Goal: Task Accomplishment & Management: Use online tool/utility

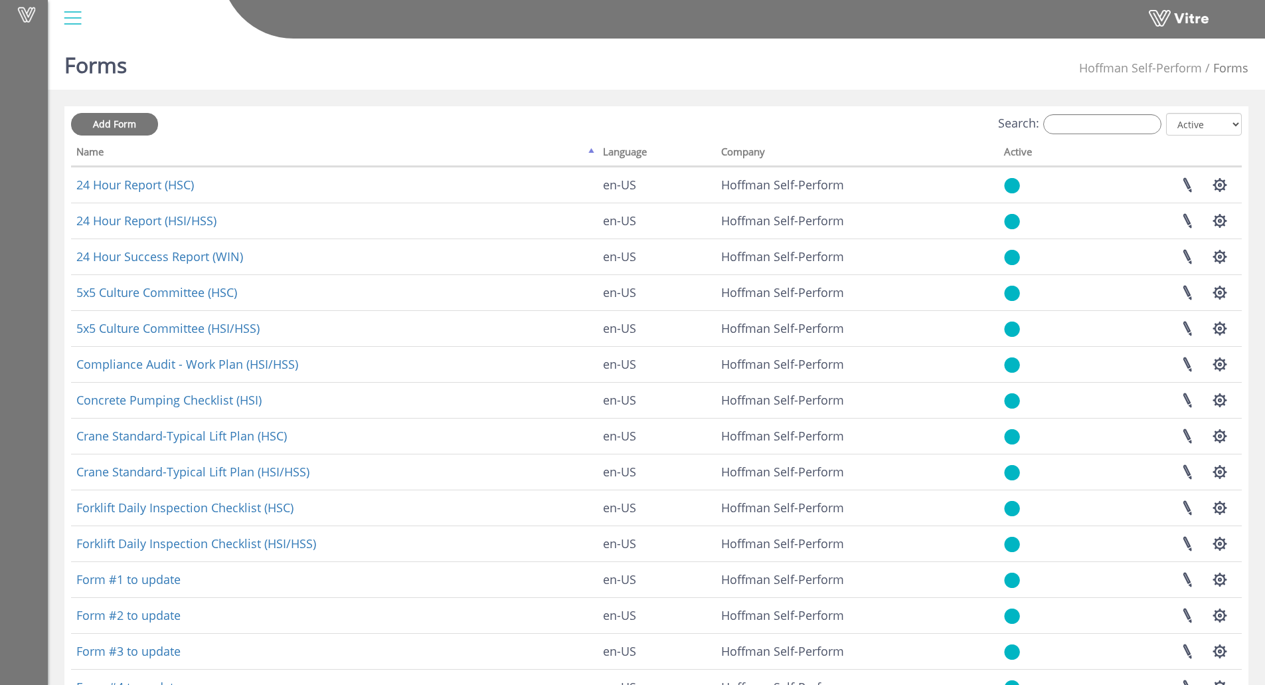
scroll to position [80, 0]
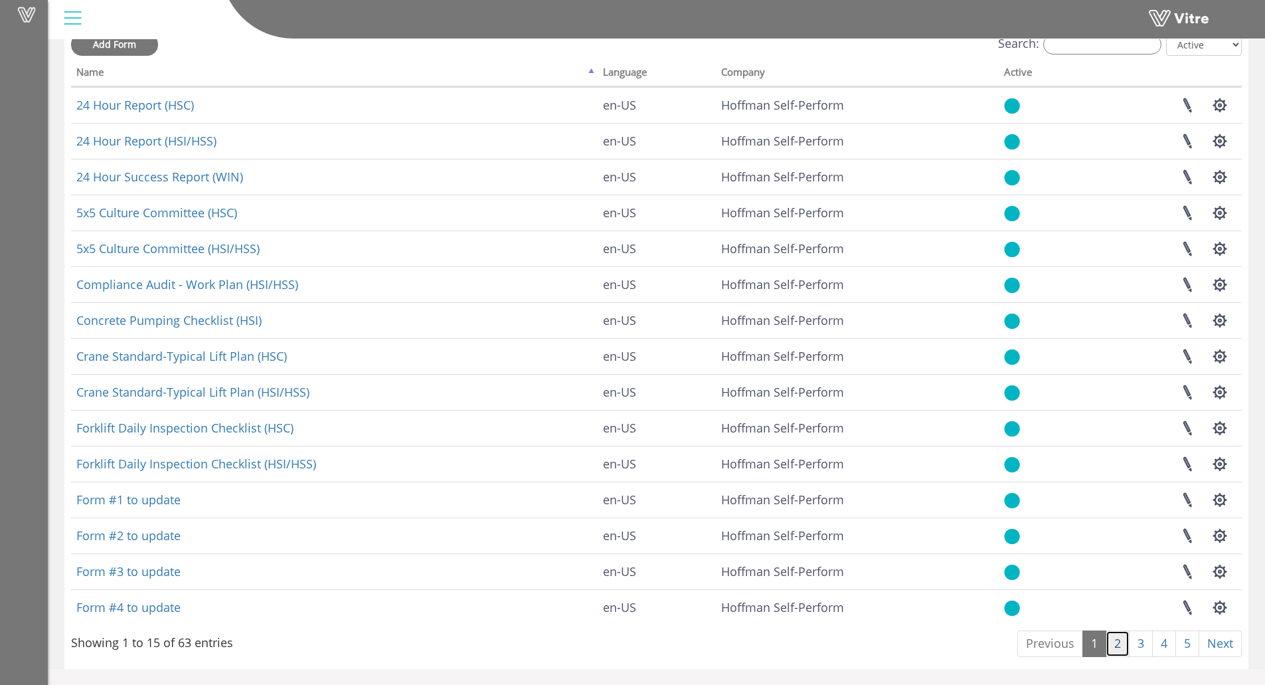
click at [1112, 644] on link "2" at bounding box center [1118, 643] width 24 height 27
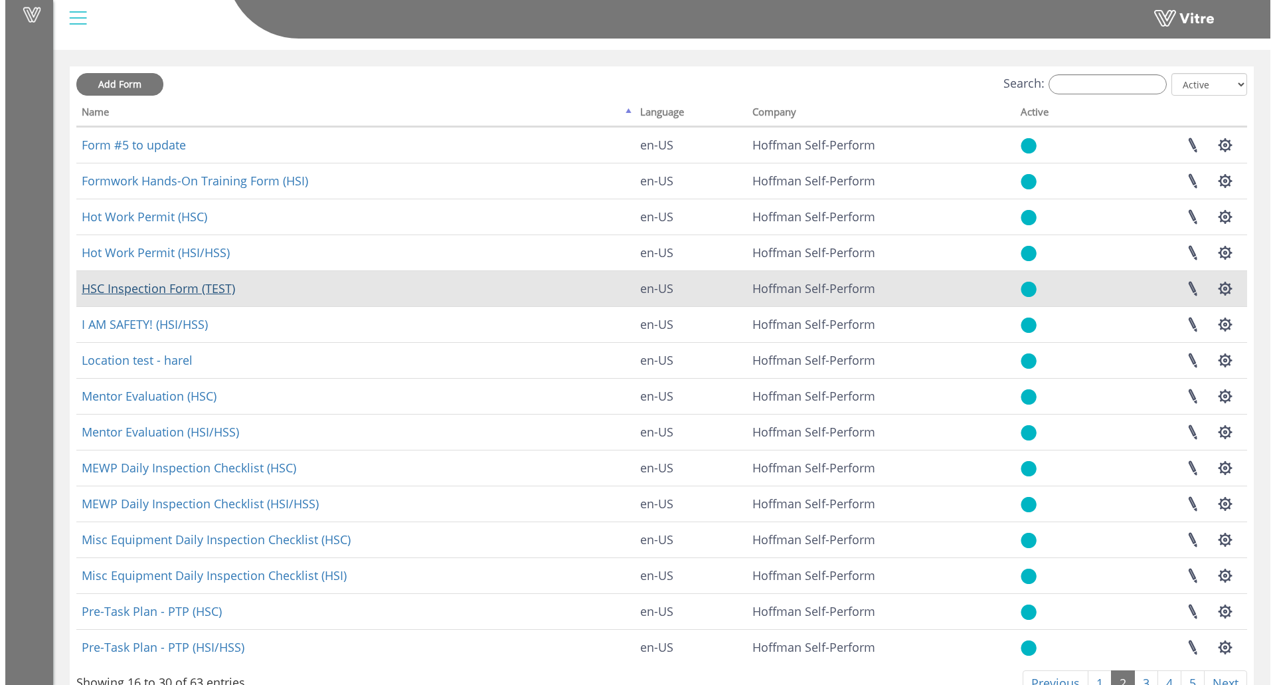
scroll to position [0, 0]
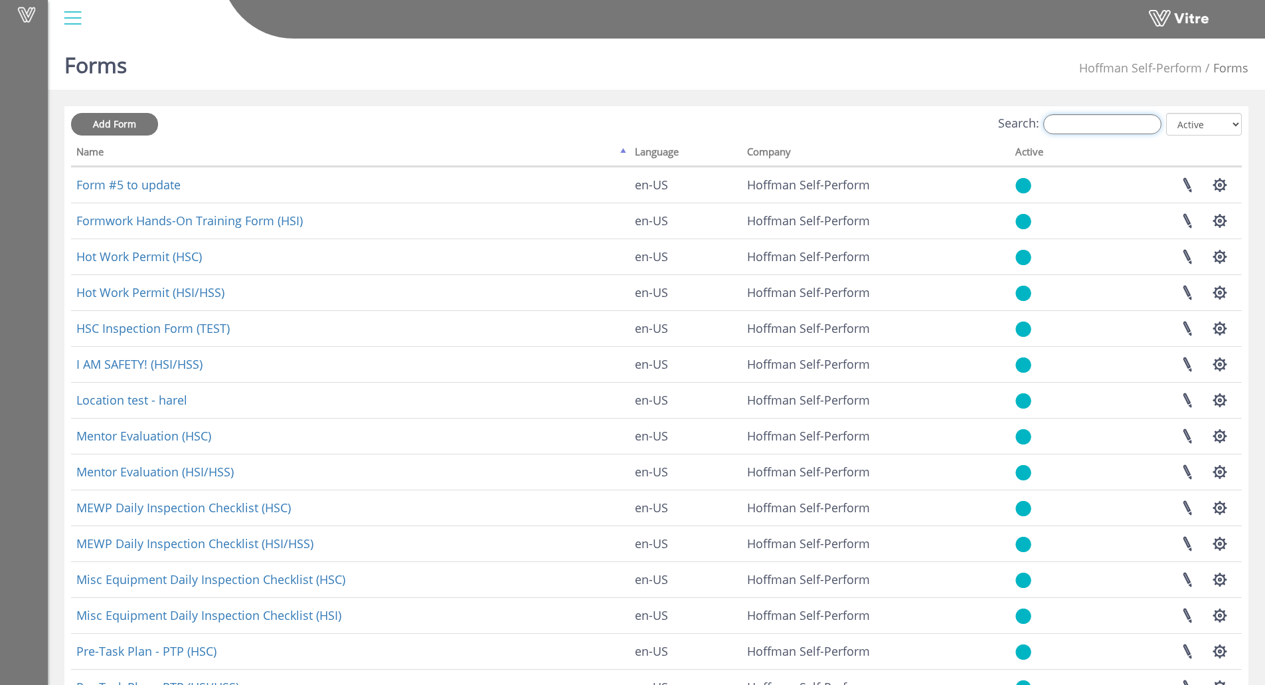
click at [1105, 120] on input "Search:" at bounding box center [1102, 124] width 118 height 20
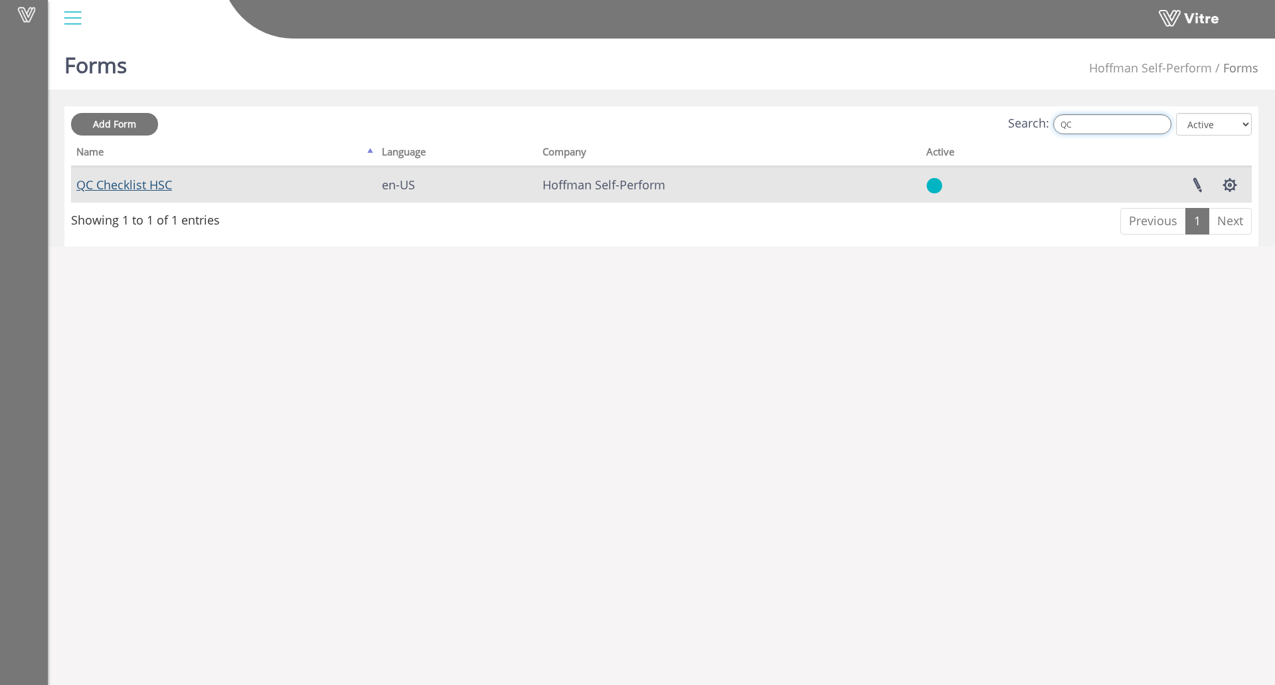
type input "QC"
click at [133, 181] on link "QC Checklist HSC" at bounding box center [124, 185] width 96 height 16
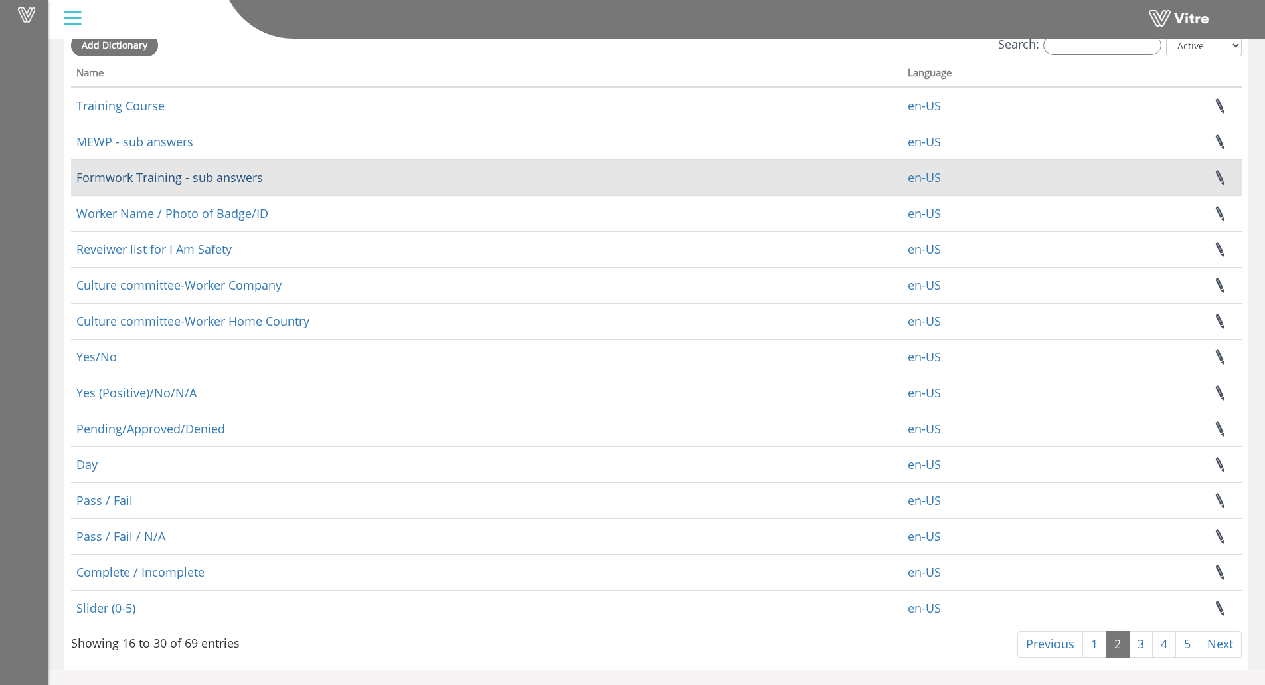
scroll to position [80, 0]
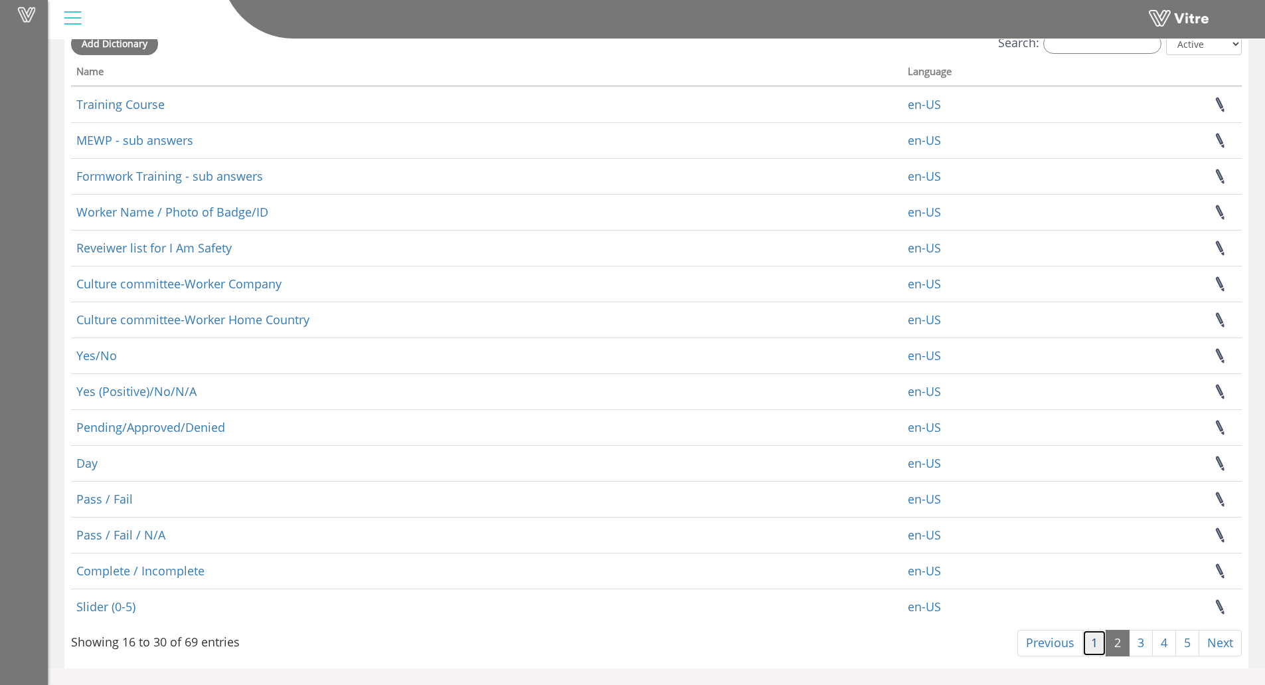
click at [1091, 643] on link "1" at bounding box center [1094, 642] width 24 height 27
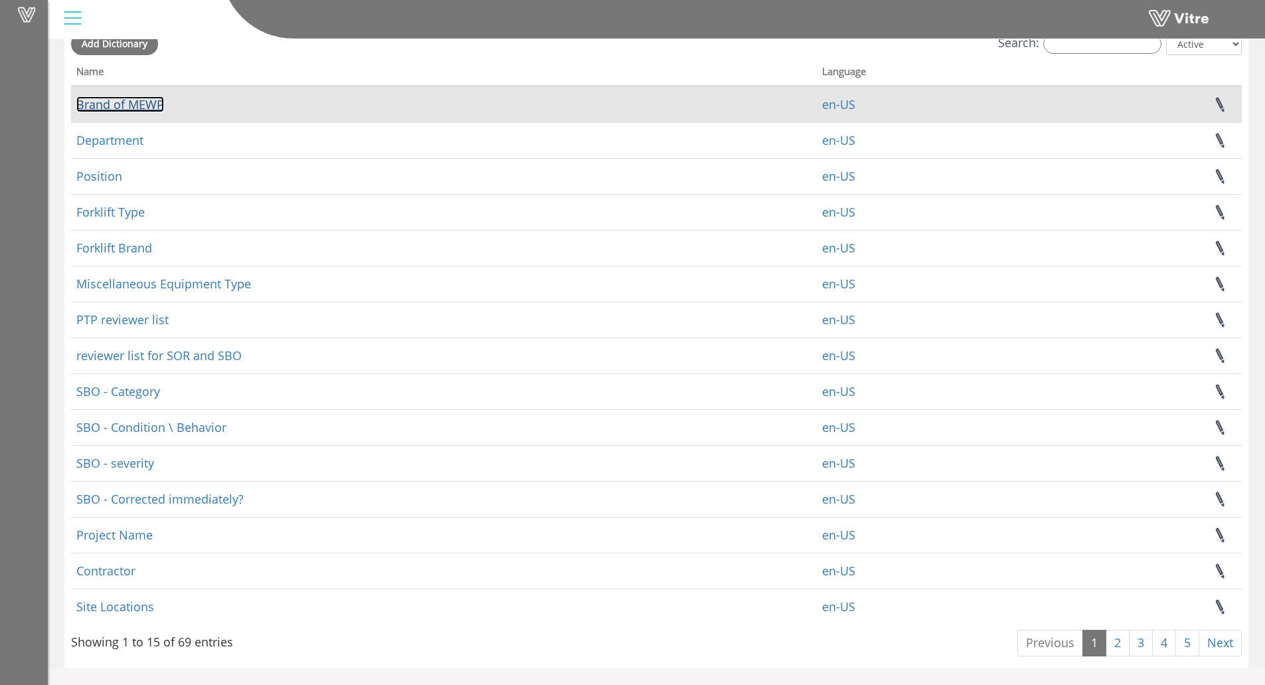
click at [135, 105] on link "Brand of MEWP" at bounding box center [120, 104] width 88 height 16
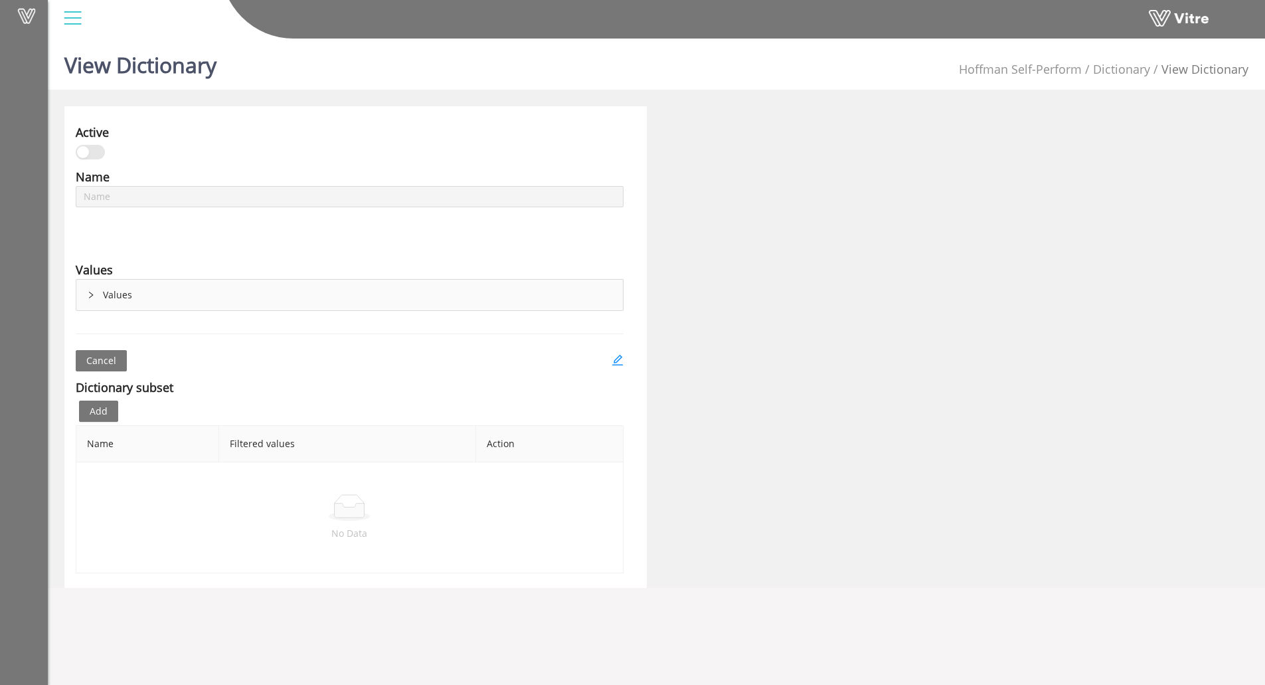
type input "Brand of MEWP"
click at [86, 296] on div "Values" at bounding box center [349, 295] width 546 height 31
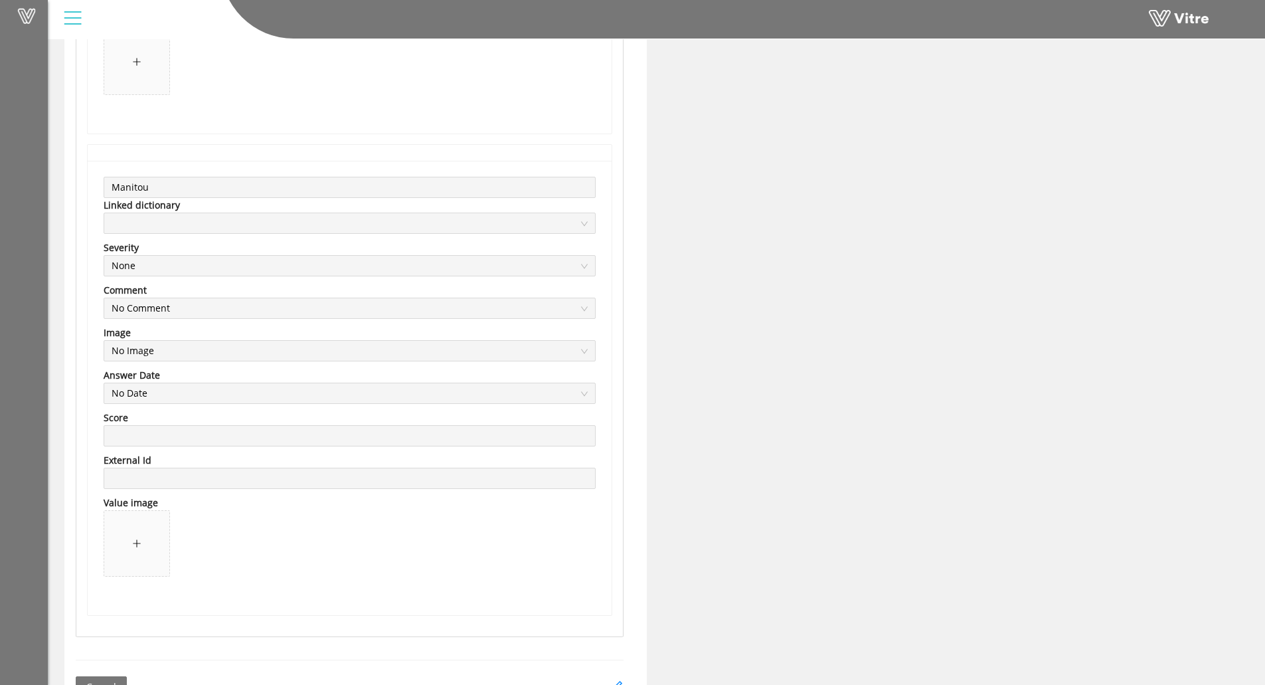
scroll to position [9380, 0]
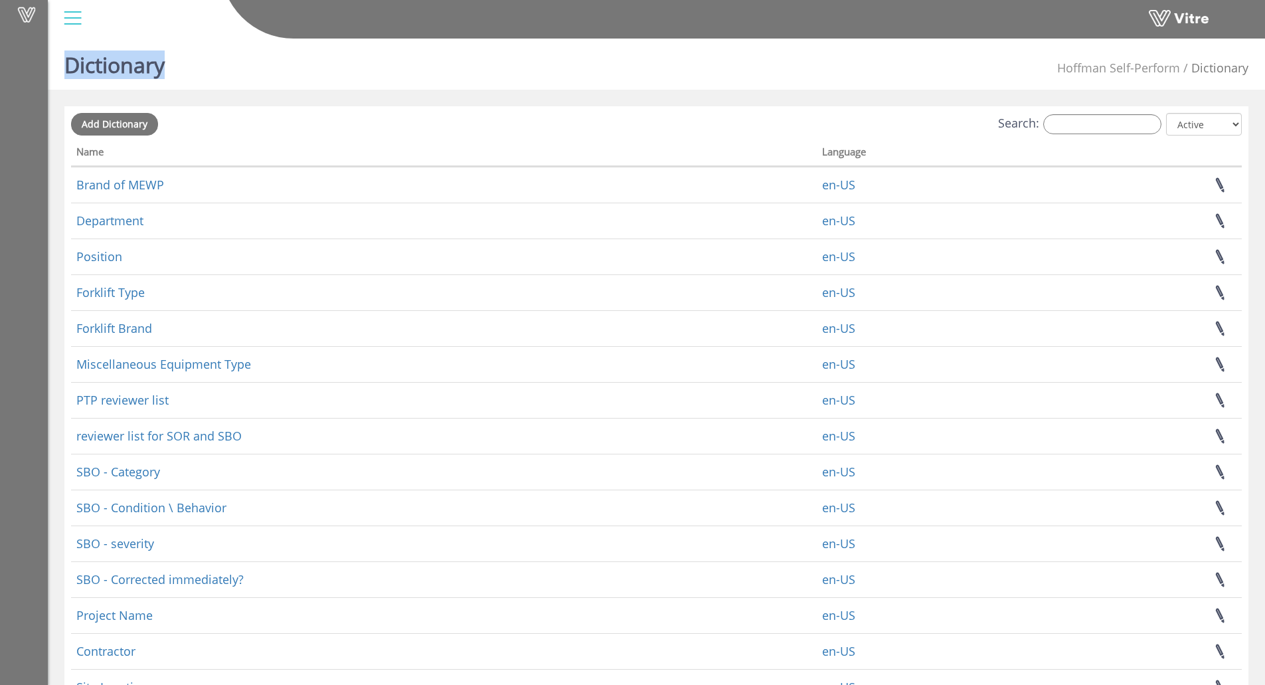
drag, startPoint x: 1052, startPoint y: 68, endPoint x: 989, endPoint y: 50, distance: 65.6
click at [999, 51] on div "Vitre Dictionary Hoffman Self-Perform Dictionary Add Dictionary Search: All Act…" at bounding box center [632, 390] width 1265 height 715
click at [983, 39] on div "Vitre" at bounding box center [656, 19] width 1217 height 39
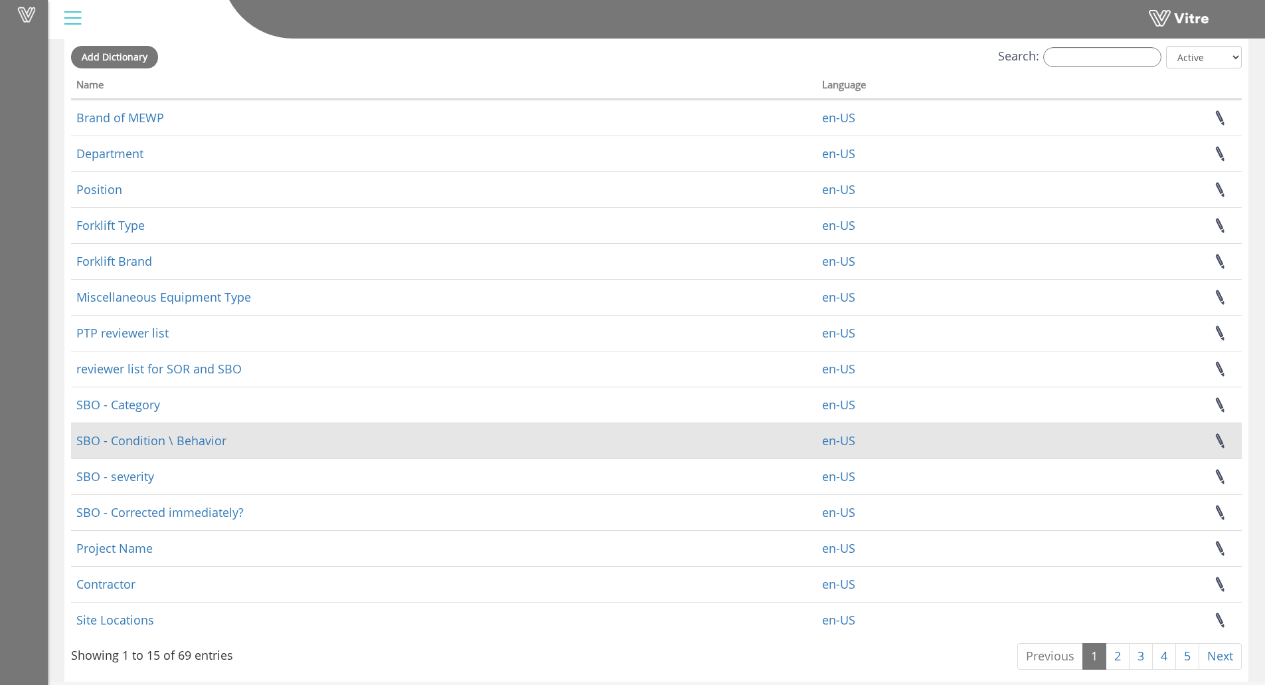
scroll to position [80, 0]
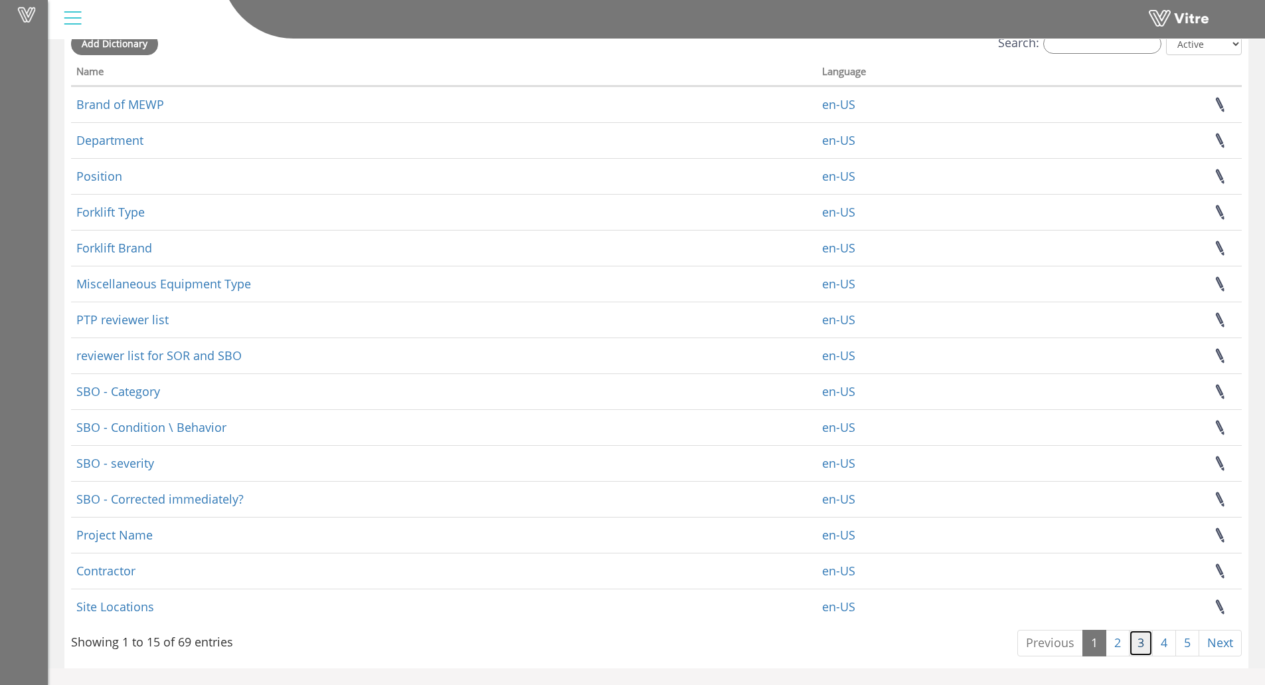
click at [1136, 643] on link "3" at bounding box center [1141, 642] width 24 height 27
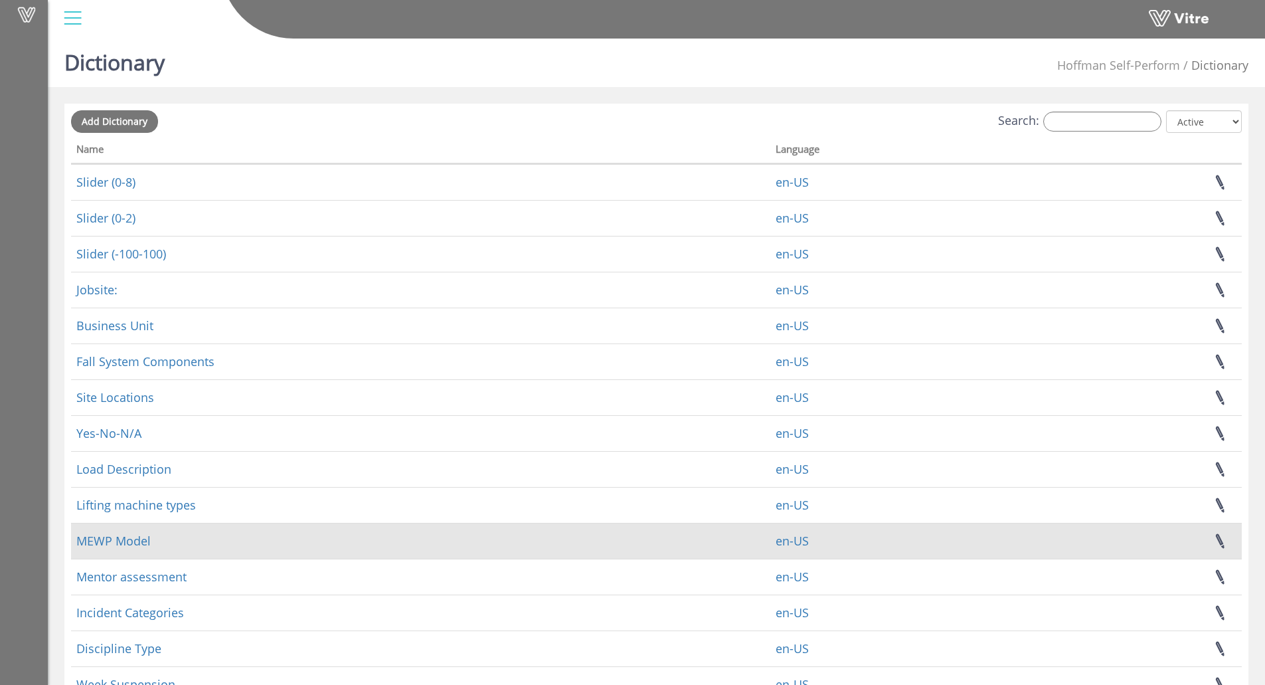
scroll to position [0, 0]
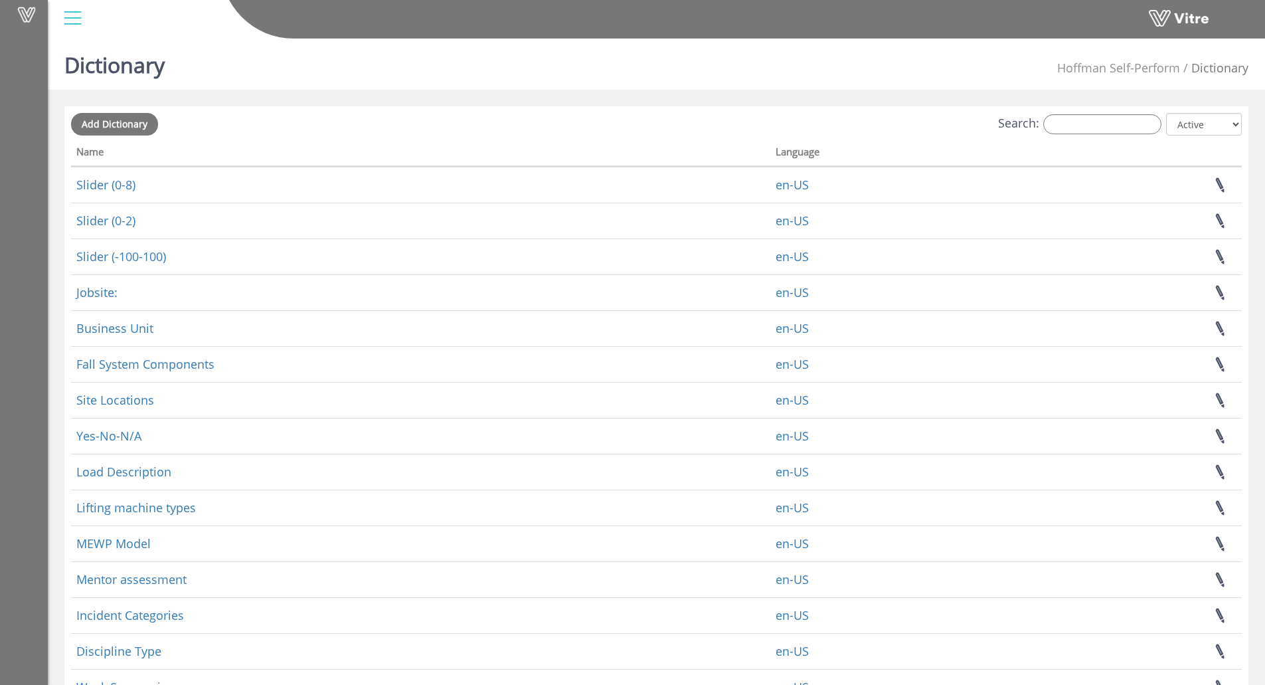
click at [72, 18] on div at bounding box center [73, 18] width 30 height 36
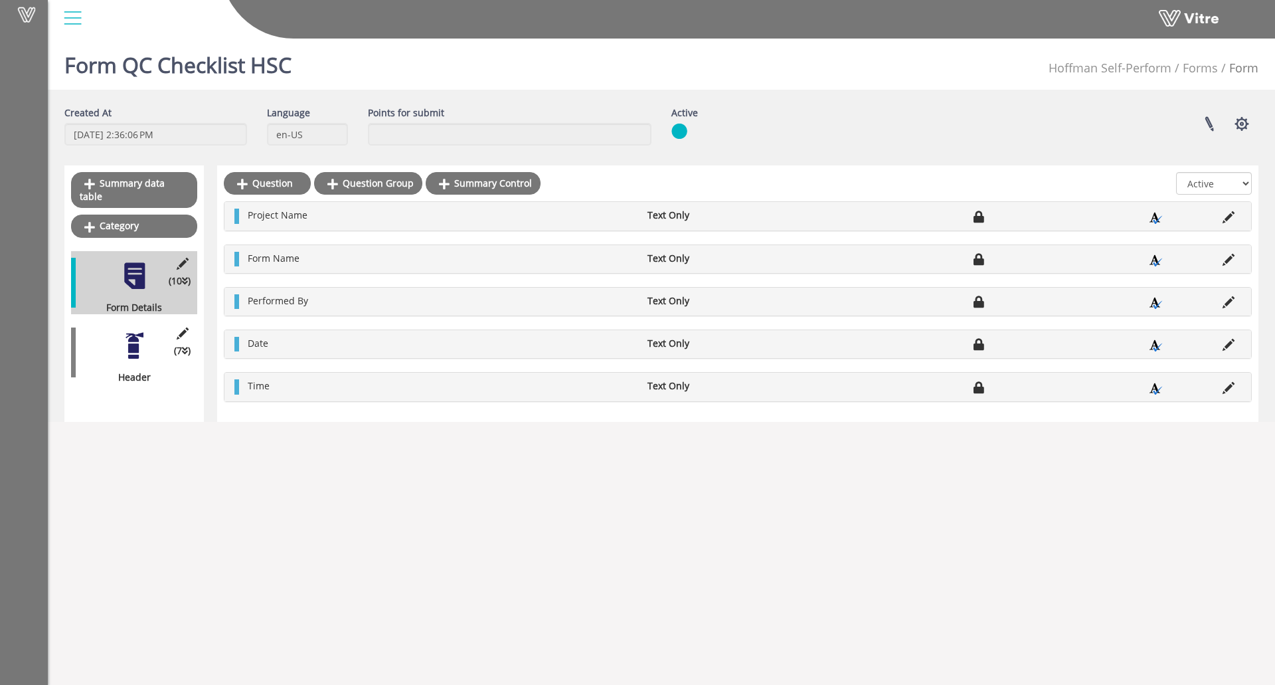
click at [137, 333] on div at bounding box center [135, 346] width 30 height 30
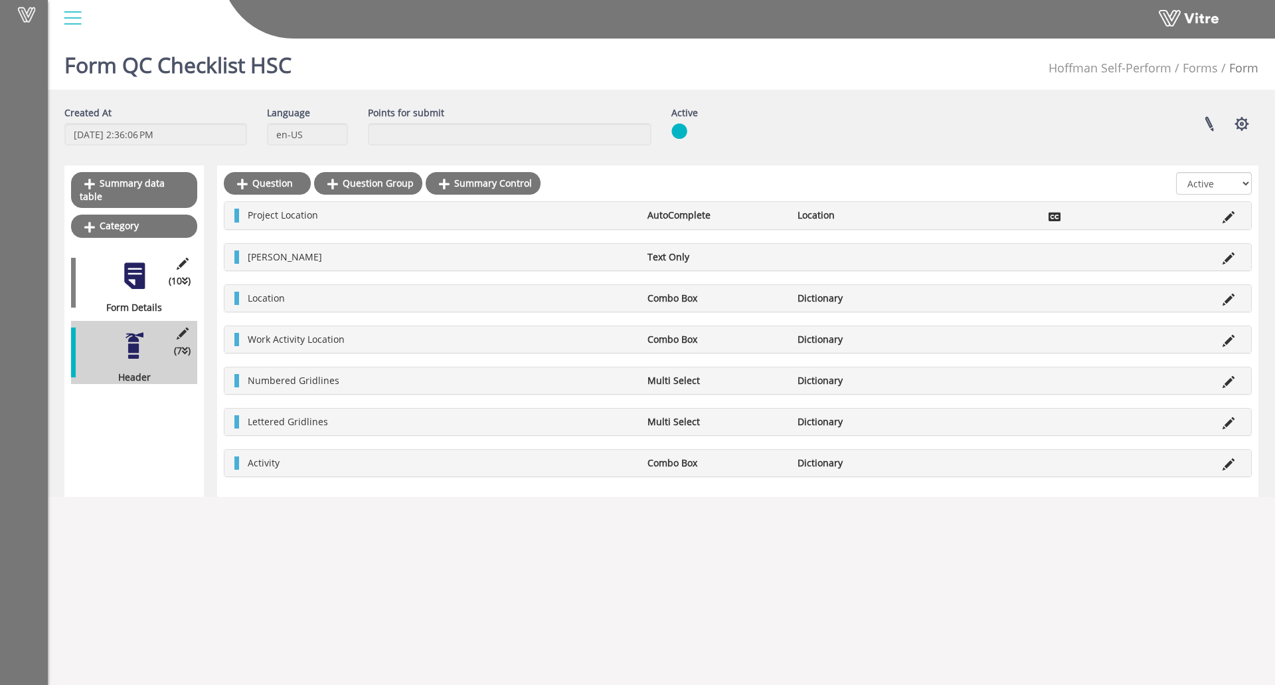
click at [130, 261] on div at bounding box center [135, 276] width 30 height 30
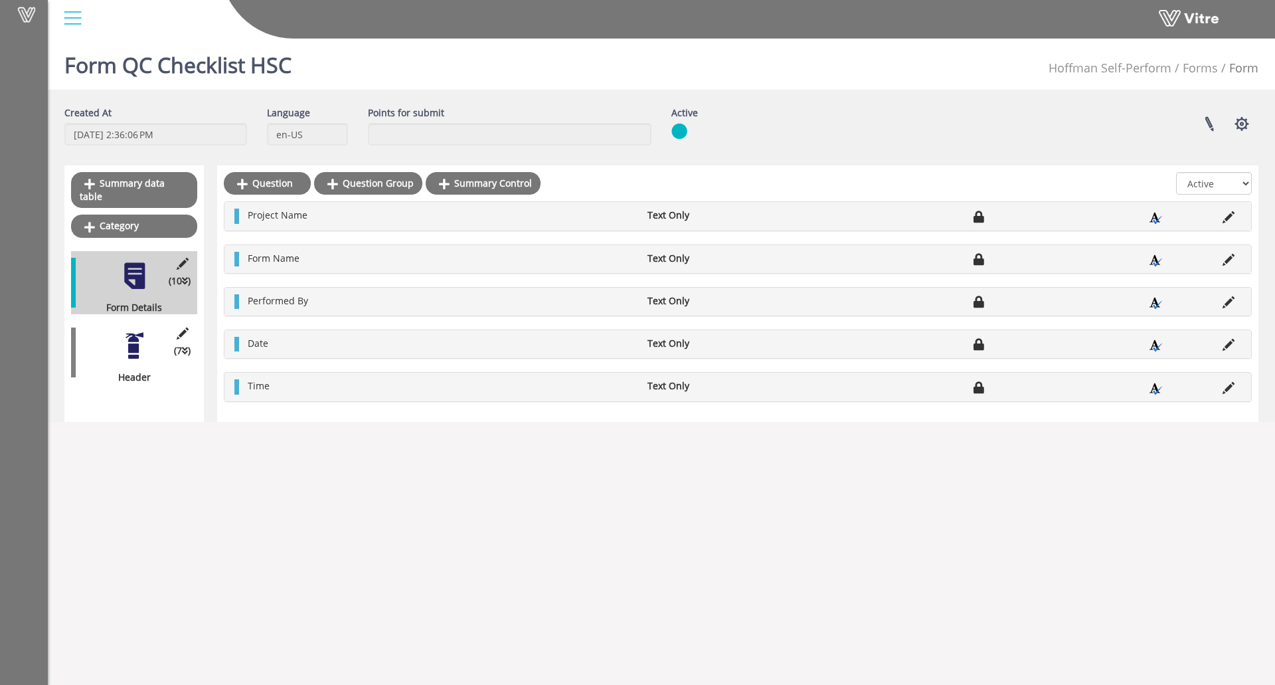
click at [446, 438] on html "Vitre Form QC Checklist HSC [PERSON_NAME] Self-Perform Forms Form Created At [D…" at bounding box center [637, 219] width 1275 height 438
click at [117, 325] on div "(7 ) Header" at bounding box center [134, 352] width 126 height 63
click at [136, 339] on div at bounding box center [135, 346] width 30 height 30
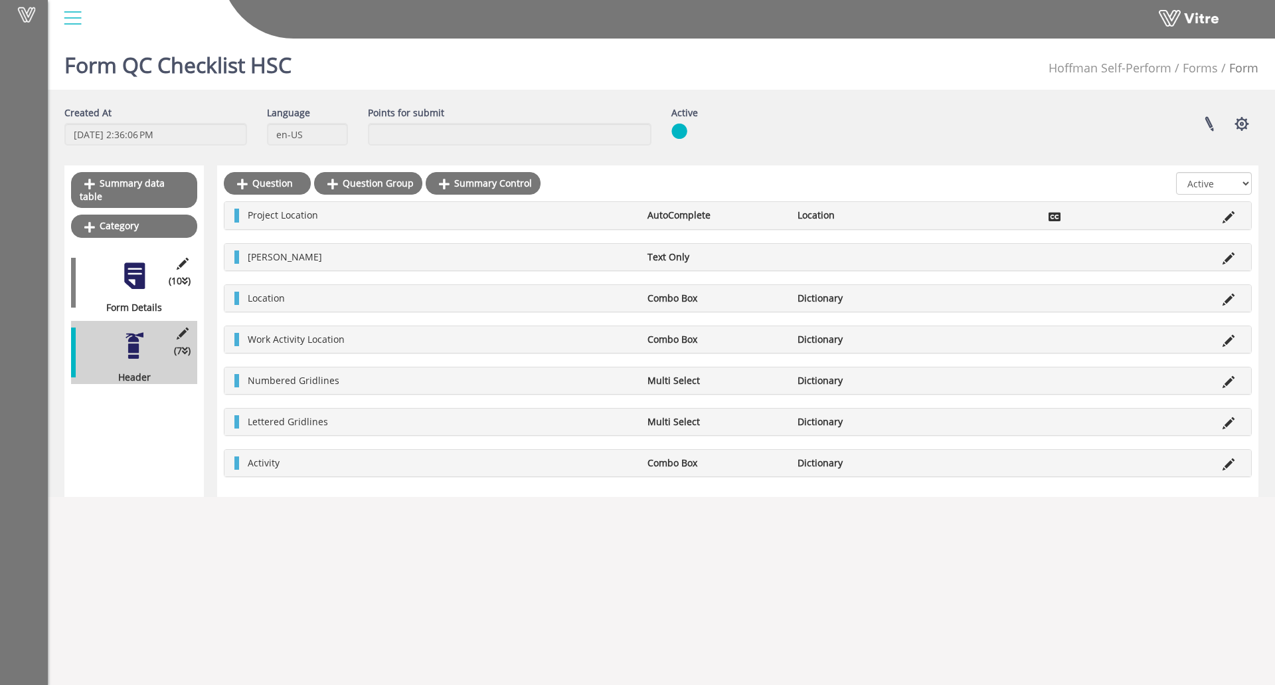
click at [127, 261] on div at bounding box center [135, 276] width 30 height 30
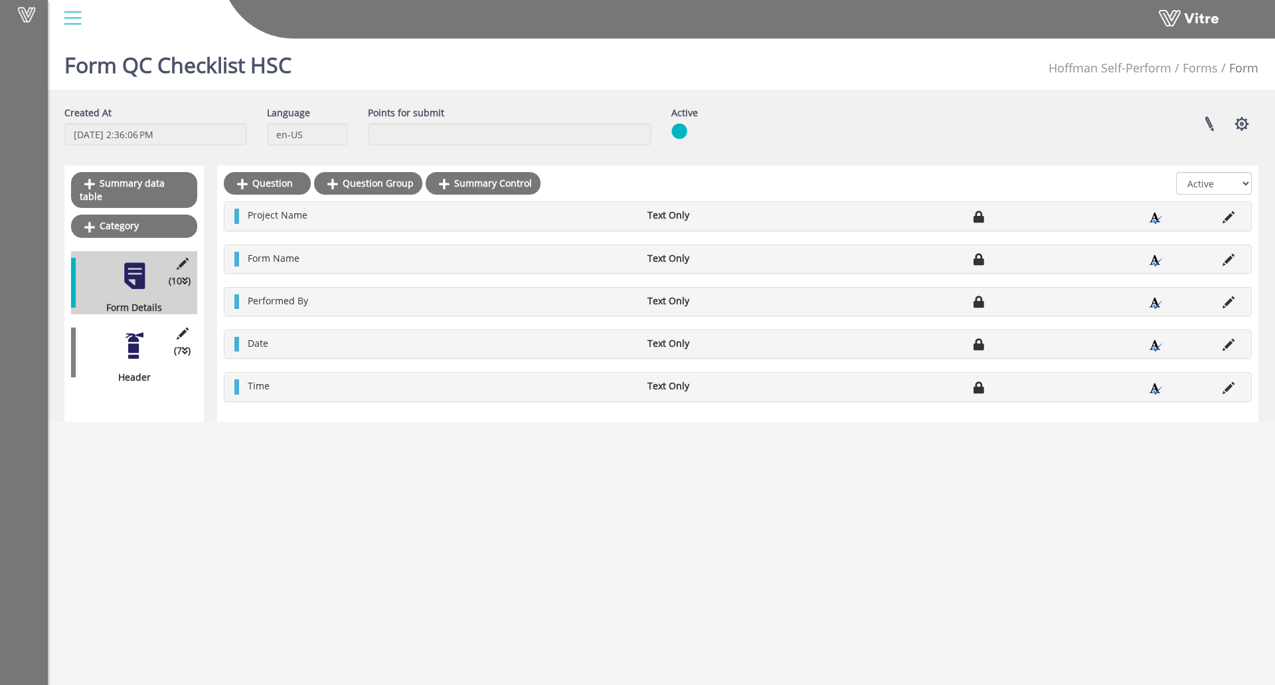
click at [120, 321] on div "(7 ) Header" at bounding box center [134, 352] width 126 height 63
click at [124, 341] on div at bounding box center [135, 346] width 30 height 30
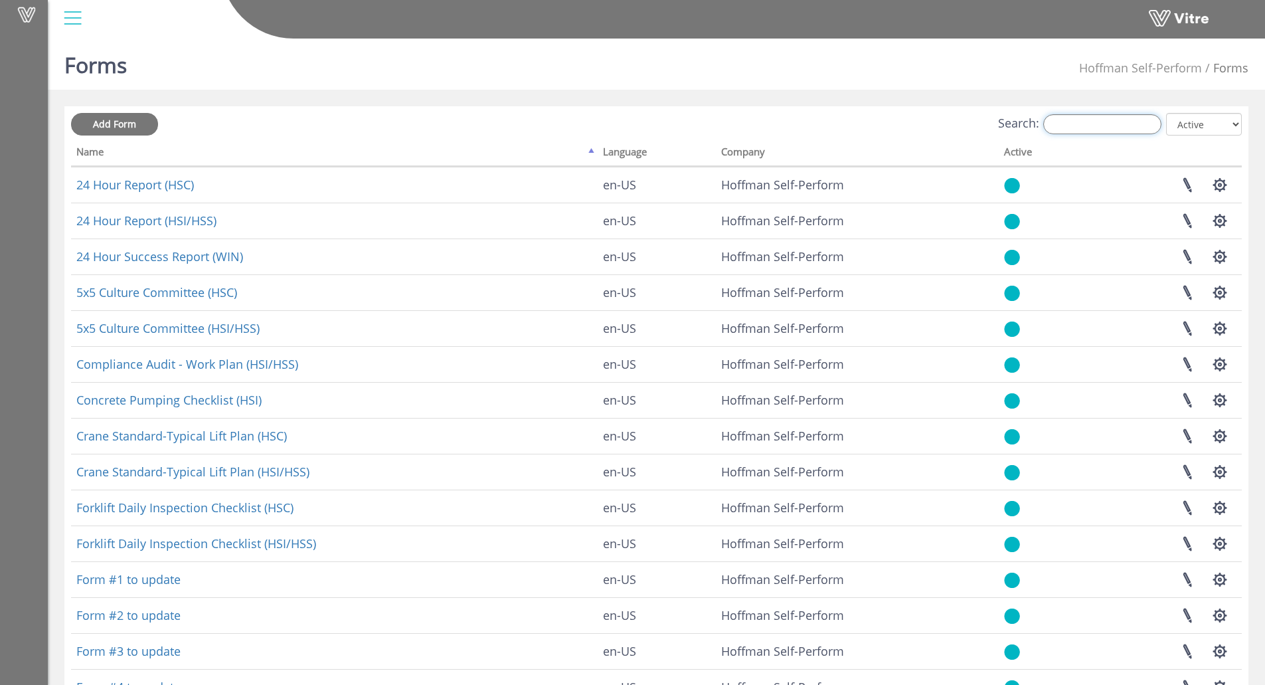
click at [1098, 133] on input "Search:" at bounding box center [1102, 124] width 118 height 20
click at [1090, 123] on input "Search:" at bounding box center [1102, 124] width 118 height 20
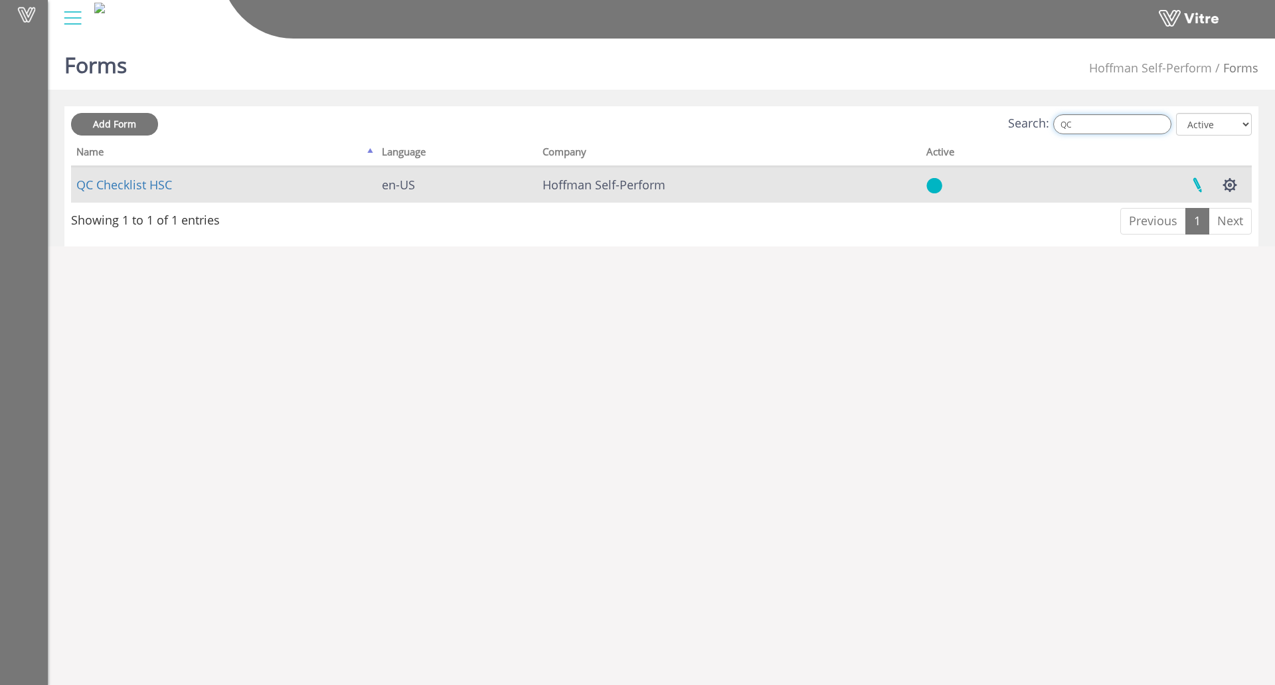
type input "QC"
click at [1198, 186] on link at bounding box center [1197, 184] width 33 height 35
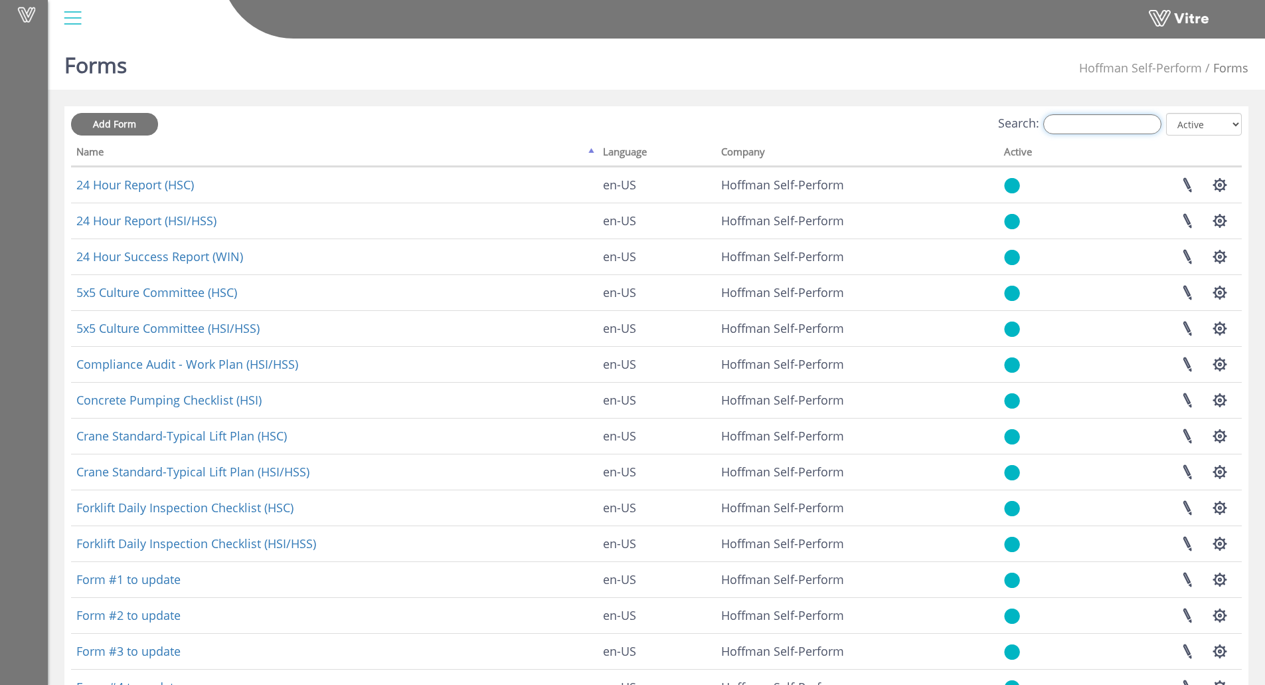
click at [1088, 129] on input "Search:" at bounding box center [1102, 124] width 118 height 20
click at [1074, 122] on input "Search:" at bounding box center [1102, 124] width 118 height 20
click at [1078, 129] on input "Search:" at bounding box center [1102, 124] width 118 height 20
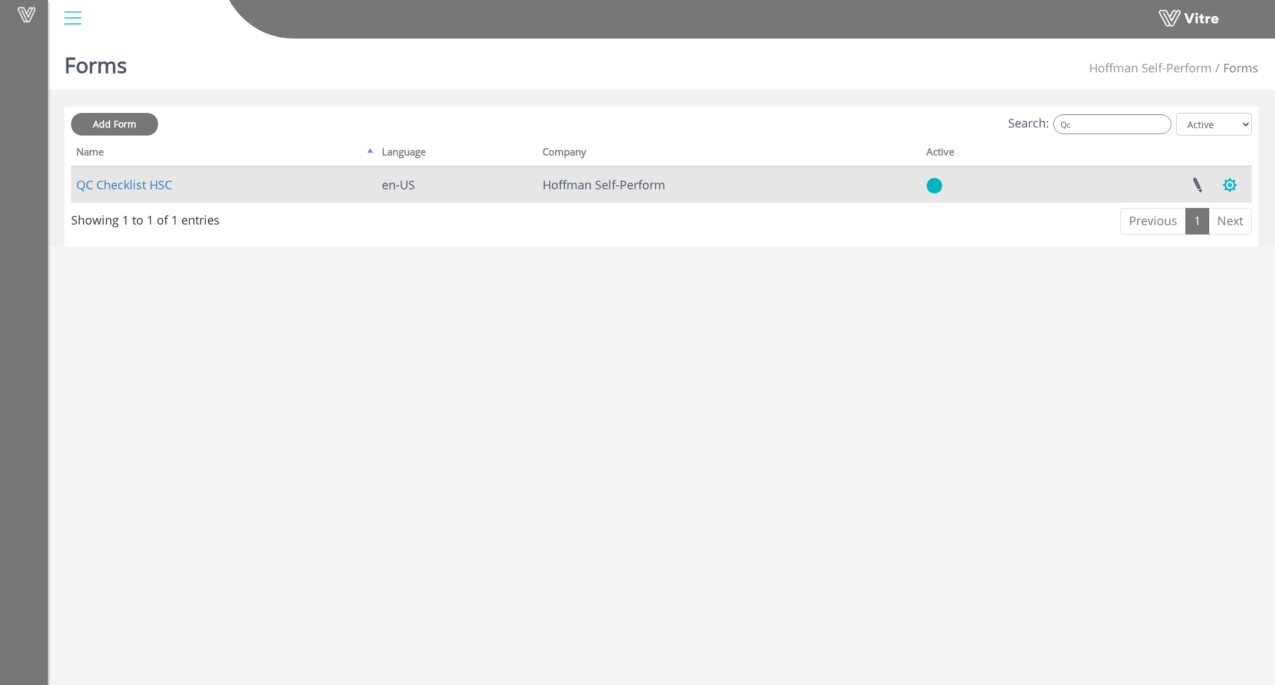
click at [1236, 191] on button "button" at bounding box center [1229, 184] width 33 height 35
click at [281, 197] on td "QC Checklist HSC" at bounding box center [223, 185] width 305 height 36
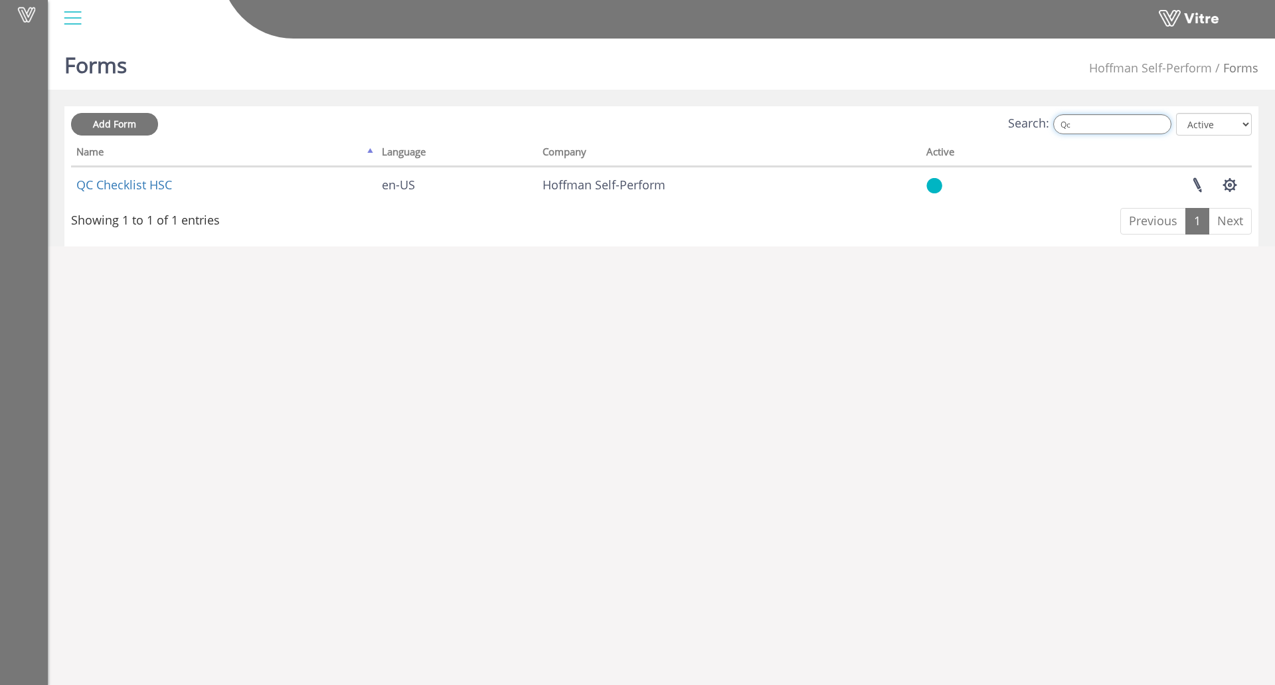
click at [1108, 130] on input "Qc" at bounding box center [1112, 124] width 118 height 20
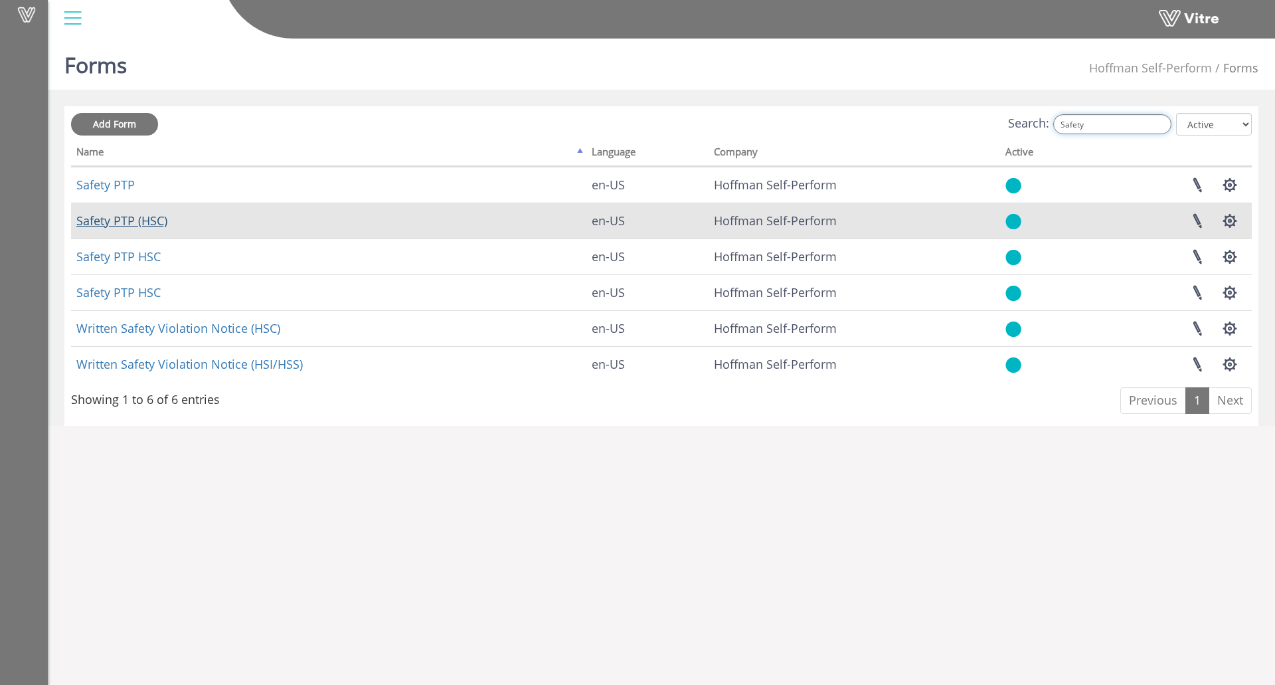
type input "Safety"
click at [122, 223] on link "Safety PTP (HSC)" at bounding box center [121, 220] width 91 height 16
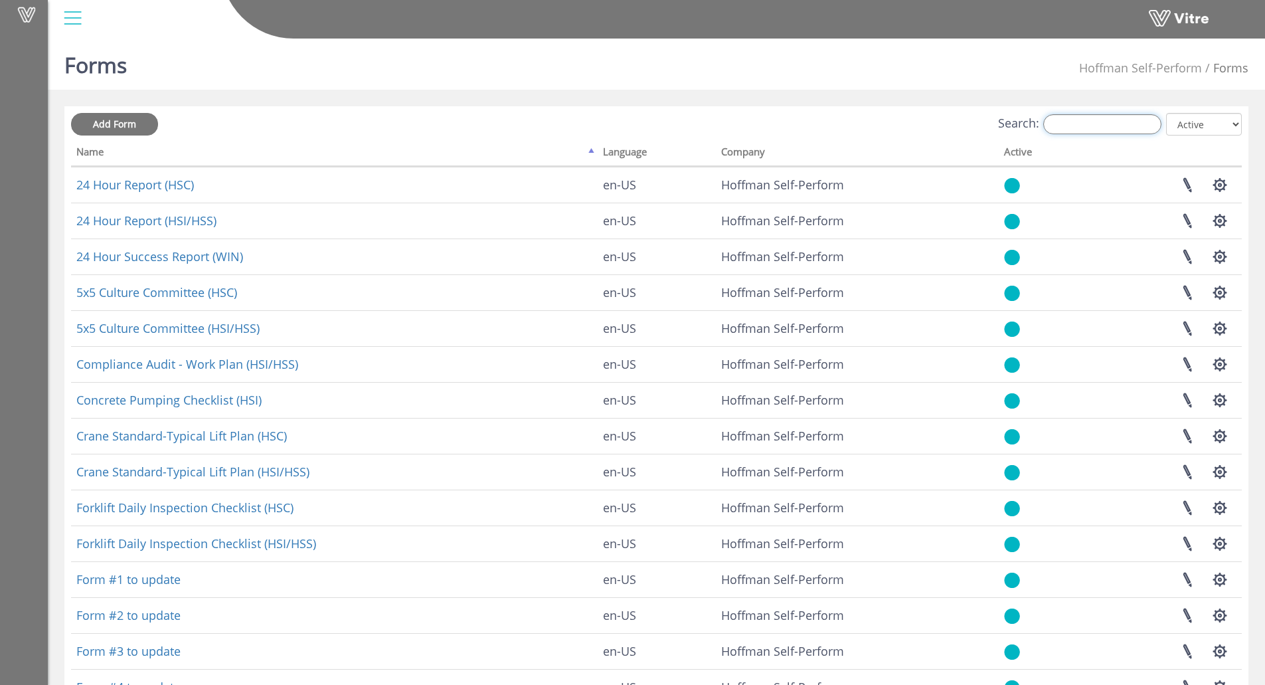
click at [1108, 127] on input "Search:" at bounding box center [1102, 124] width 118 height 20
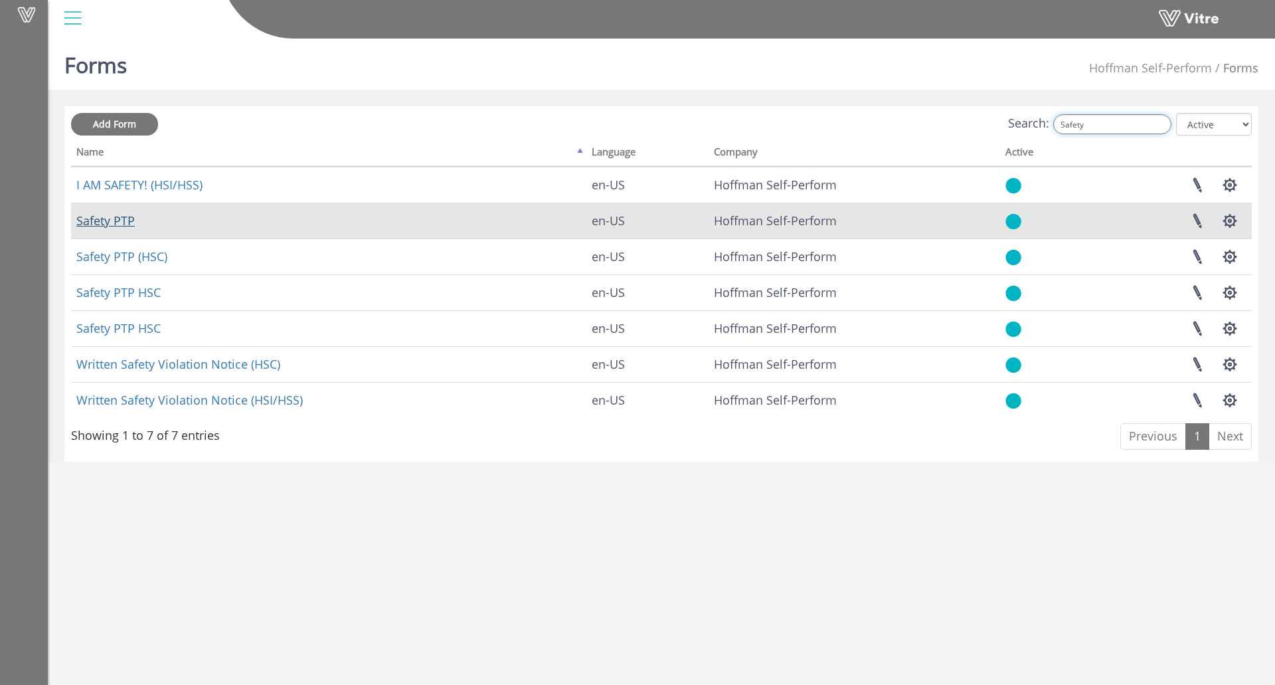
type input "Safety"
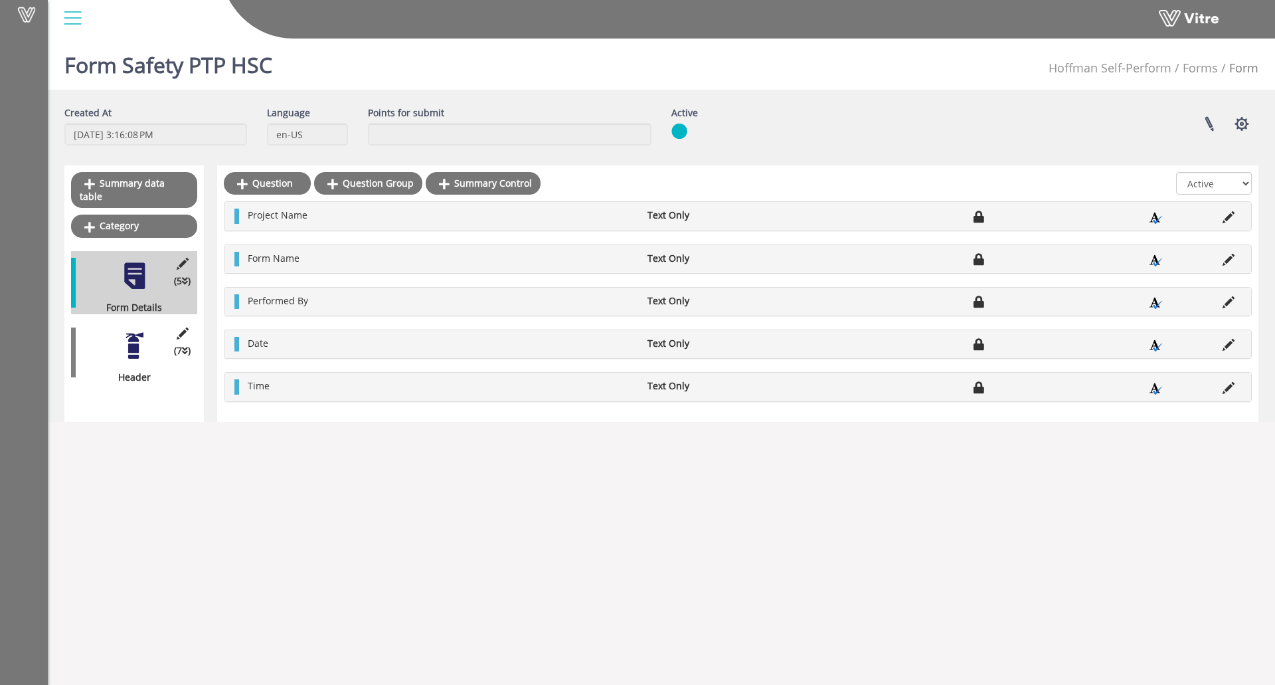
click at [115, 326] on div "(7 ) Header" at bounding box center [134, 352] width 126 height 63
click at [125, 332] on div at bounding box center [135, 346] width 30 height 30
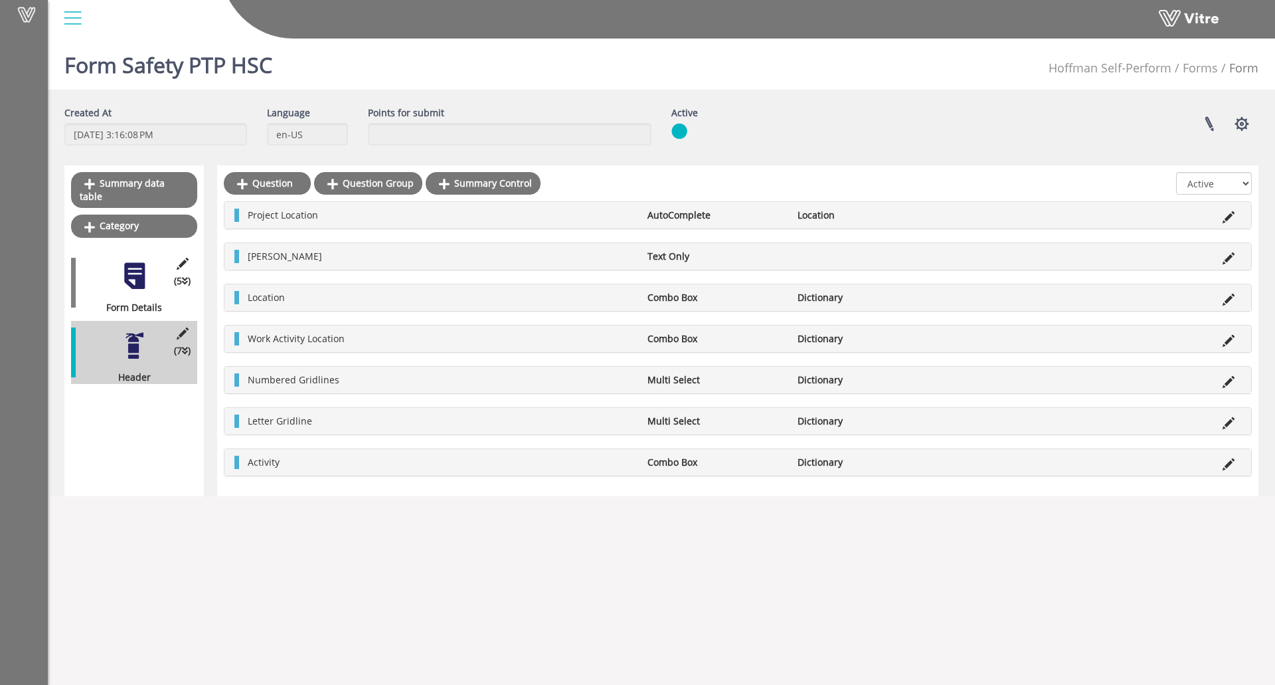
click at [116, 260] on div "(5 ) Form Details" at bounding box center [134, 282] width 126 height 63
click at [131, 262] on div at bounding box center [135, 276] width 30 height 30
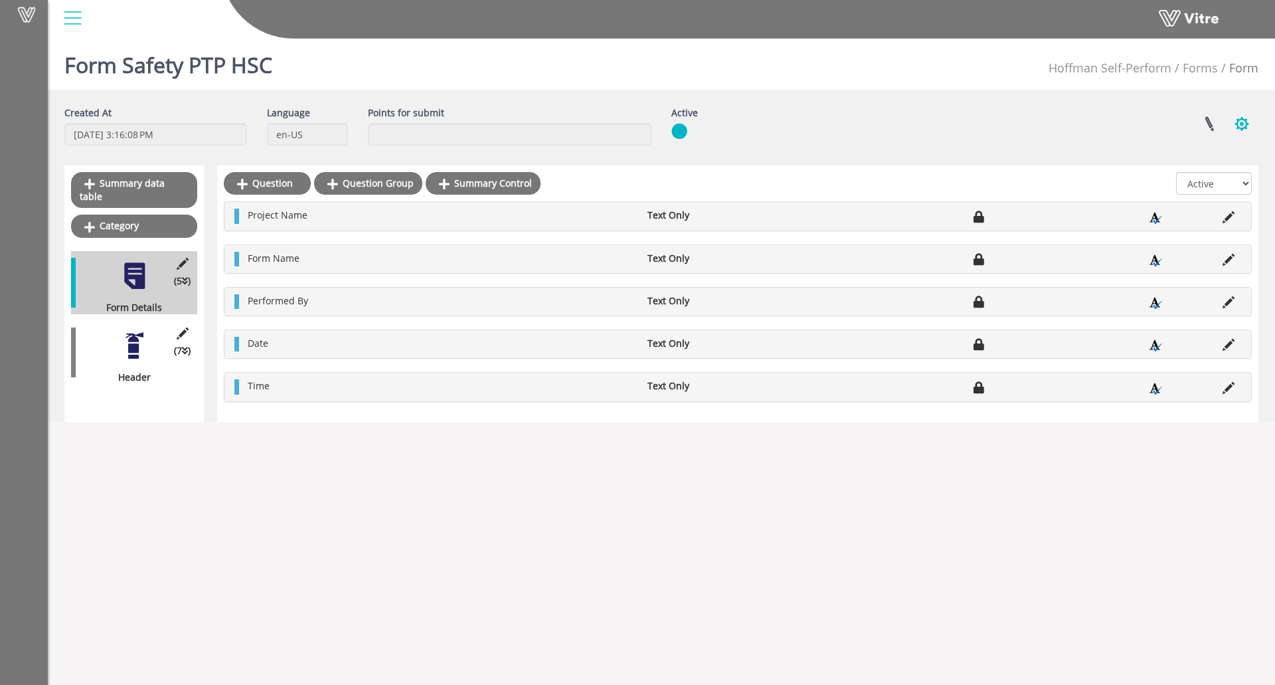
click at [1244, 118] on button "button" at bounding box center [1241, 123] width 33 height 35
click at [1184, 171] on link "Set Users" at bounding box center [1197, 172] width 121 height 17
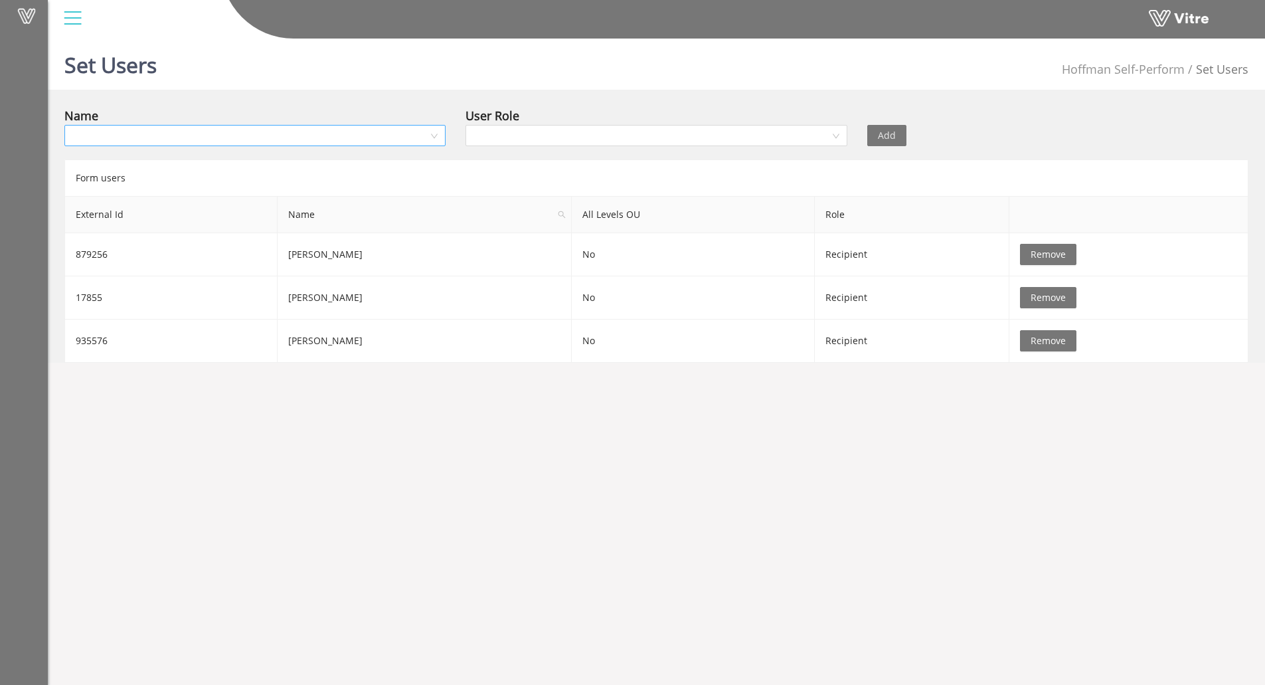
click at [227, 140] on input "search" at bounding box center [250, 135] width 356 height 20
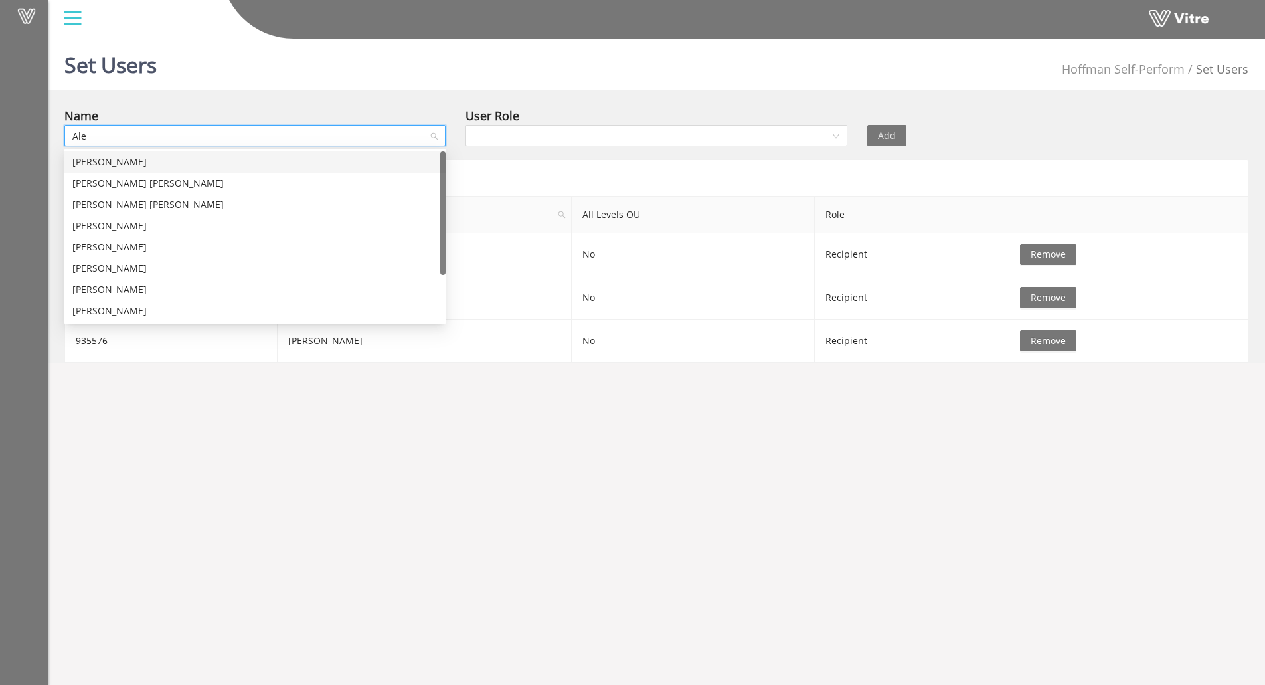
type input "[PERSON_NAME]"
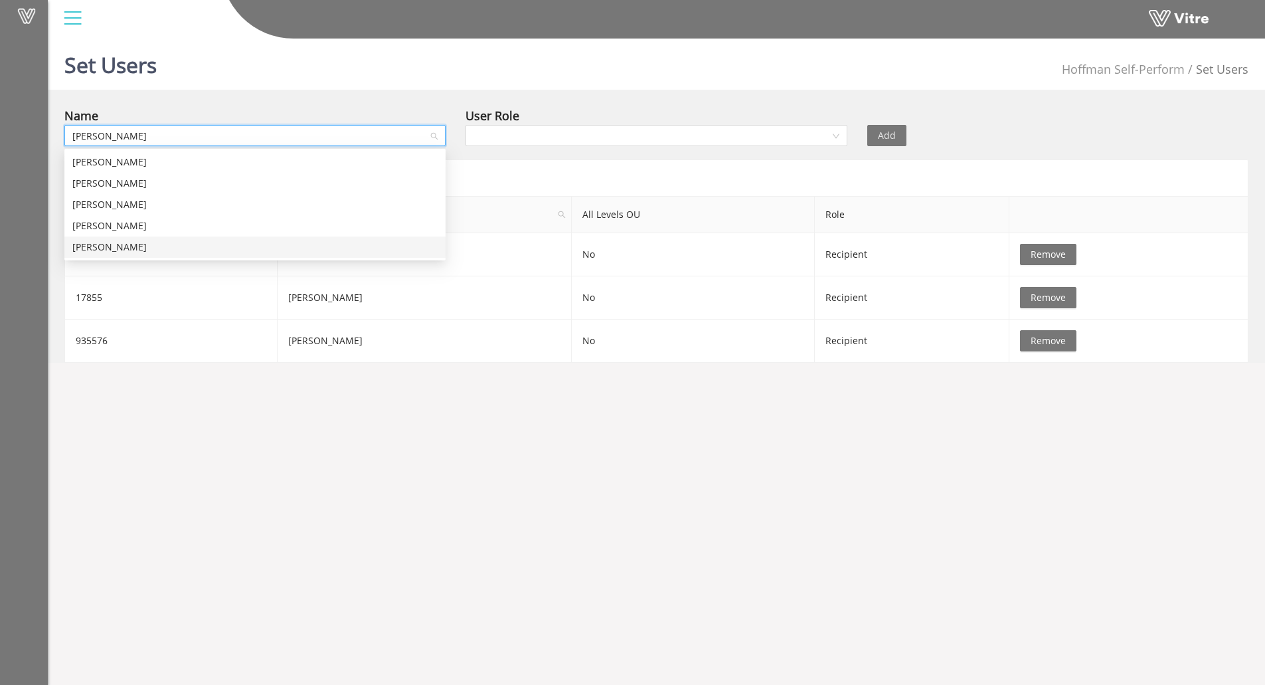
click at [138, 245] on div "[PERSON_NAME]" at bounding box center [254, 247] width 365 height 15
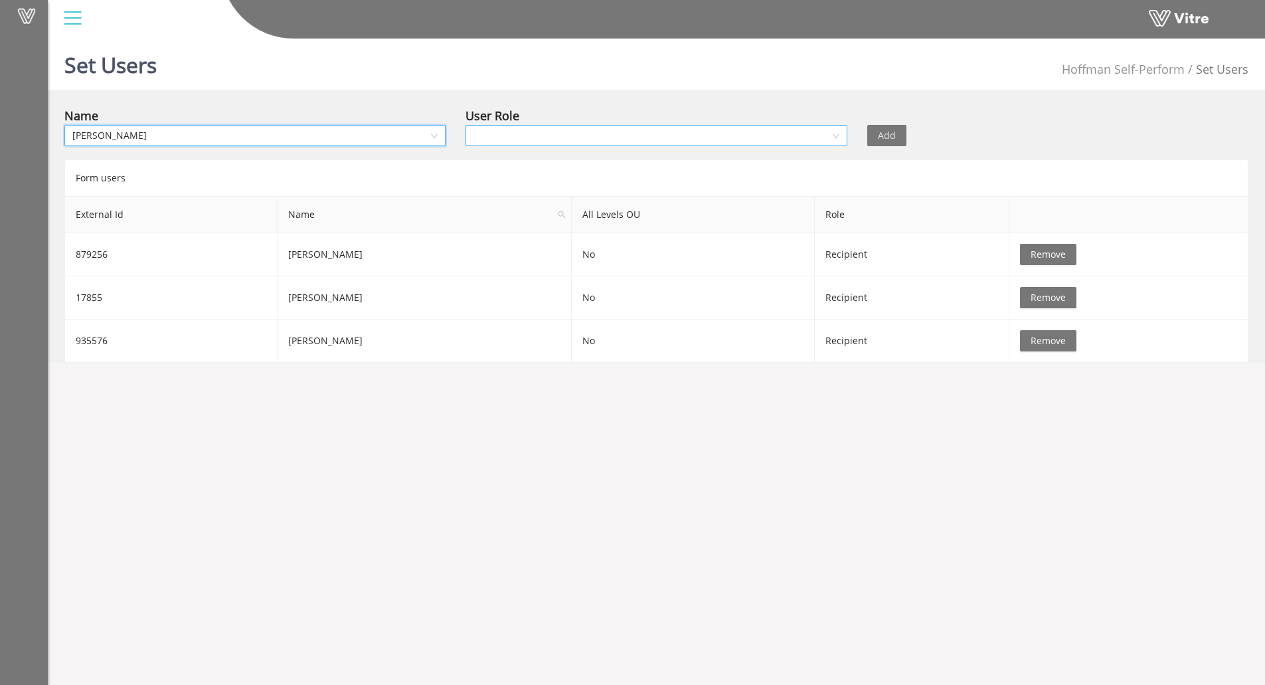
click at [601, 127] on input "search" at bounding box center [651, 135] width 356 height 20
click at [537, 183] on div "Recipient" at bounding box center [655, 183] width 365 height 15
click at [885, 137] on span "Add" at bounding box center [887, 135] width 18 height 15
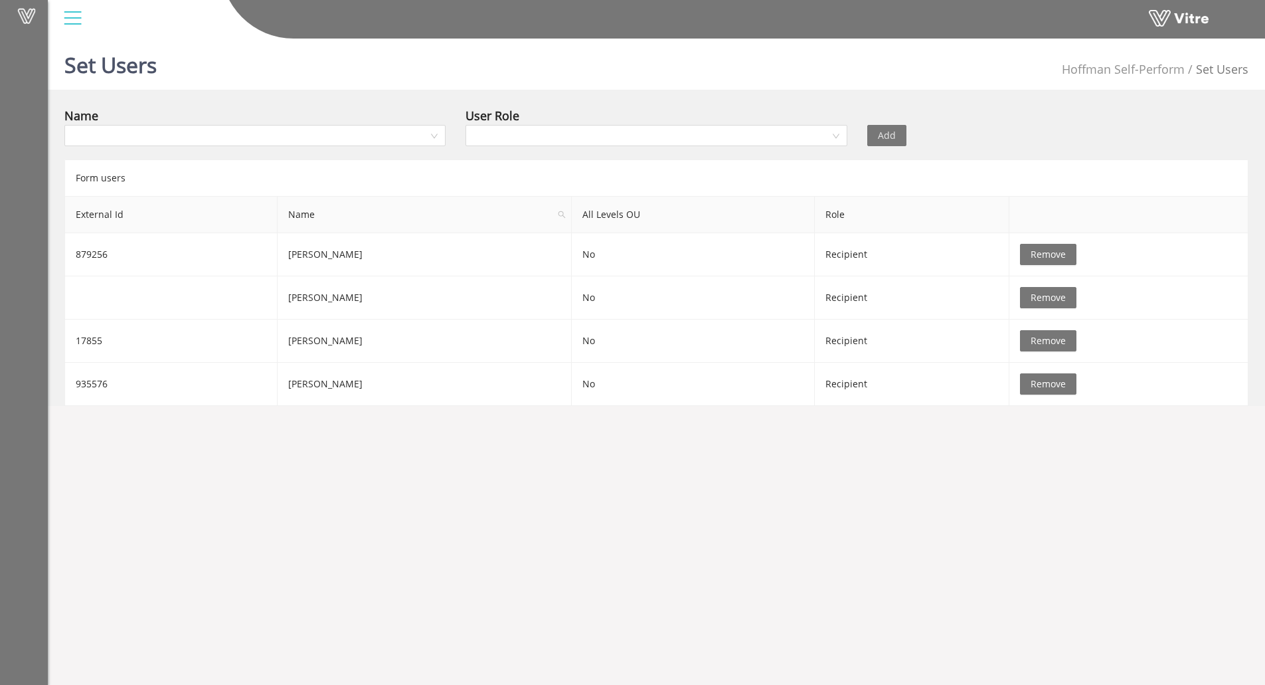
click at [74, 15] on div at bounding box center [73, 18] width 30 height 36
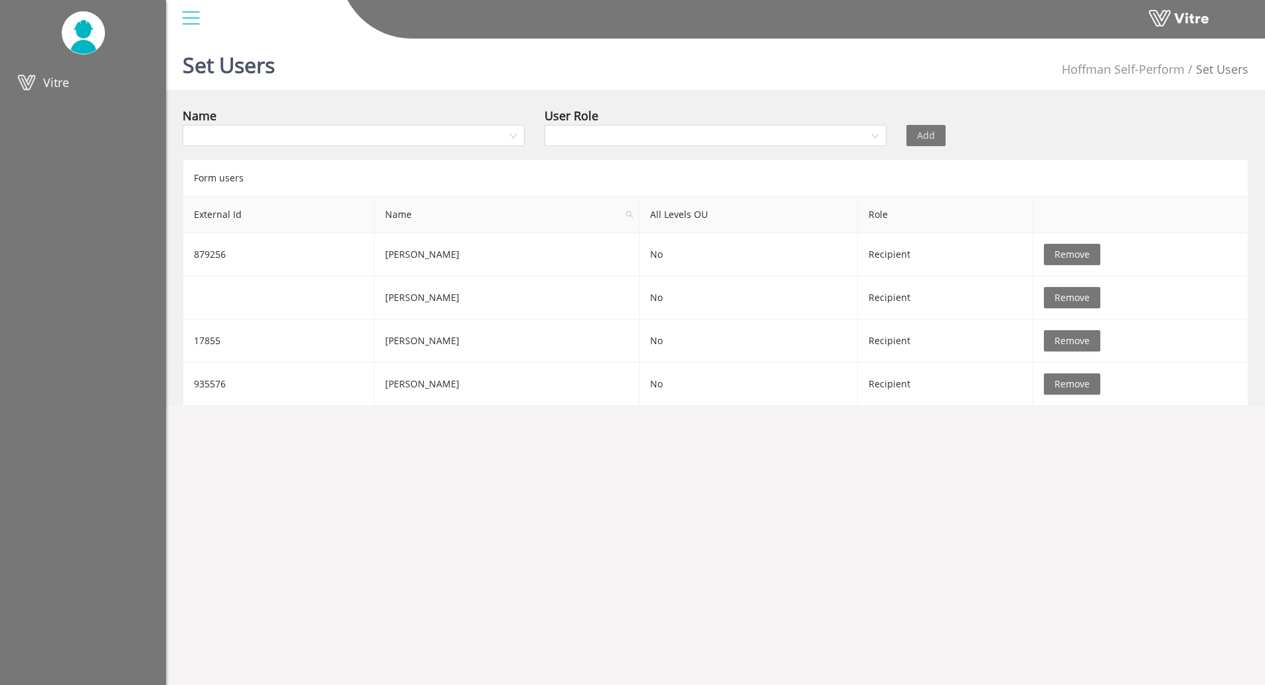
click at [305, 62] on div "Set Users Hoffman Self-Perform Set Users" at bounding box center [715, 61] width 1099 height 56
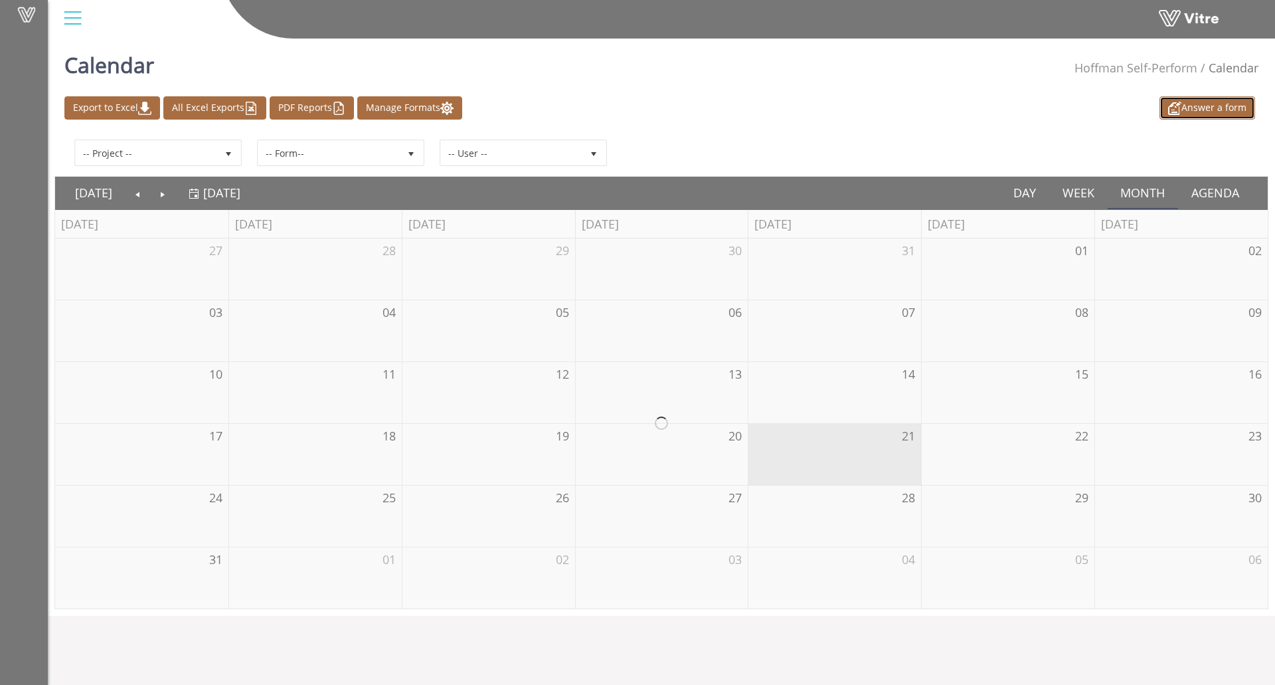
click at [1200, 102] on link "Answer a form" at bounding box center [1207, 107] width 96 height 23
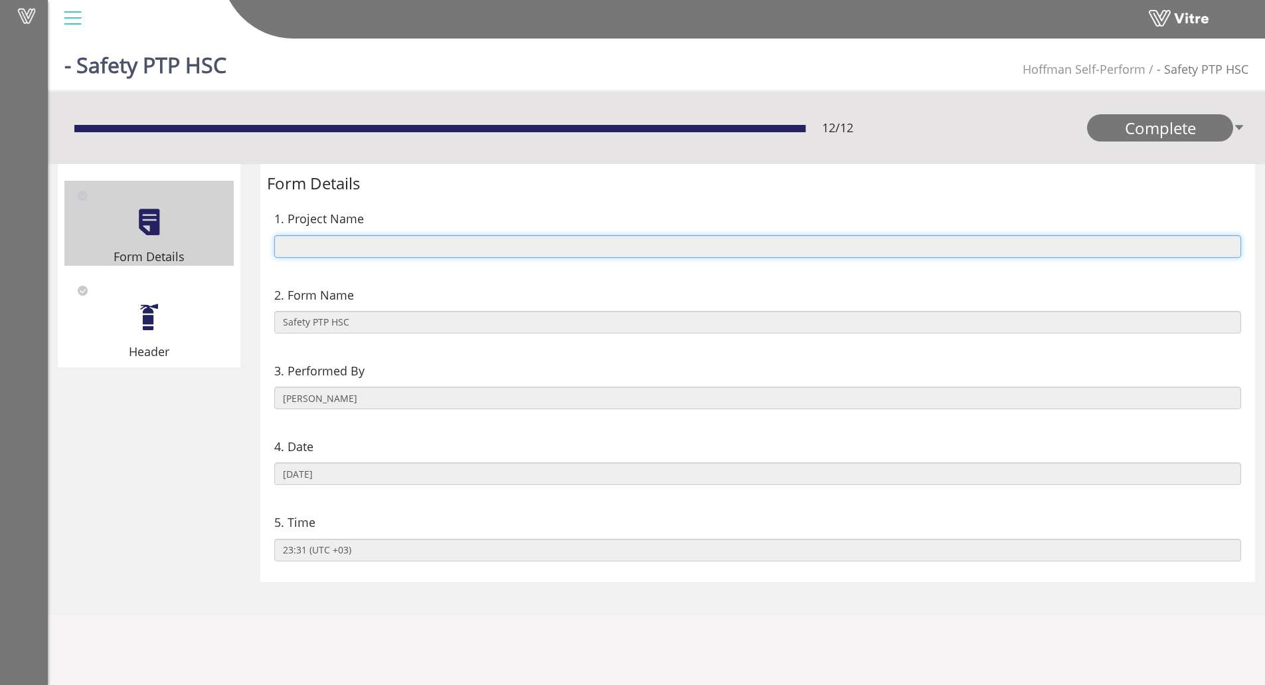
click at [345, 247] on input "text" at bounding box center [757, 246] width 967 height 23
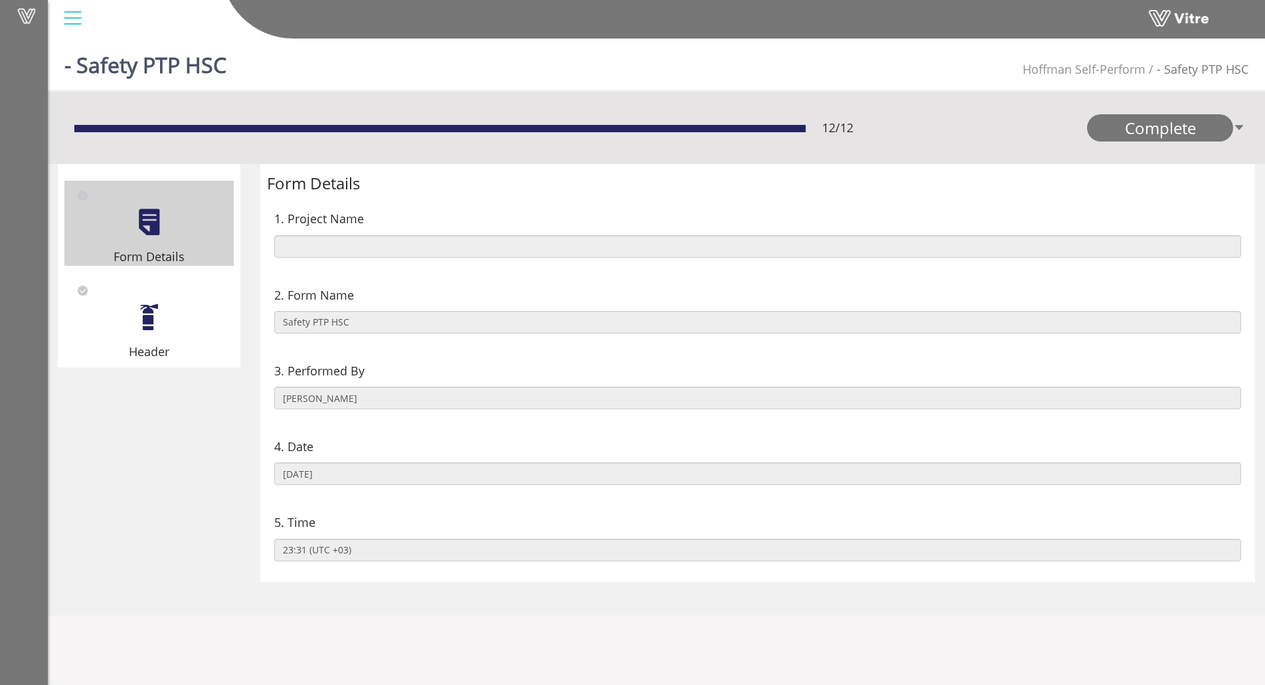
click at [503, 211] on div "1. Project Name" at bounding box center [757, 218] width 967 height 19
click at [157, 312] on div at bounding box center [149, 317] width 30 height 30
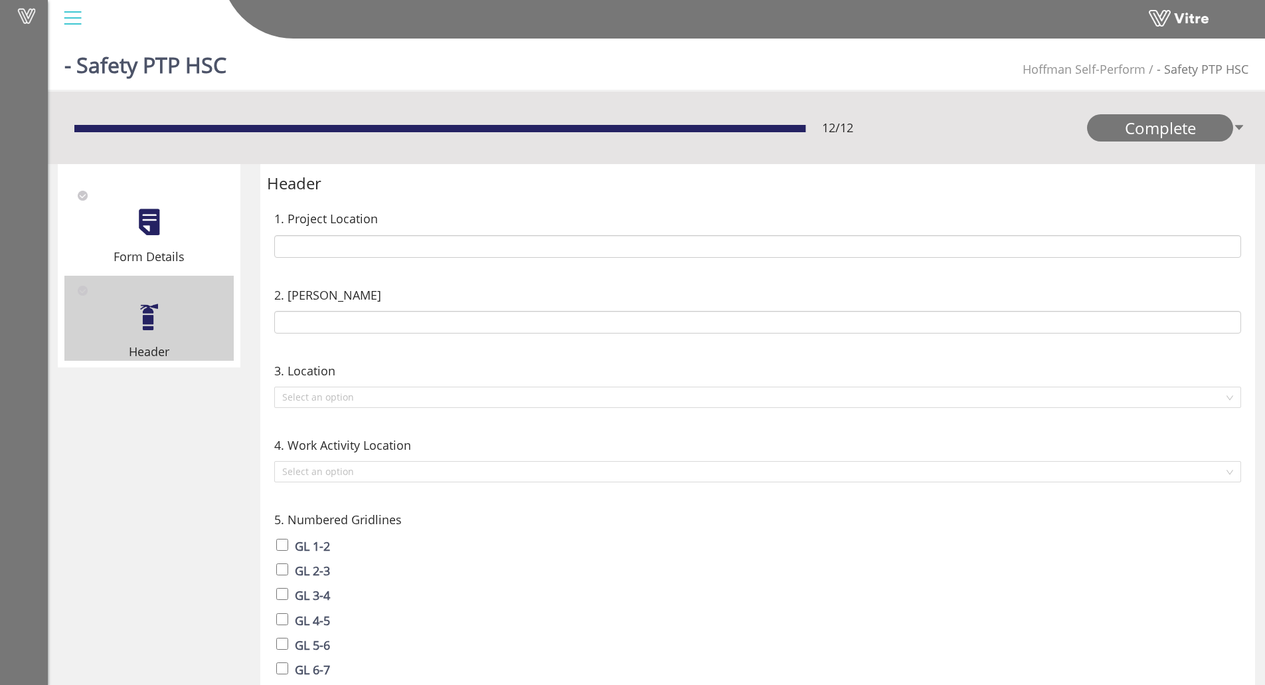
click at [147, 225] on div at bounding box center [149, 222] width 30 height 30
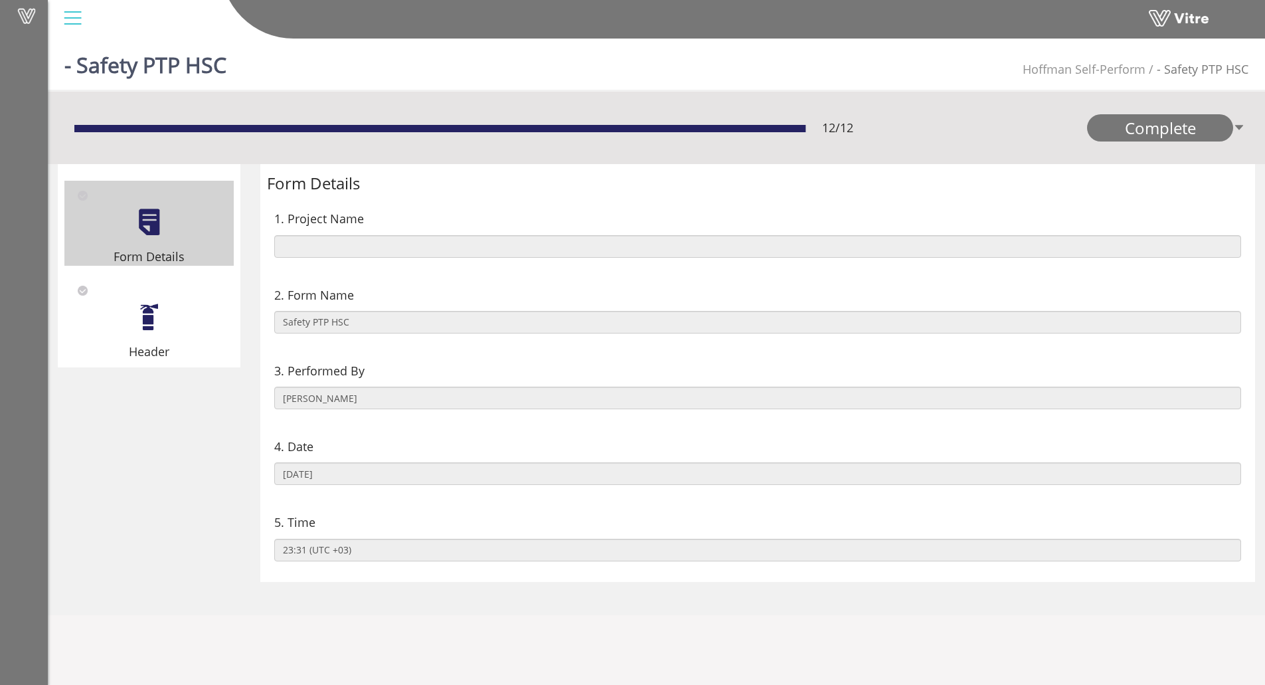
click at [152, 299] on div "Header" at bounding box center [148, 318] width 169 height 85
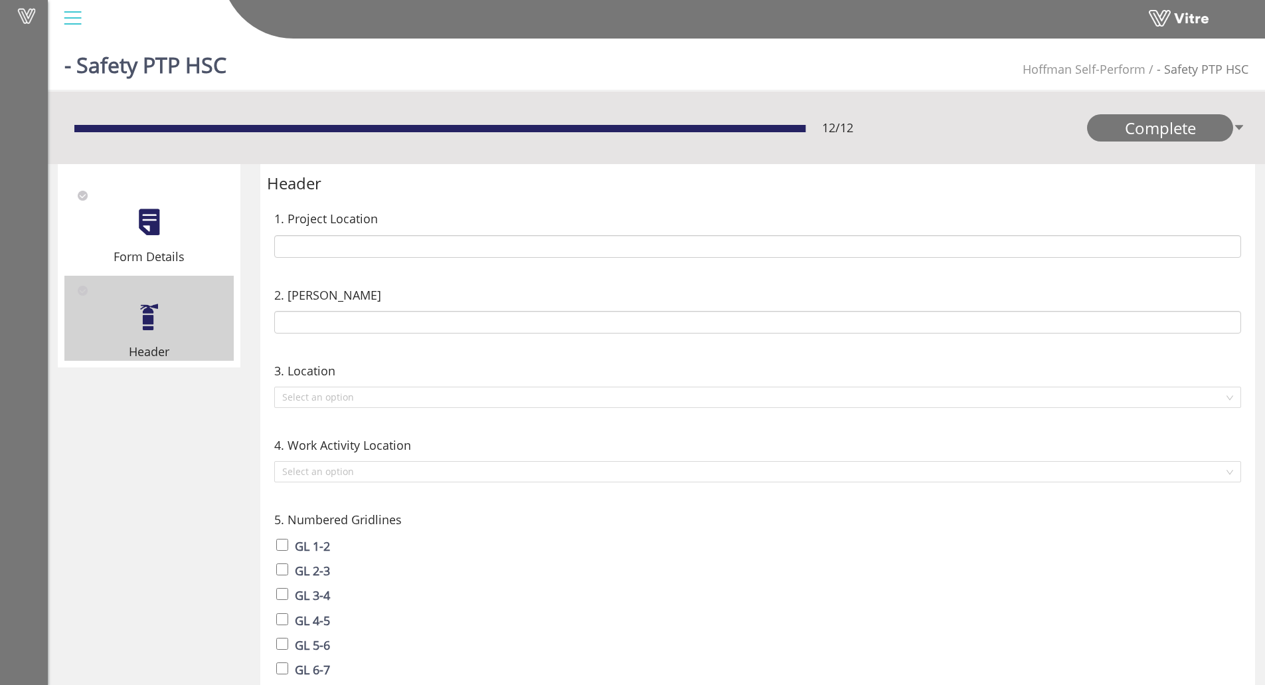
click at [117, 212] on div "Form Details" at bounding box center [148, 223] width 169 height 85
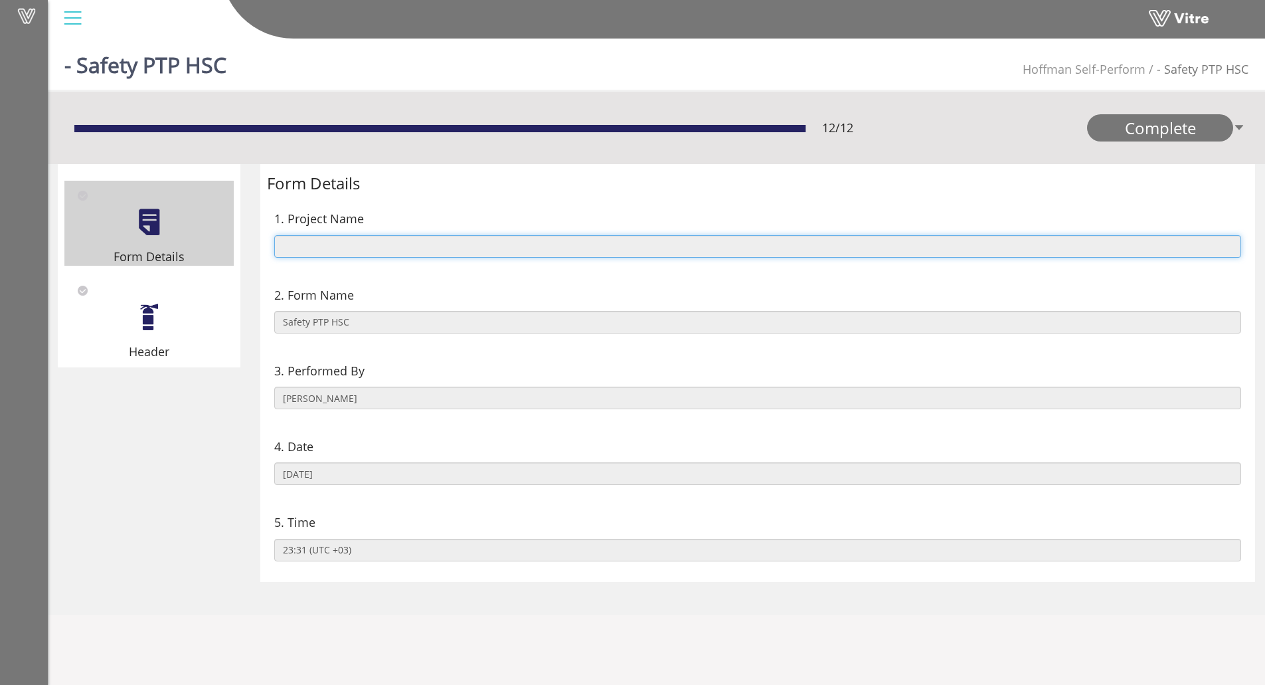
click at [424, 246] on input "text" at bounding box center [757, 246] width 967 height 23
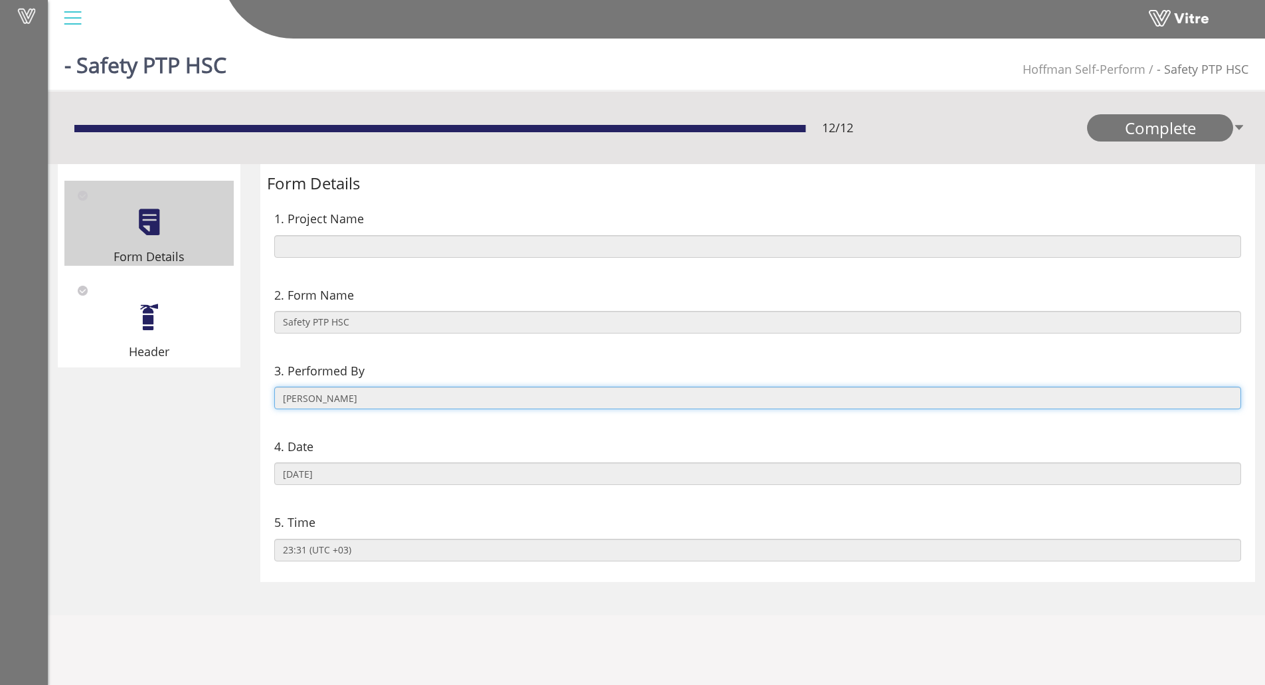
click at [360, 394] on input "Alex Rankine" at bounding box center [757, 397] width 967 height 23
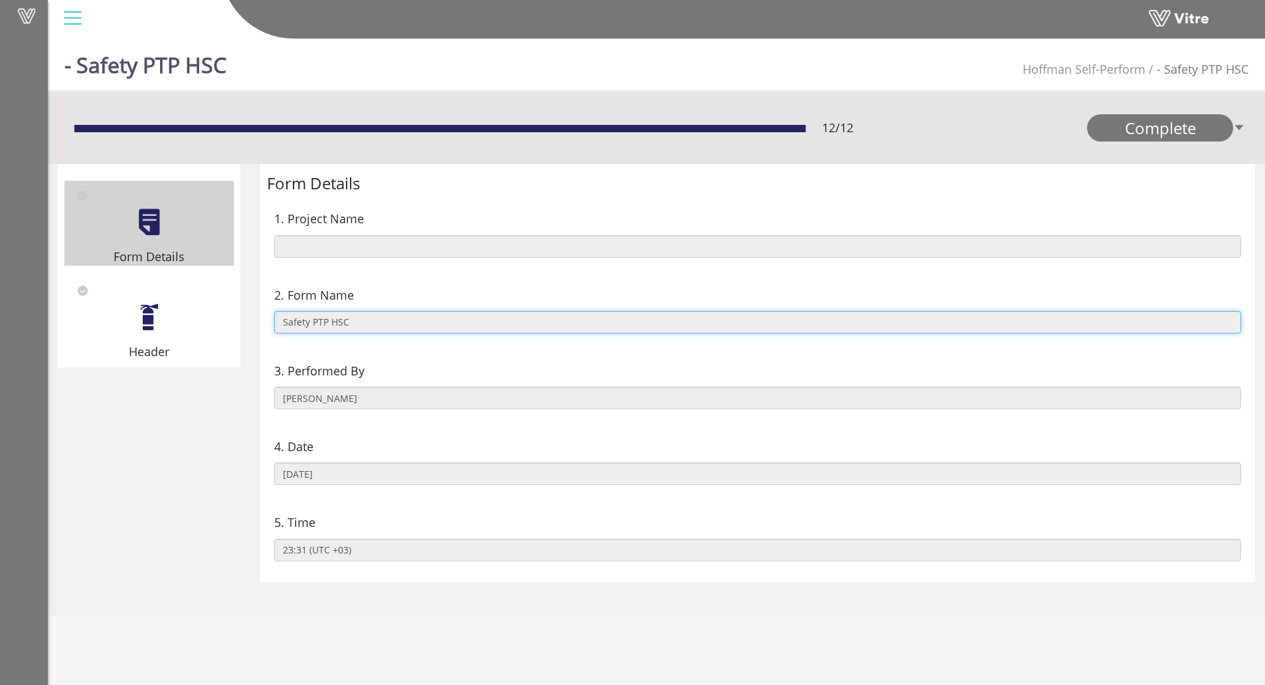
click at [399, 325] on input "Safety PTP HSC" at bounding box center [757, 322] width 967 height 23
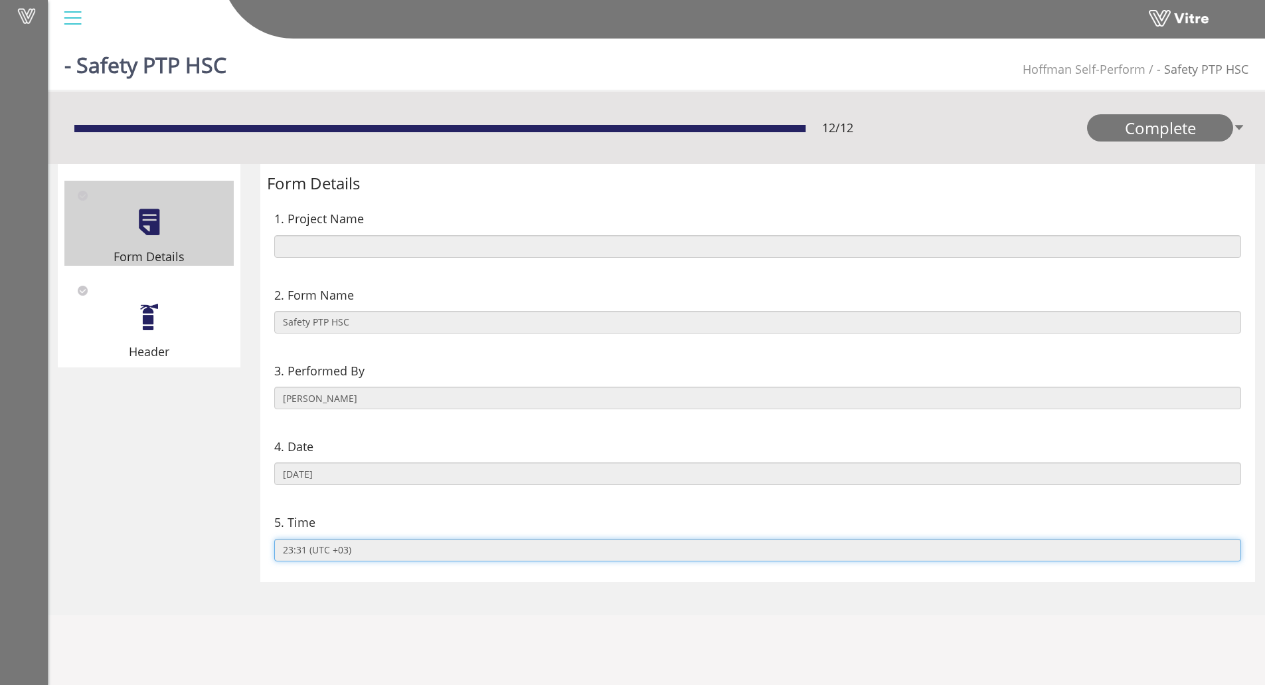
click at [392, 550] on input "23:31 (UTC +03)" at bounding box center [757, 549] width 967 height 23
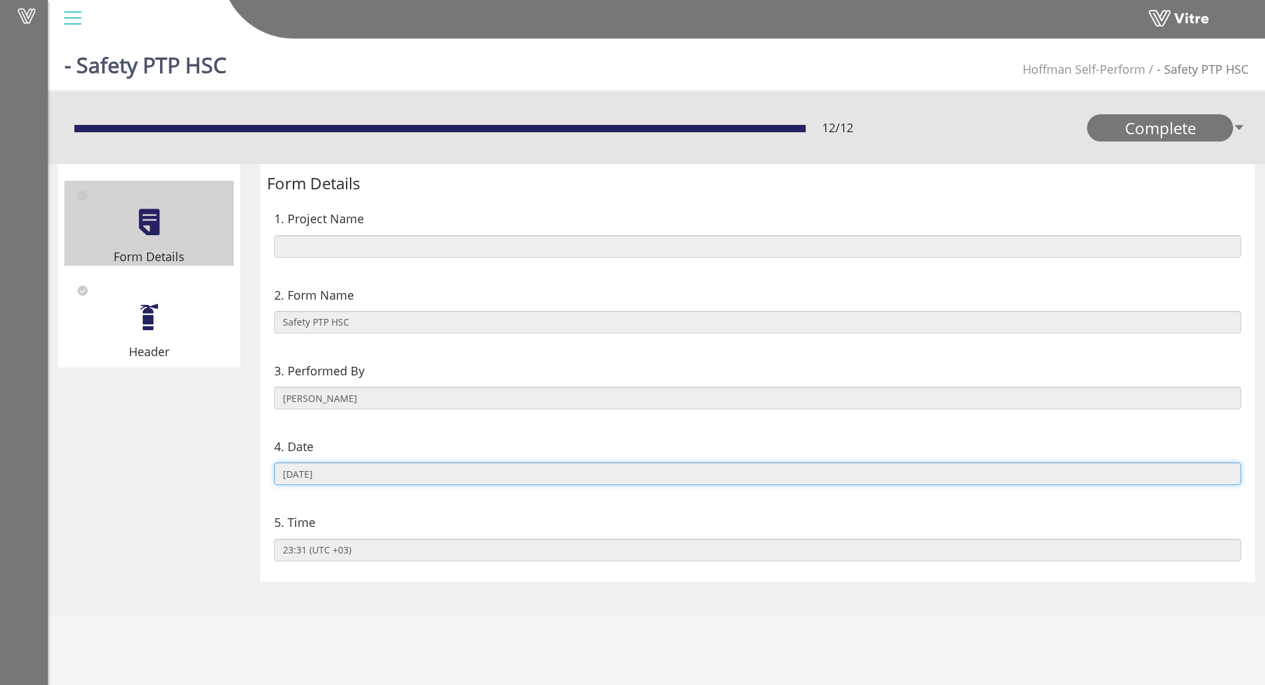
click at [398, 474] on input "08/21/2025" at bounding box center [757, 473] width 967 height 23
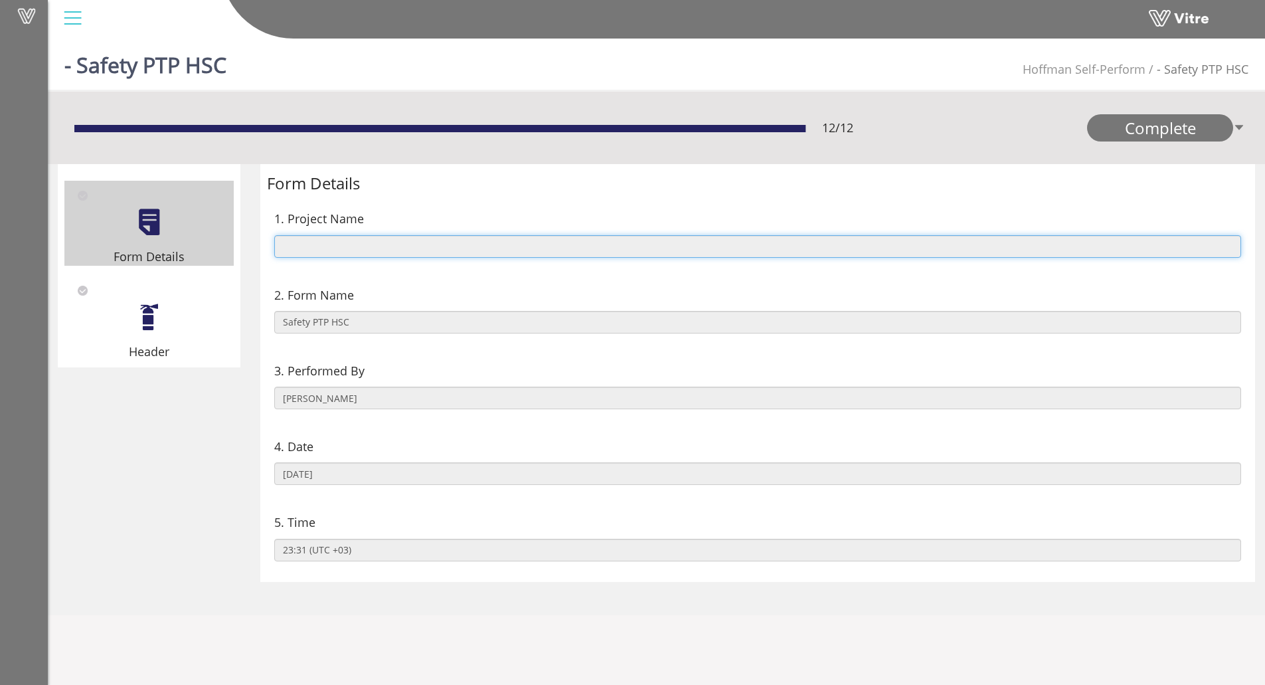
click at [356, 242] on input "text" at bounding box center [757, 246] width 967 height 23
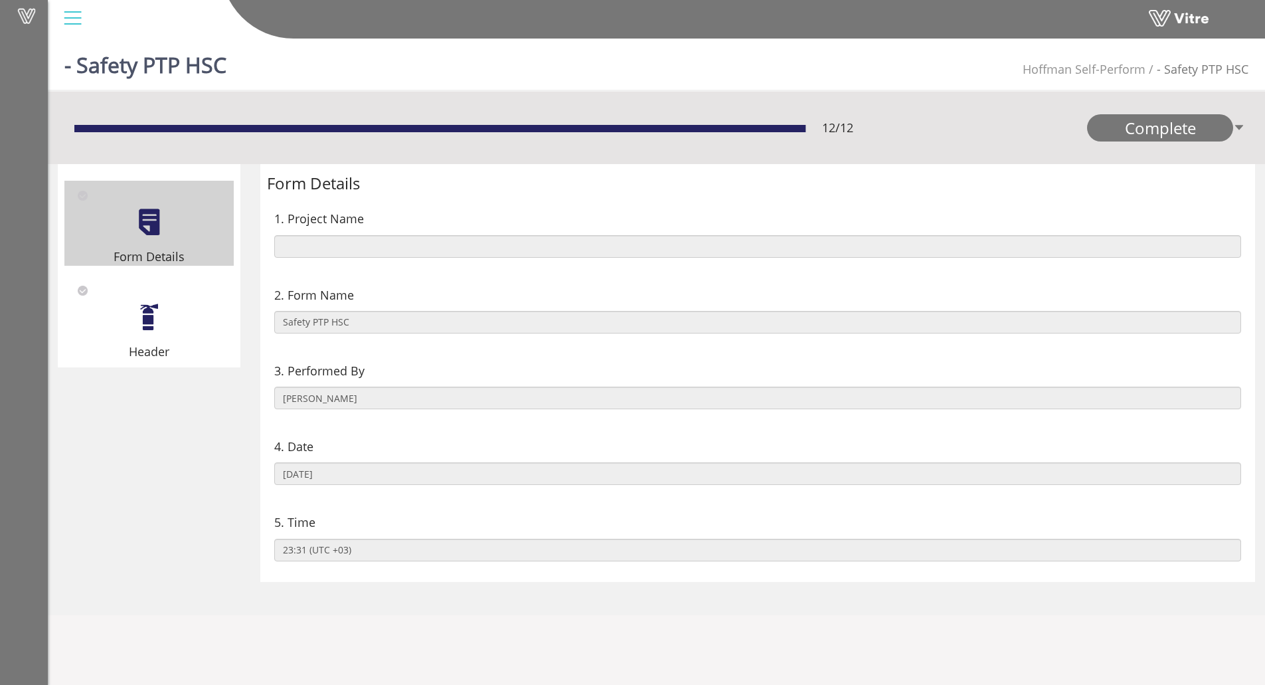
click at [171, 312] on div "Header" at bounding box center [148, 318] width 169 height 85
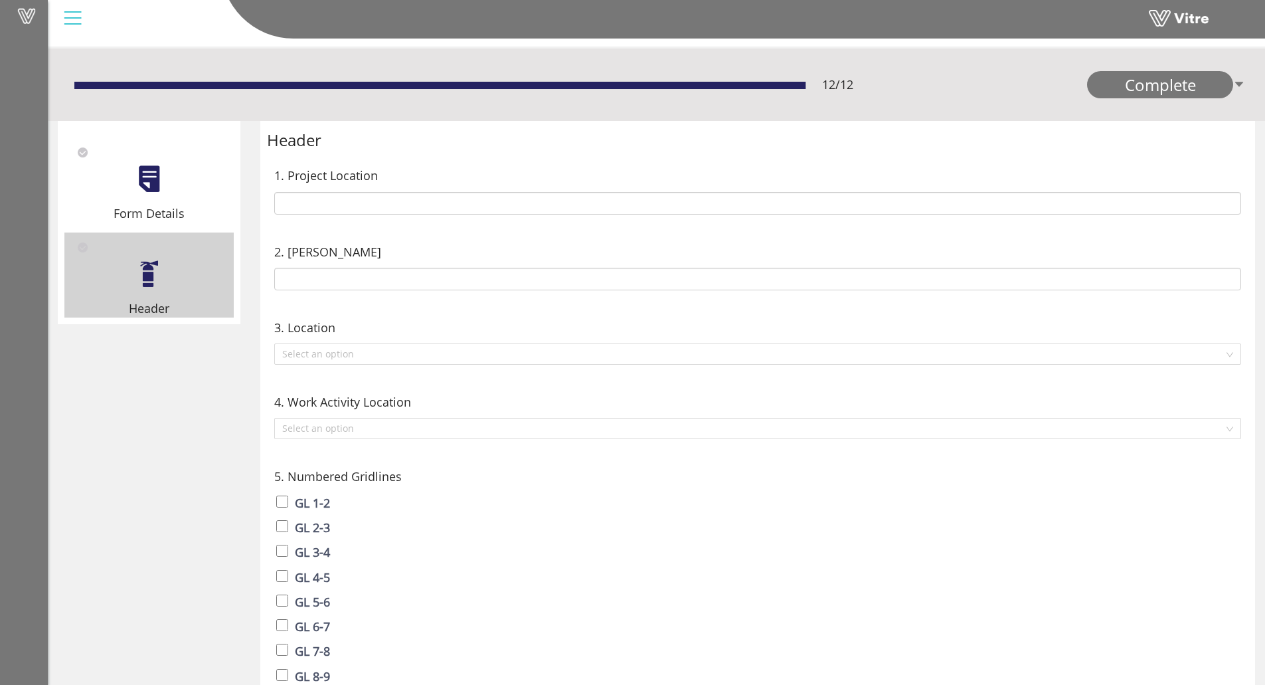
scroll to position [66, 0]
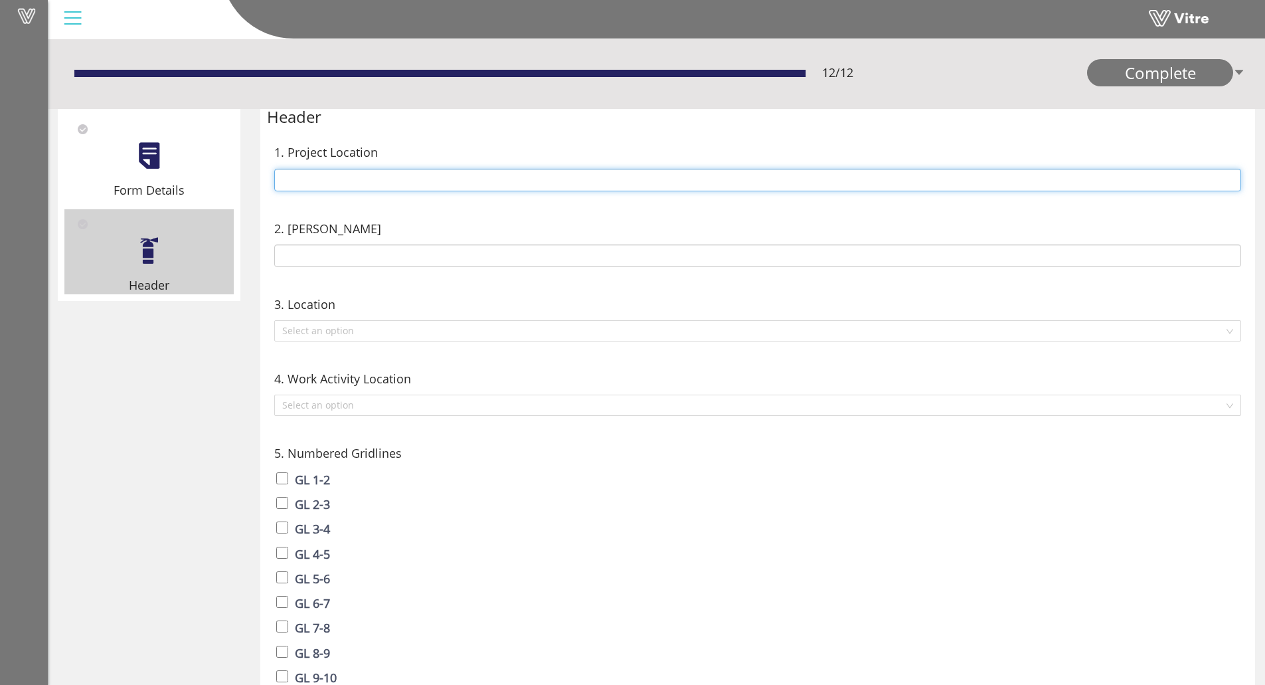
click at [381, 184] on input "text" at bounding box center [757, 180] width 967 height 23
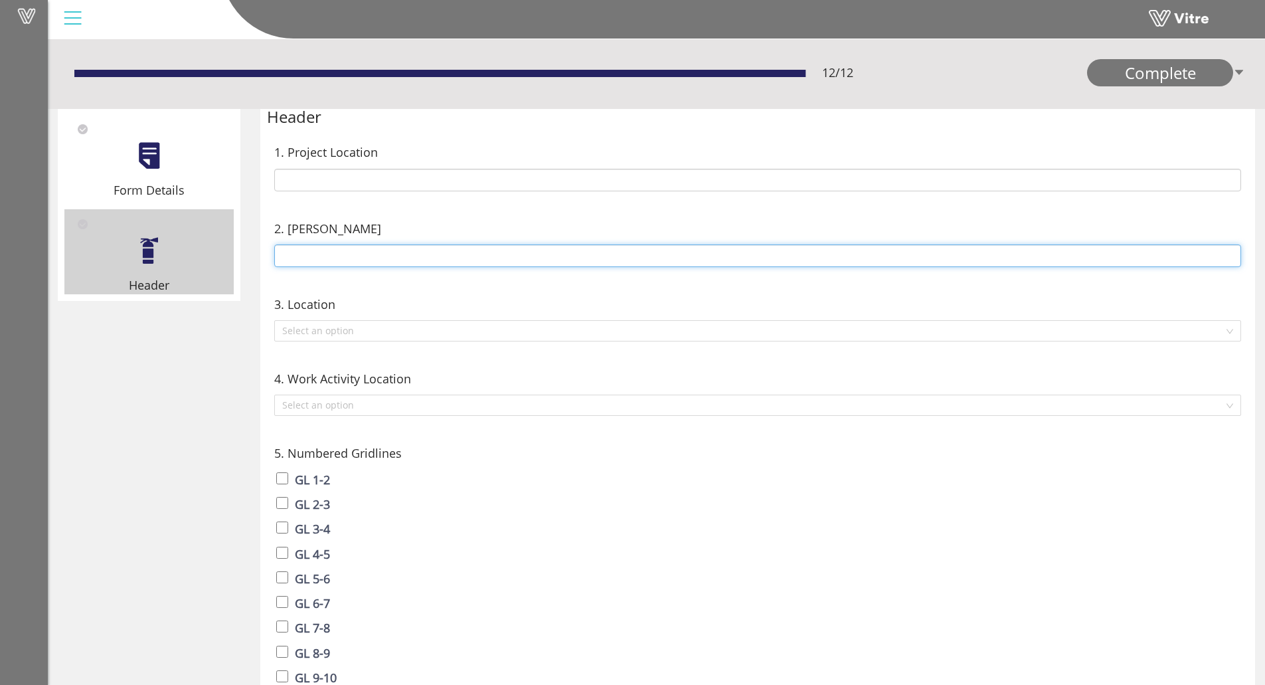
click at [347, 257] on input "text" at bounding box center [757, 255] width 967 height 23
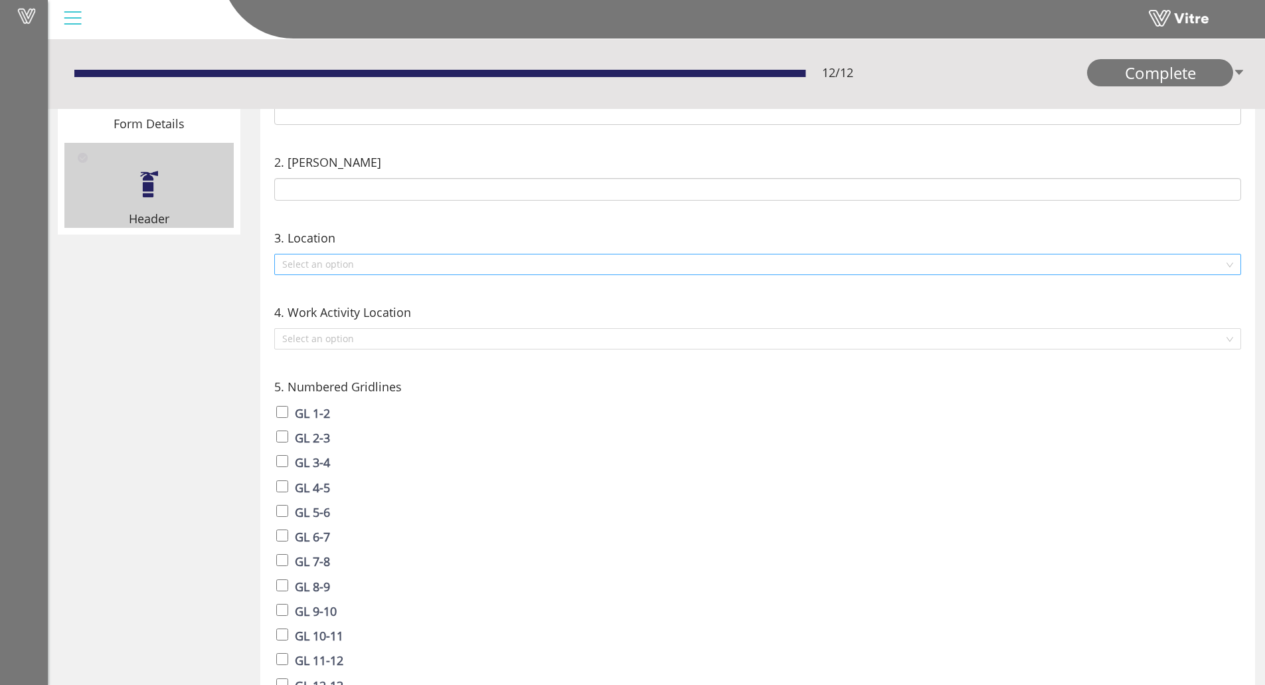
click at [412, 262] on input "search" at bounding box center [753, 264] width 942 height 20
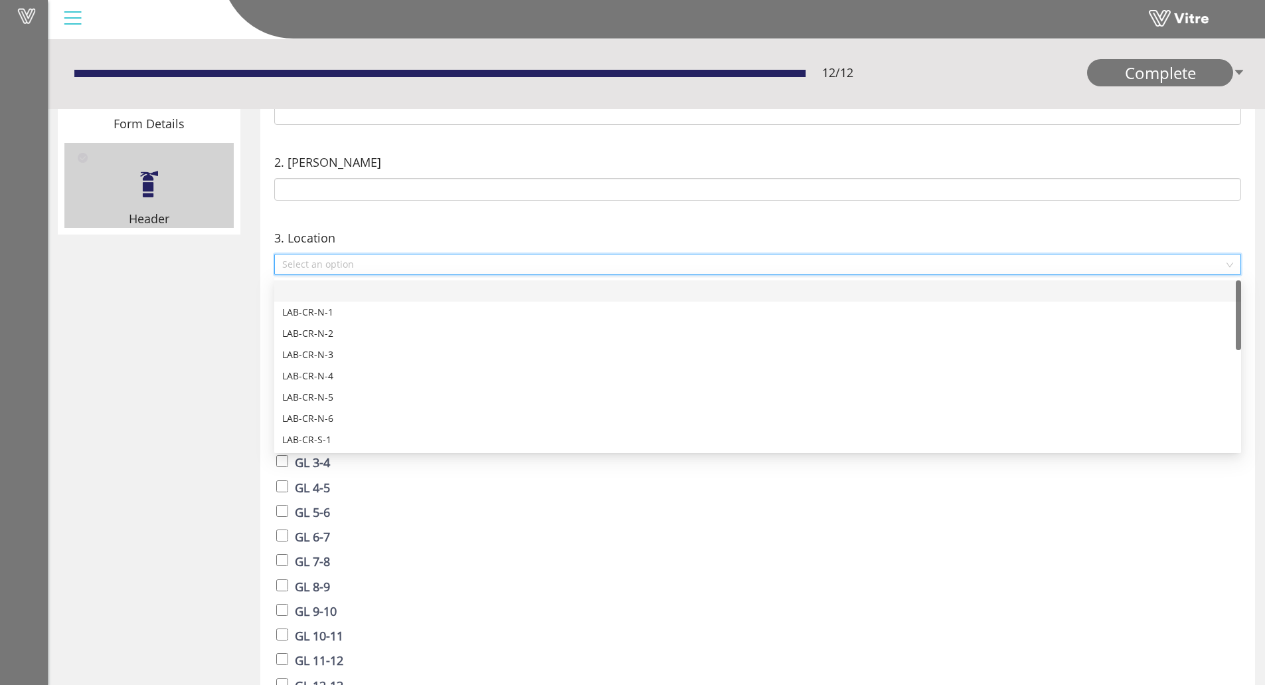
click at [410, 244] on div "3. Location" at bounding box center [757, 237] width 967 height 19
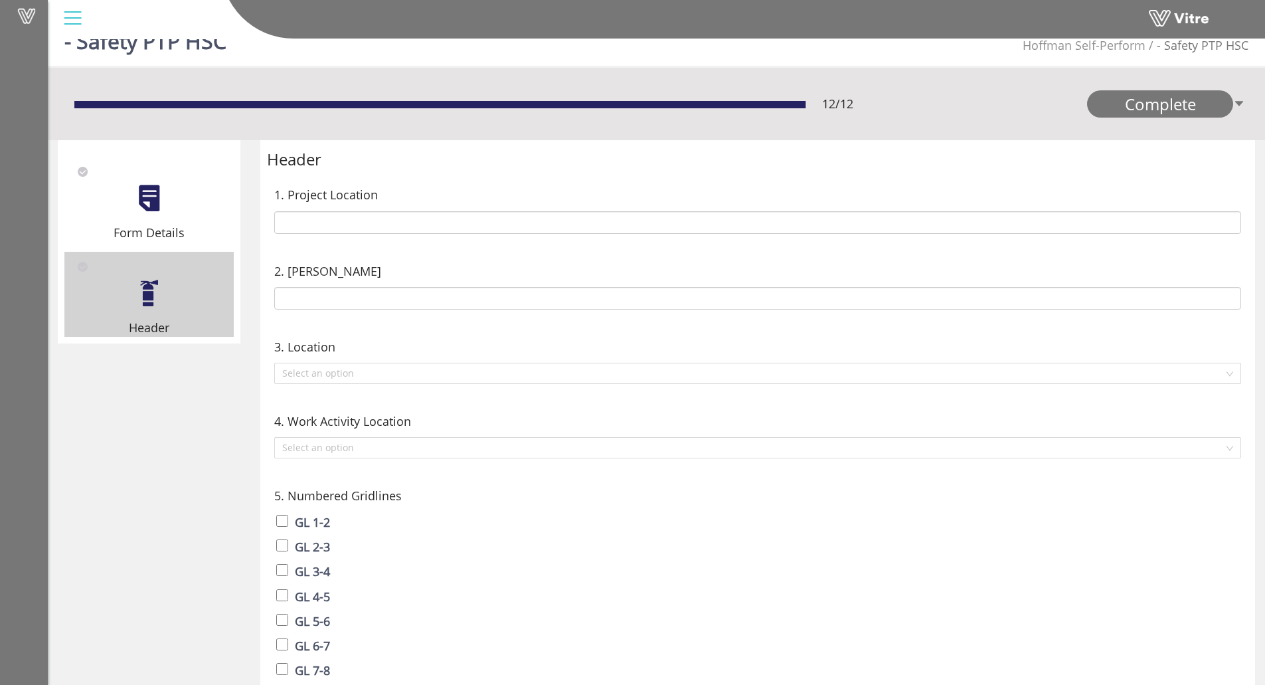
scroll to position [0, 0]
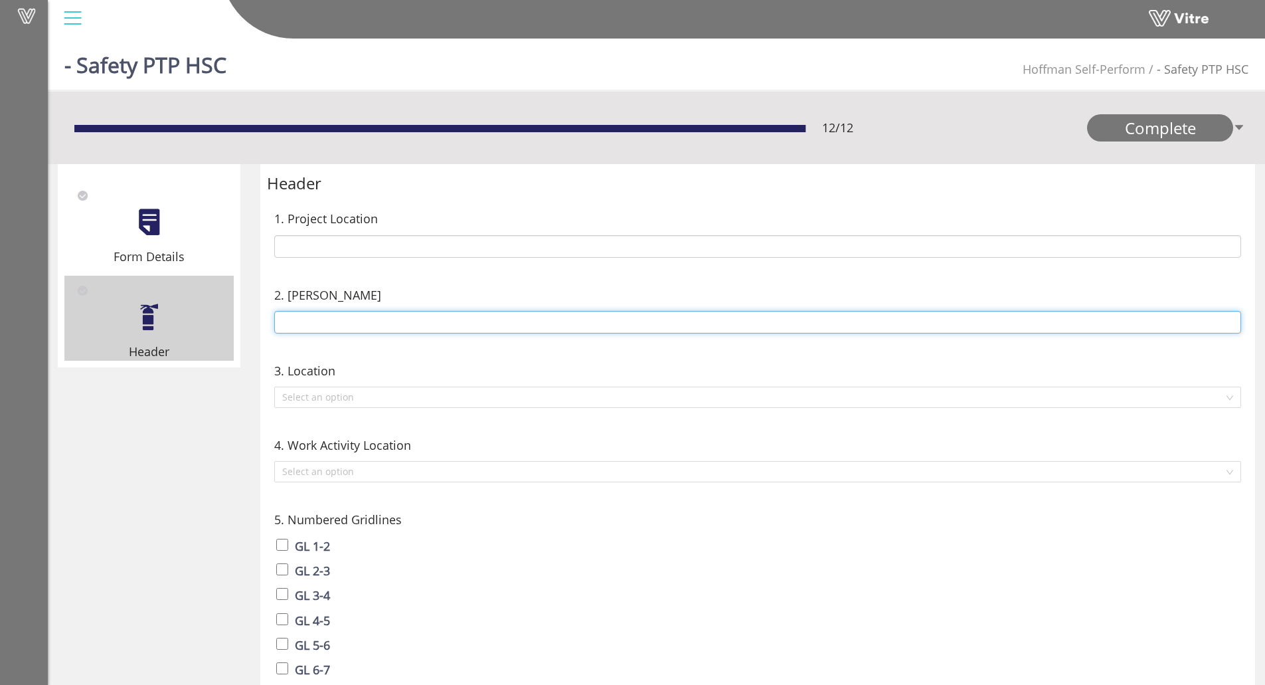
click at [317, 321] on input "text" at bounding box center [757, 322] width 967 height 23
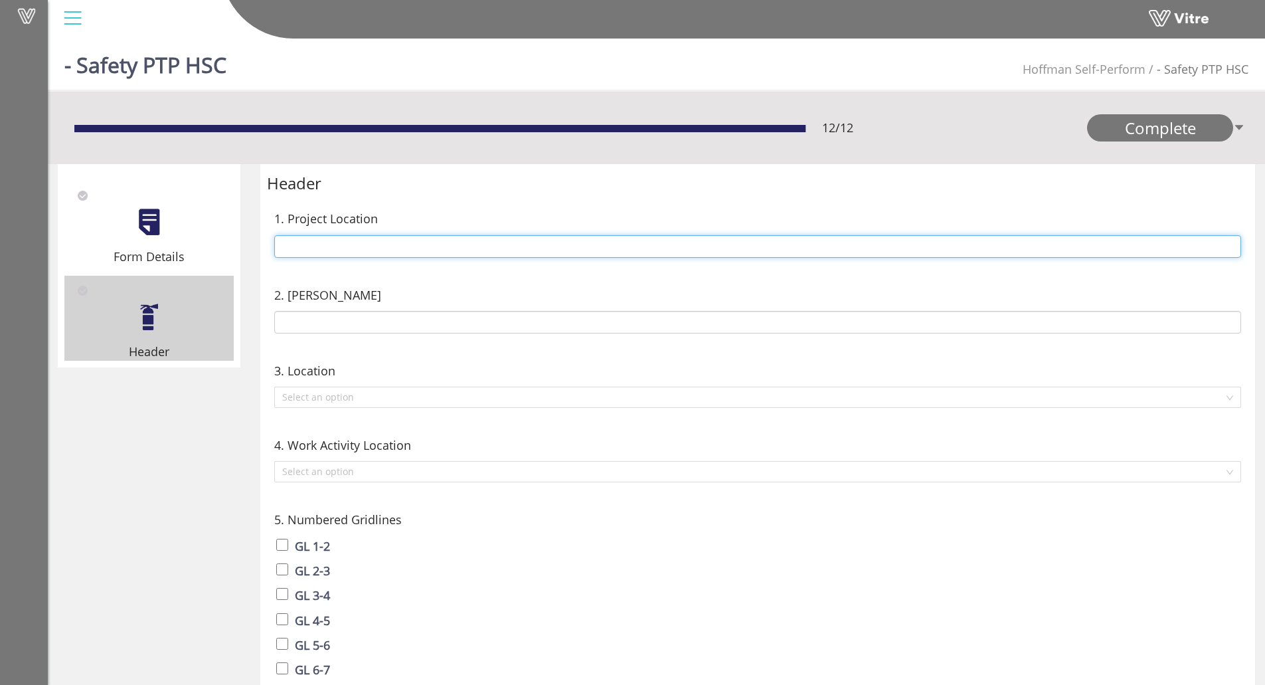
click at [419, 237] on input "text" at bounding box center [757, 246] width 967 height 23
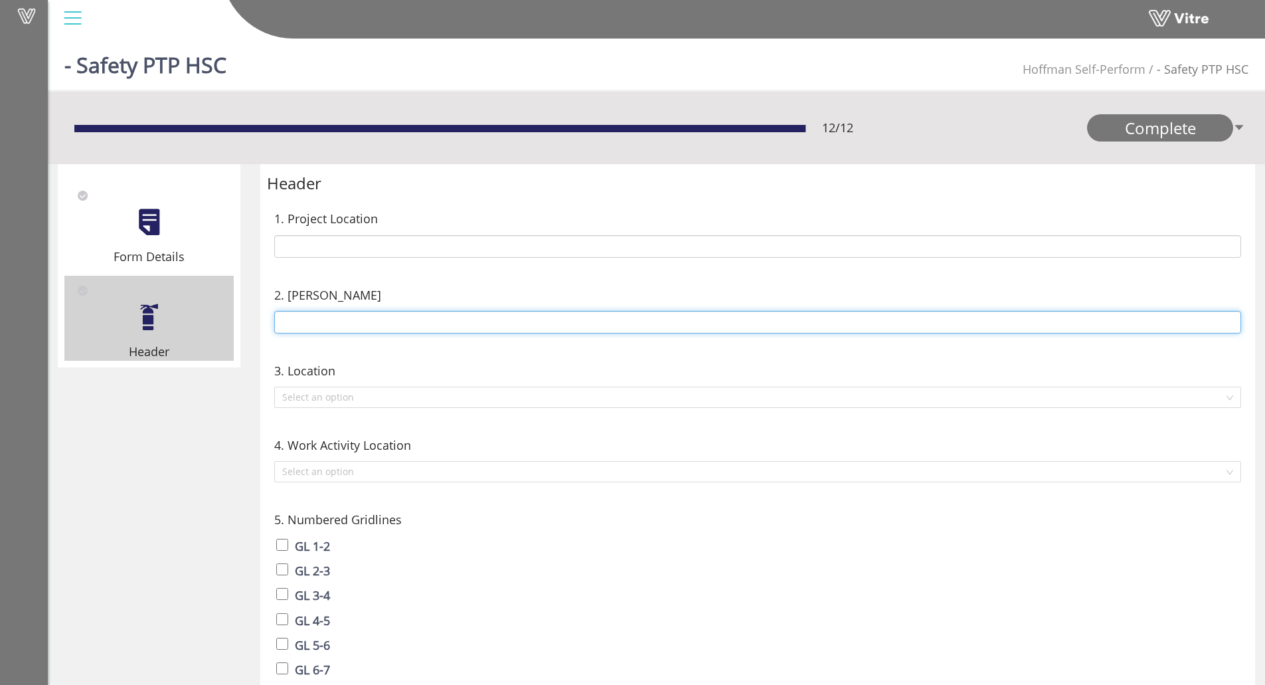
click at [325, 327] on input "text" at bounding box center [757, 322] width 967 height 23
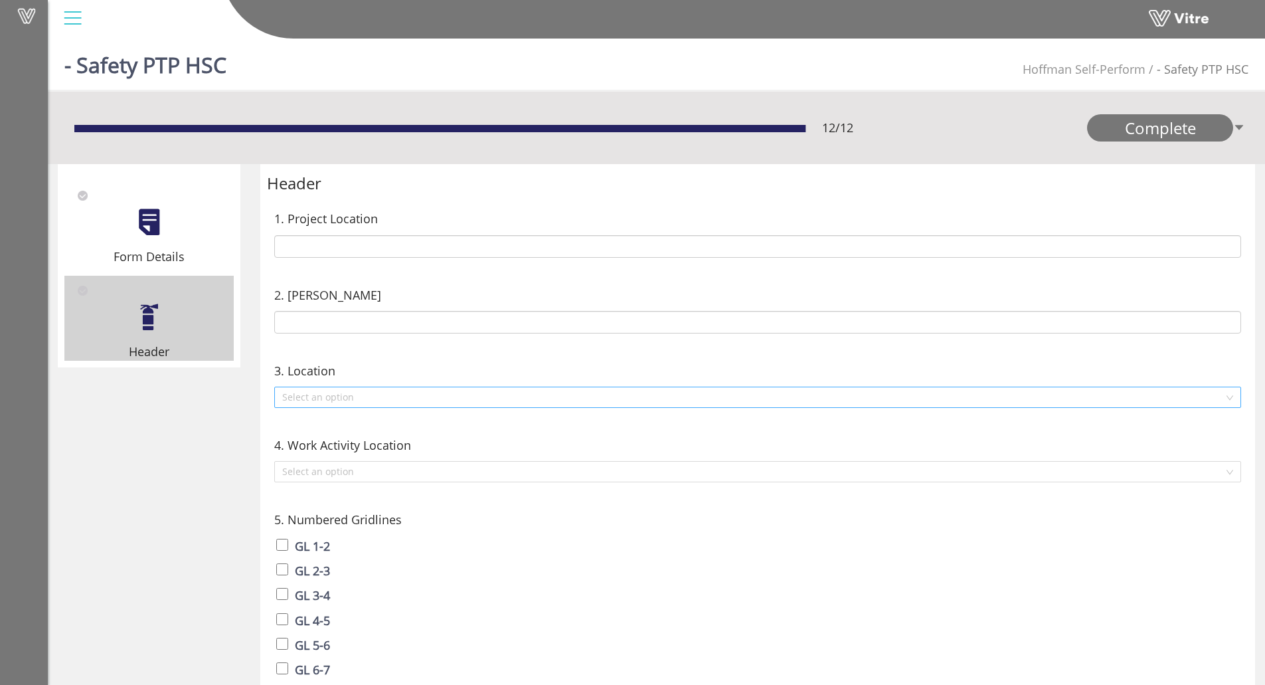
click at [335, 396] on input "search" at bounding box center [753, 397] width 942 height 20
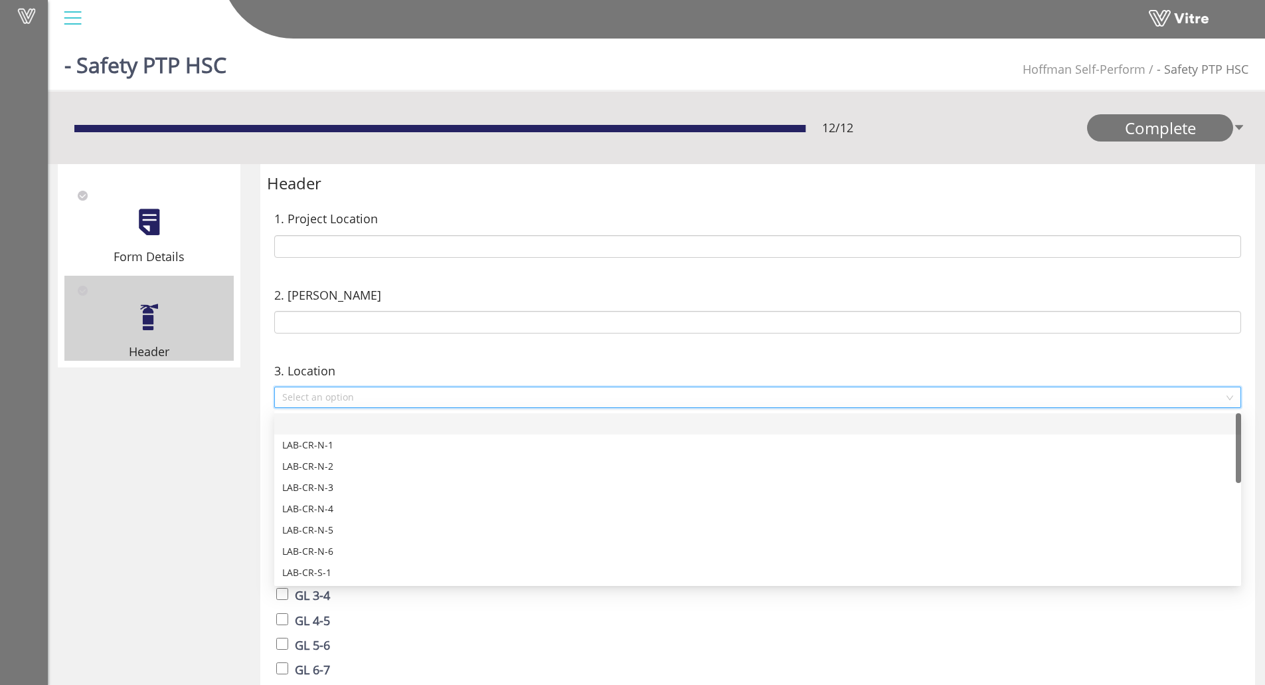
click at [301, 396] on input "search" at bounding box center [753, 397] width 942 height 20
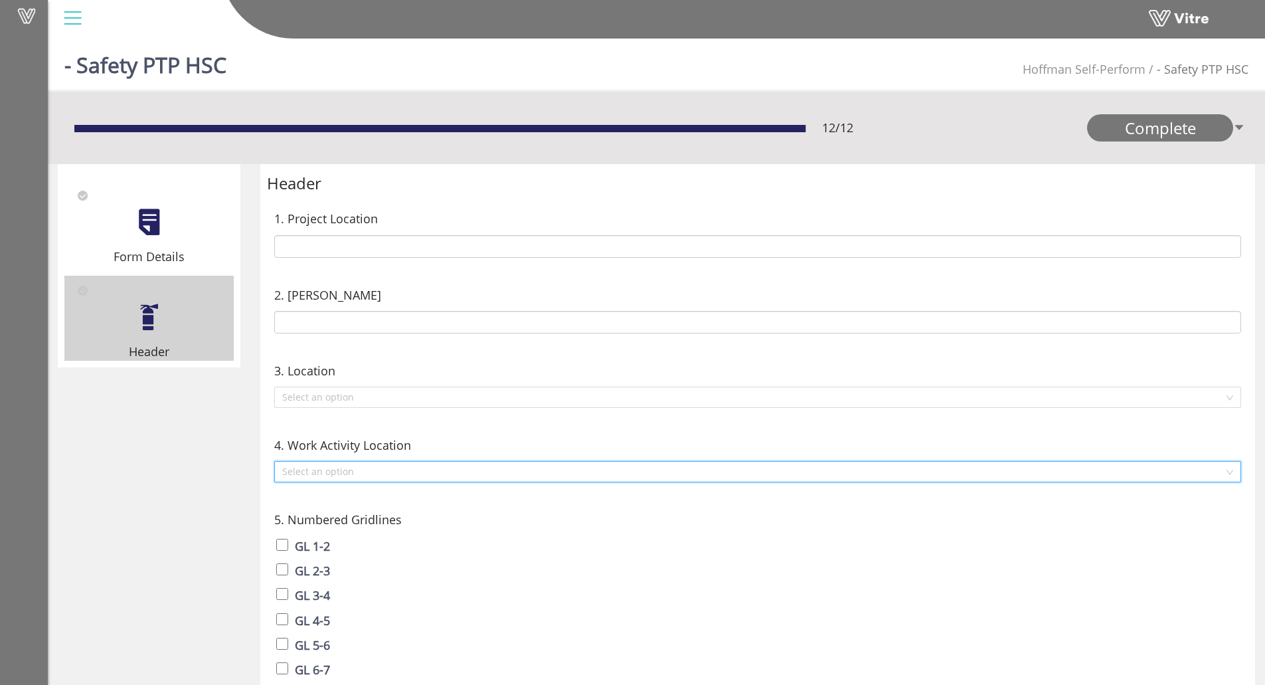
click at [331, 475] on input "search" at bounding box center [753, 471] width 942 height 20
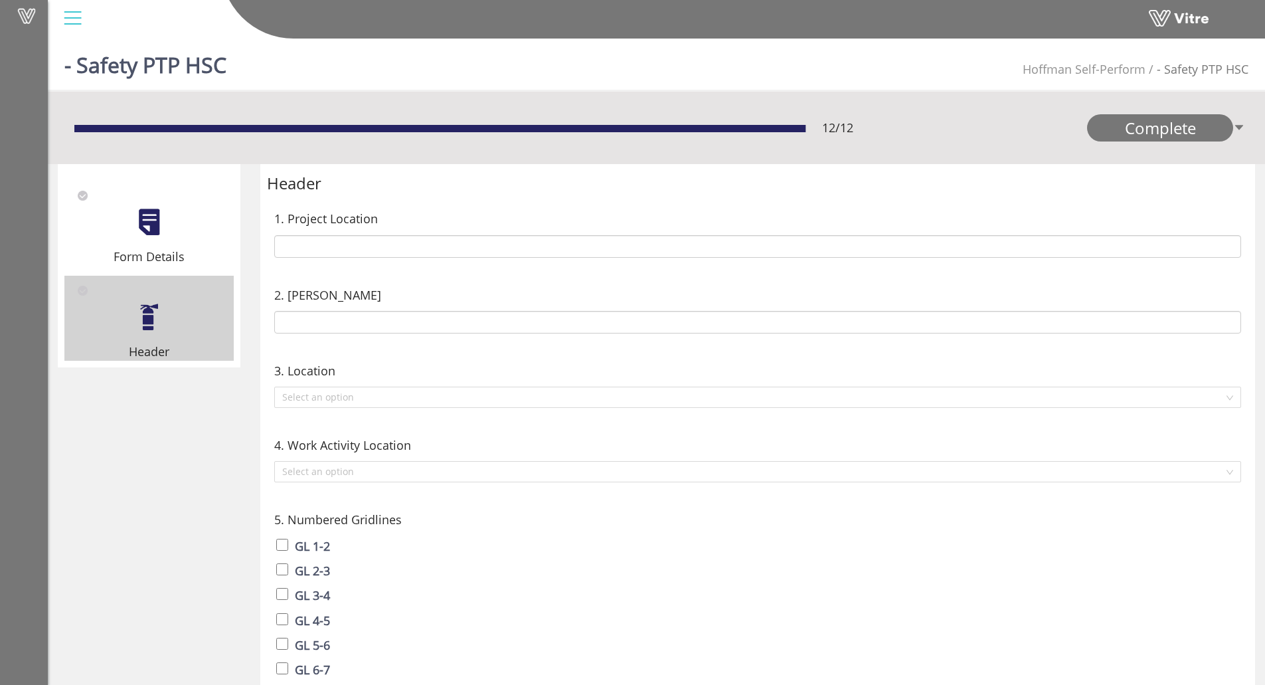
drag, startPoint x: 327, startPoint y: 446, endPoint x: 339, endPoint y: 430, distance: 20.3
click at [327, 439] on span "4. Work Activity Location" at bounding box center [342, 445] width 137 height 19
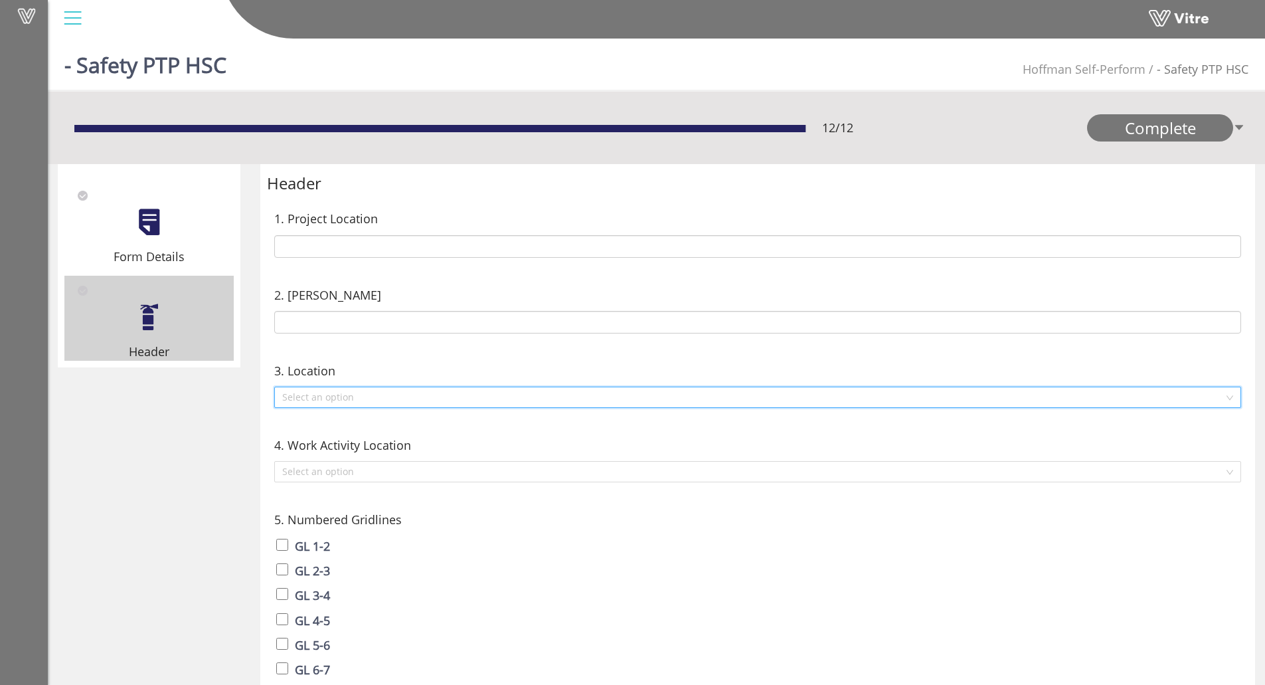
click at [380, 390] on input "search" at bounding box center [753, 397] width 942 height 20
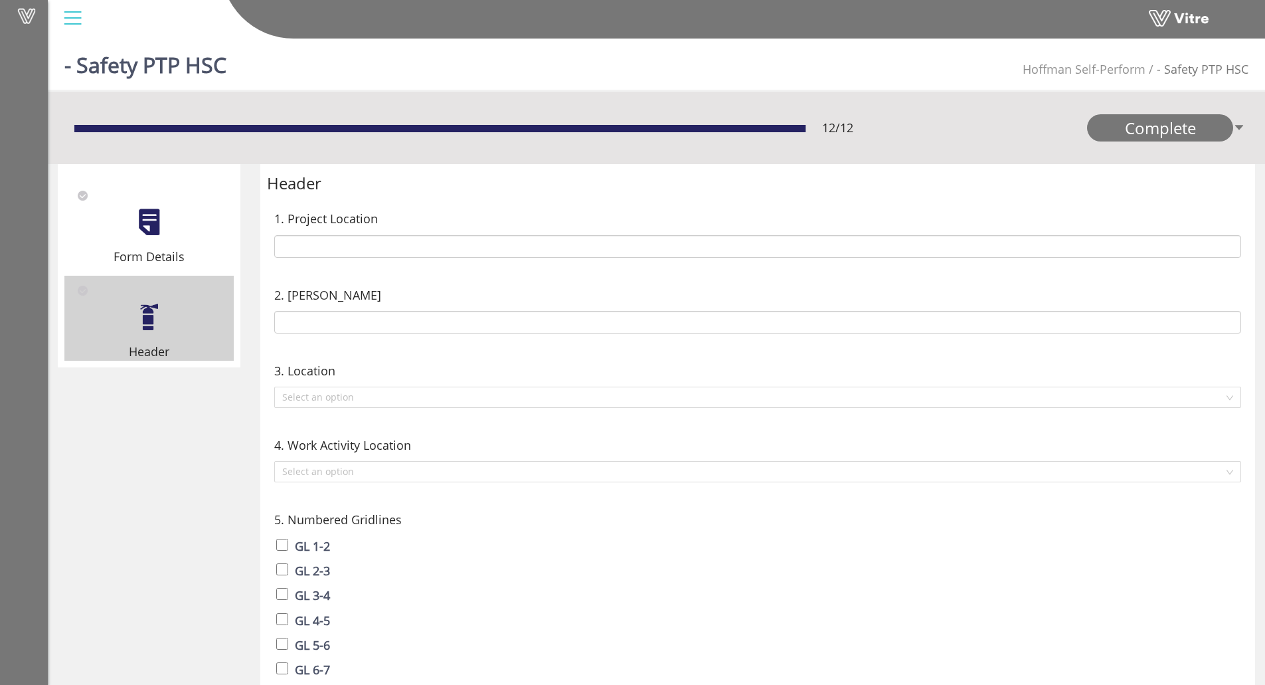
click at [346, 303] on div "2. Foreman" at bounding box center [757, 295] width 967 height 19
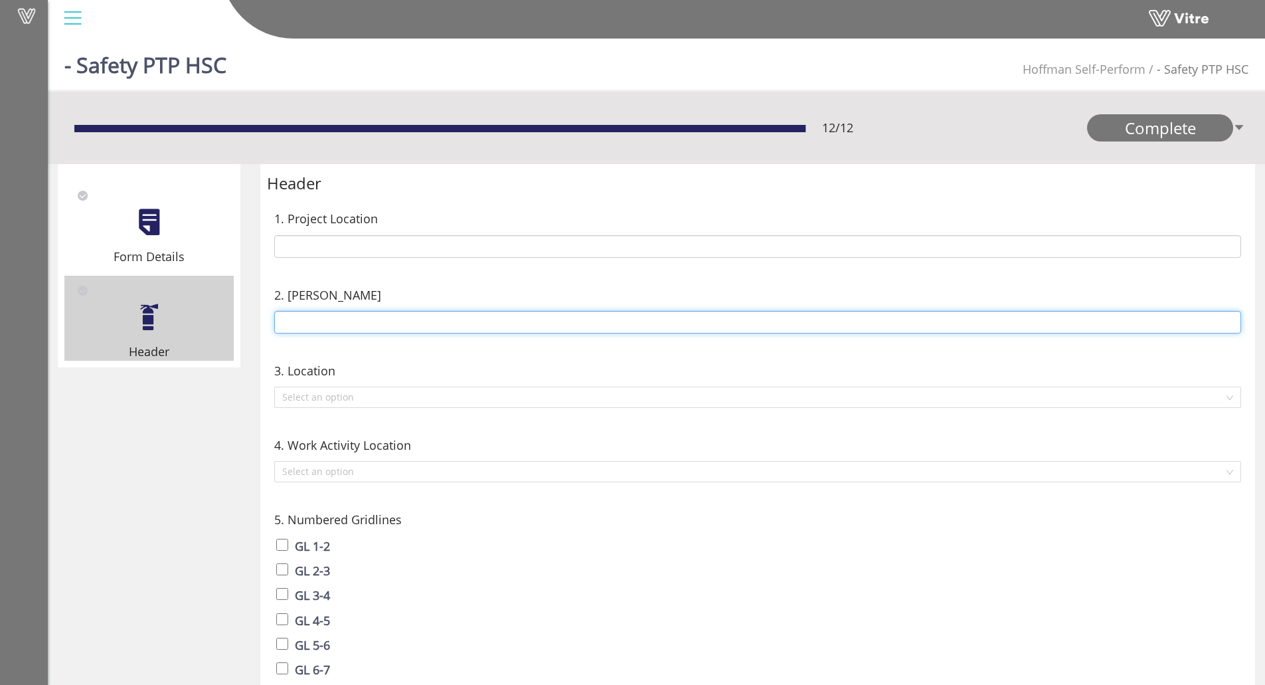
click at [343, 319] on input "text" at bounding box center [757, 322] width 967 height 23
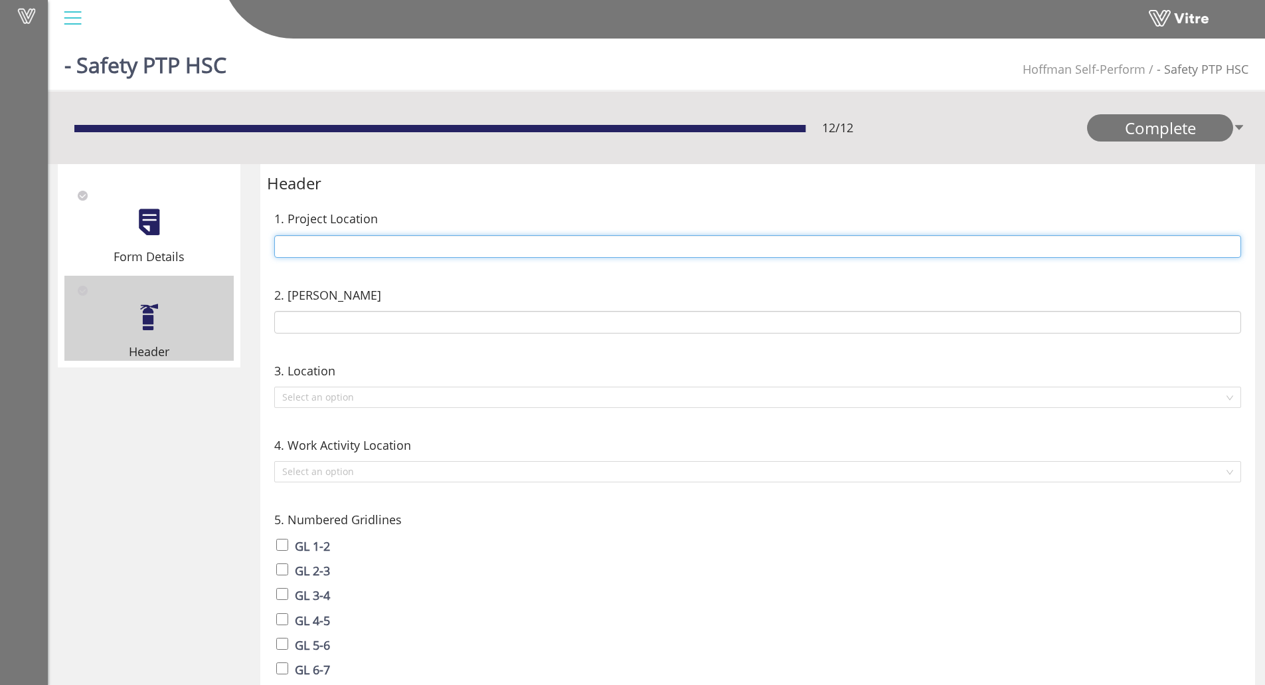
click at [350, 241] on input "text" at bounding box center [757, 246] width 967 height 23
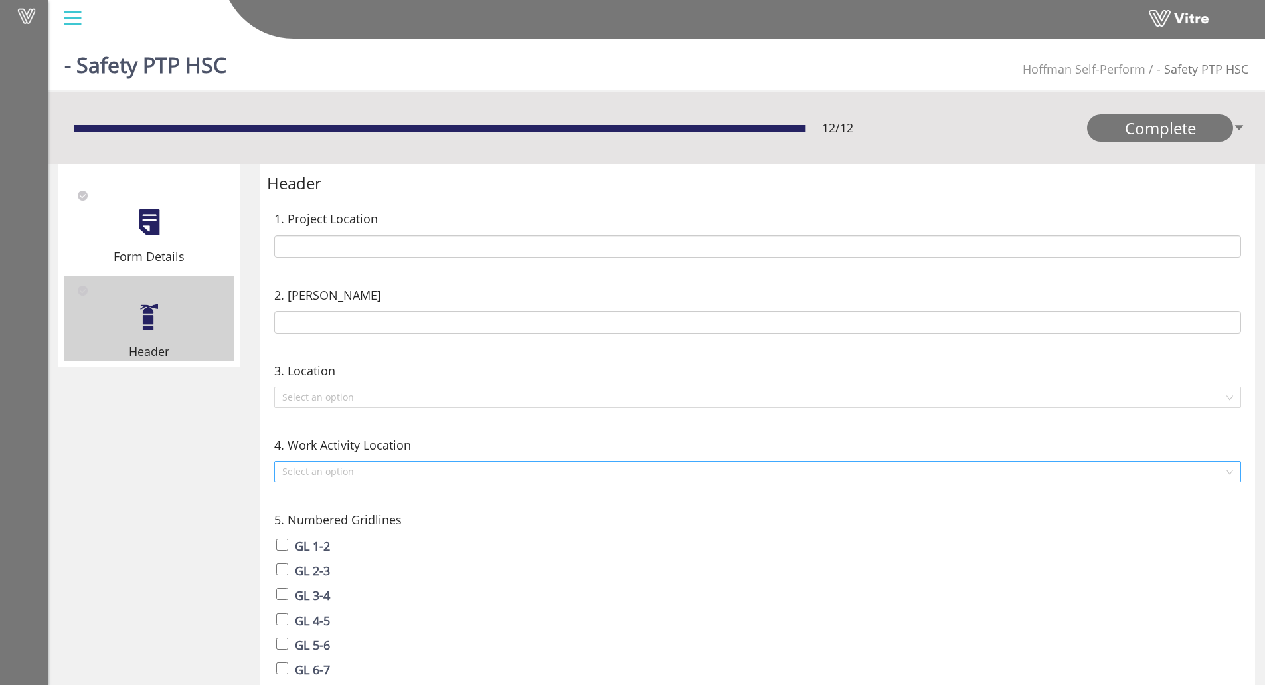
click at [327, 471] on input "search" at bounding box center [753, 471] width 942 height 20
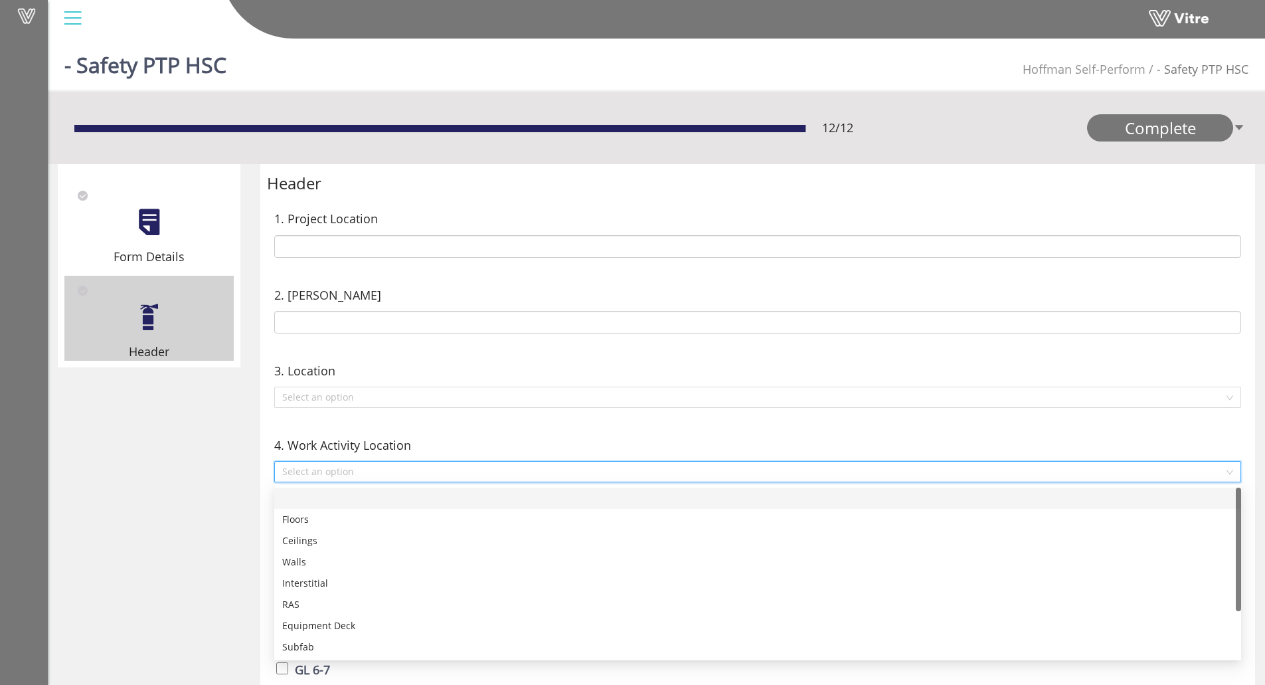
click at [344, 471] on input "search" at bounding box center [753, 471] width 942 height 20
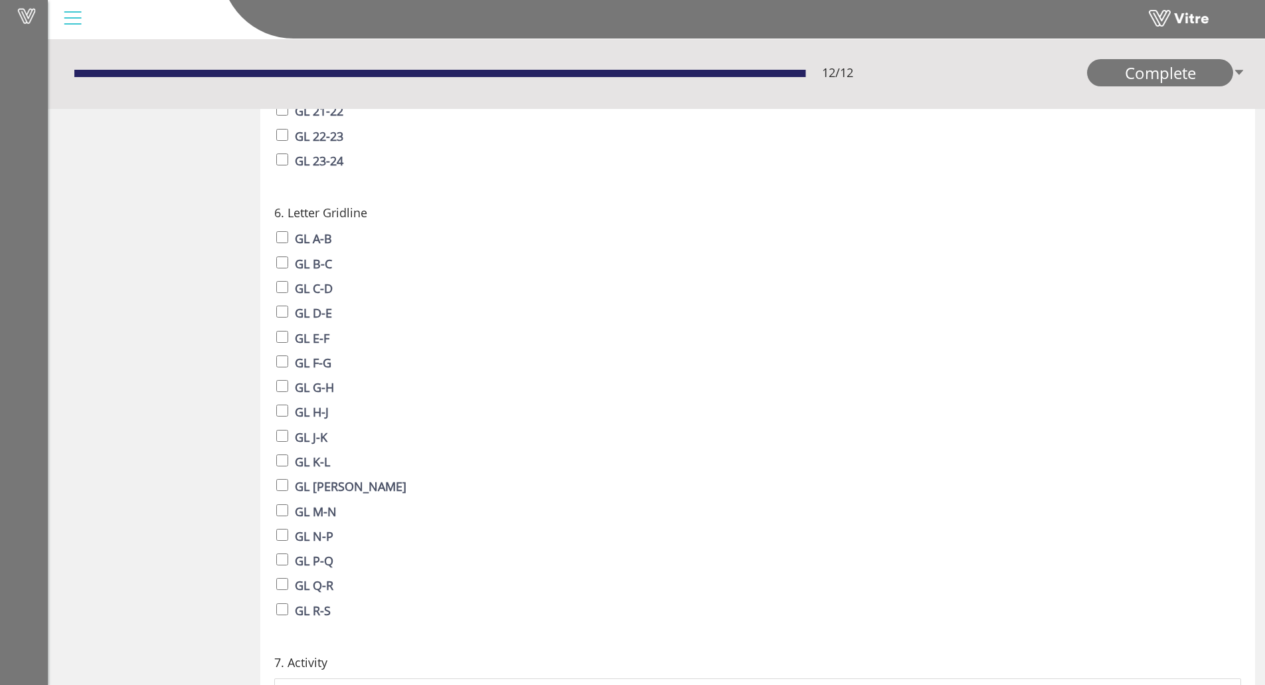
scroll to position [998, 0]
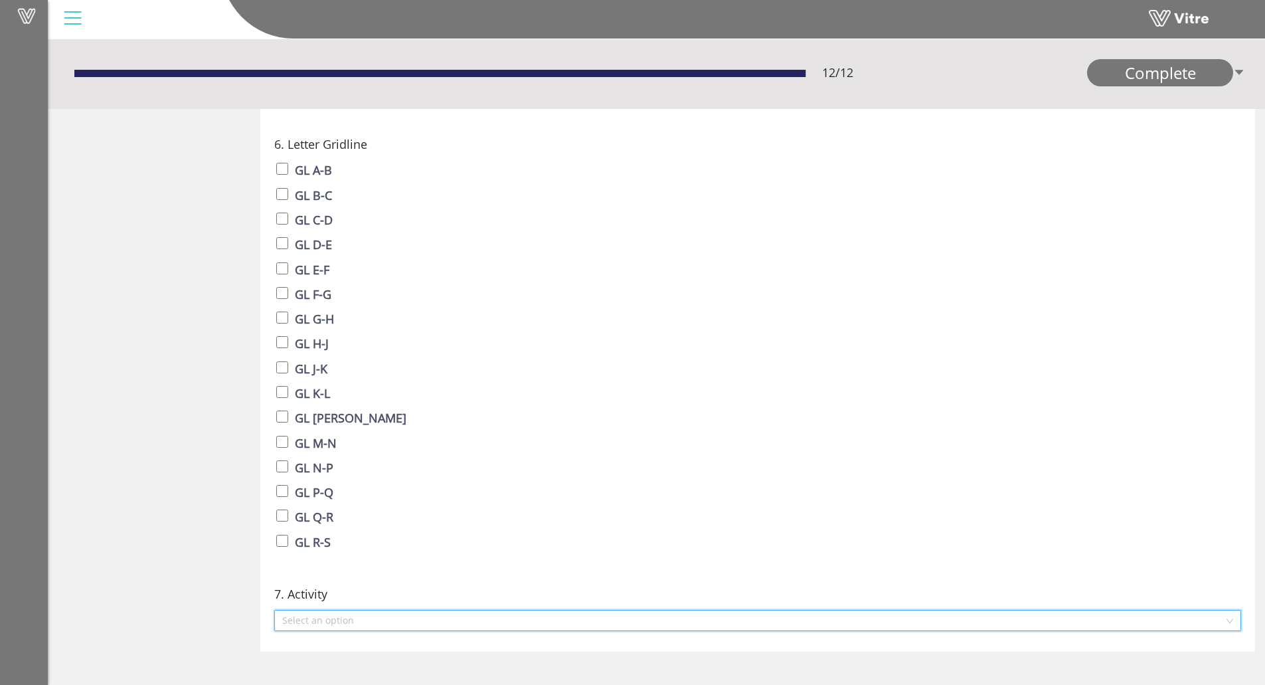
click at [327, 612] on input "search" at bounding box center [753, 620] width 942 height 20
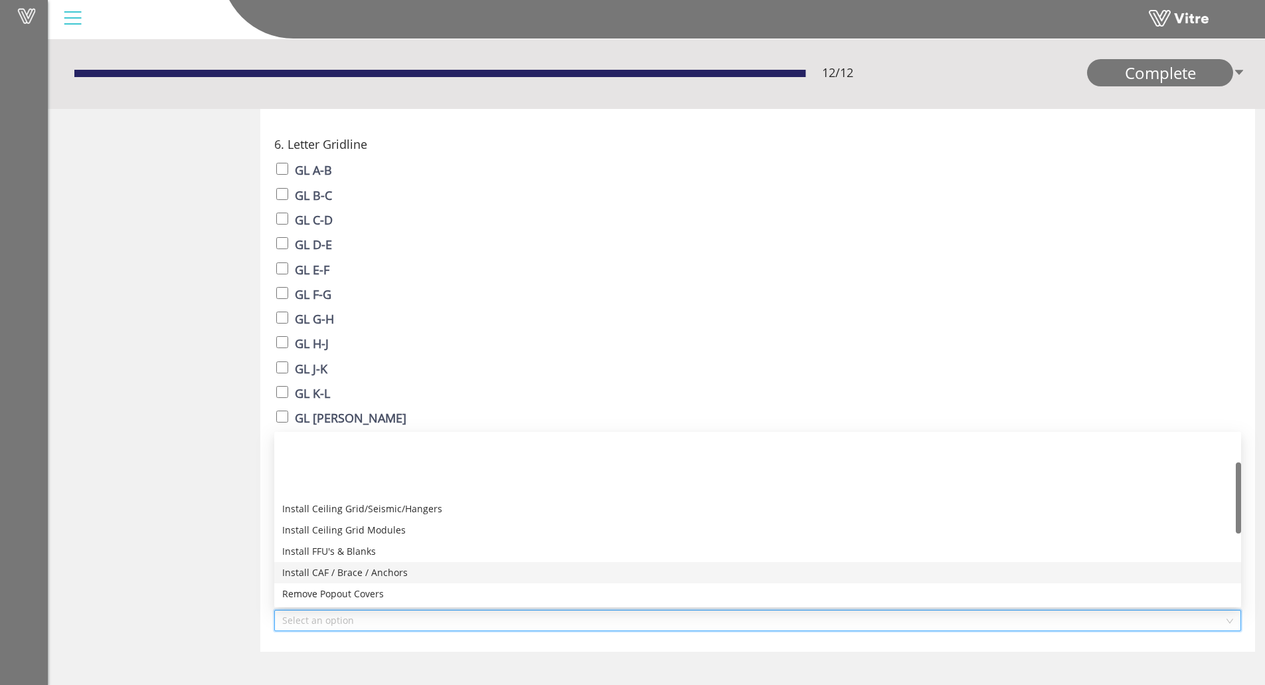
scroll to position [276, 0]
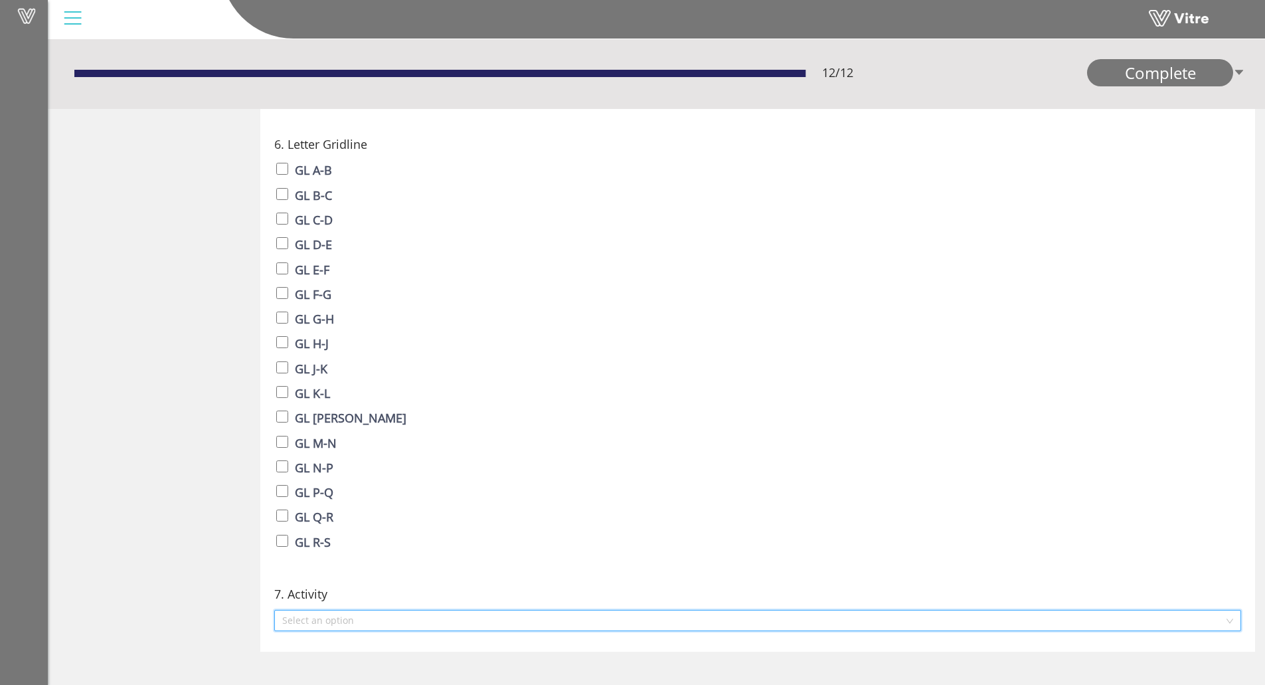
click at [309, 621] on input "search" at bounding box center [753, 620] width 942 height 20
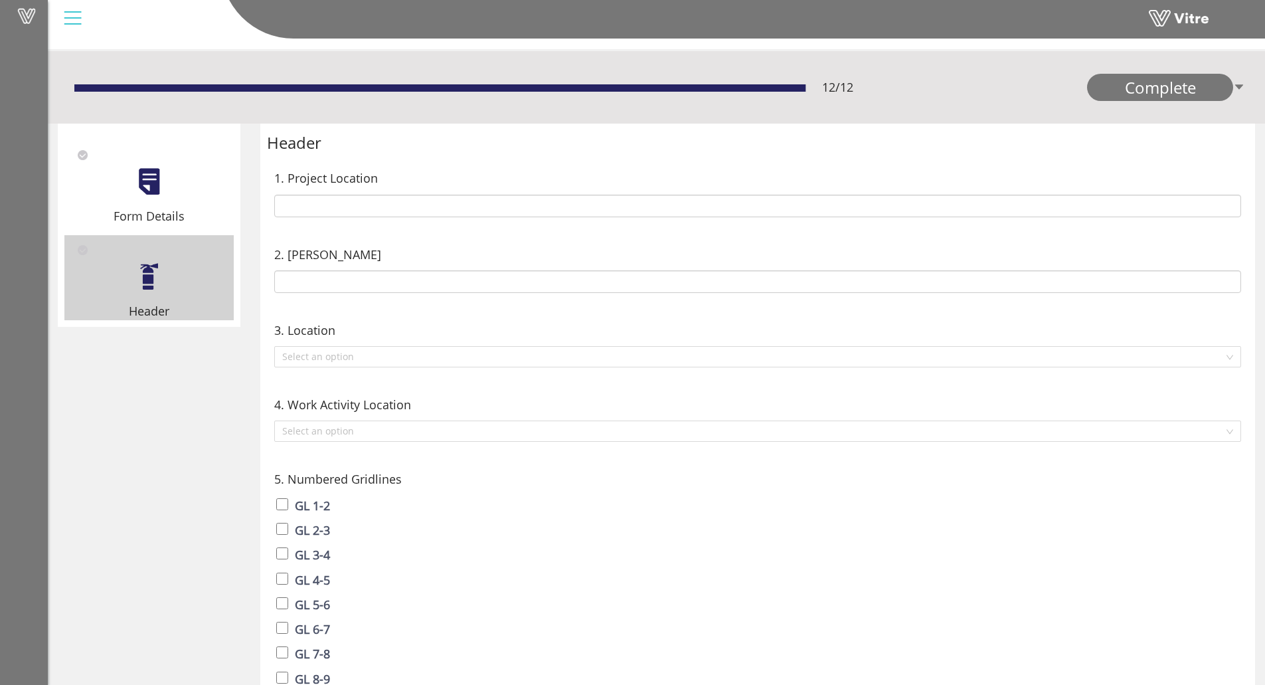
scroll to position [0, 0]
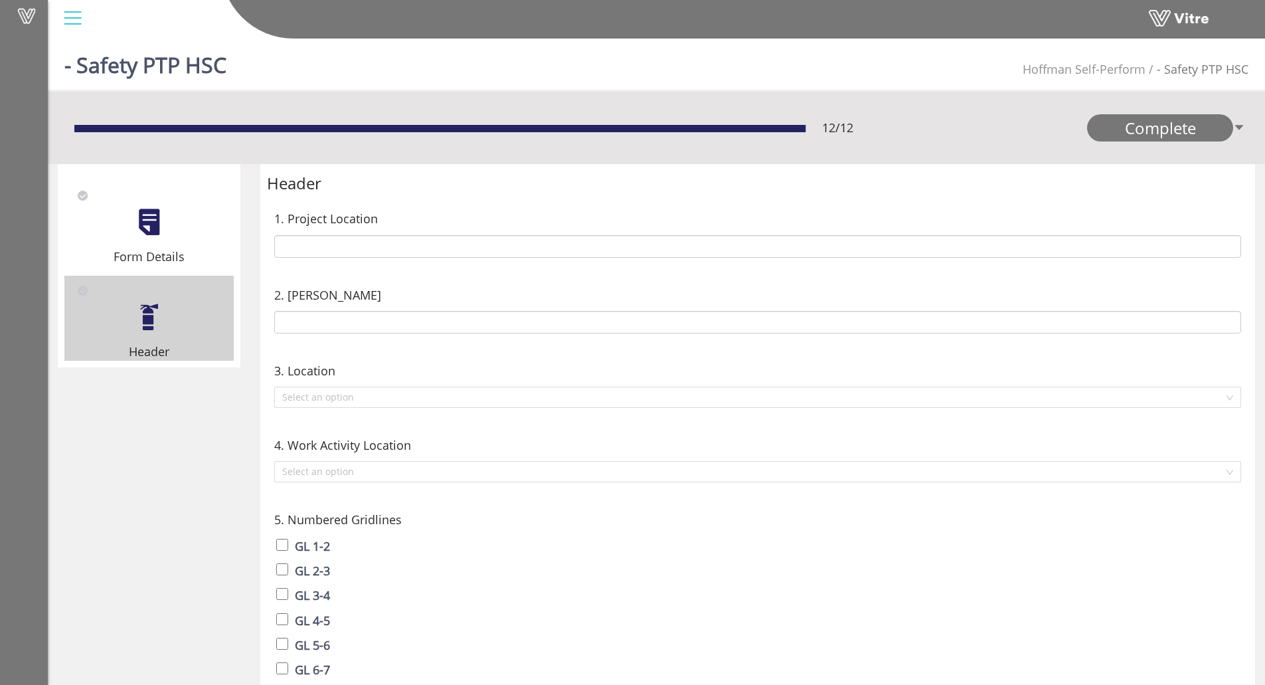
click at [167, 252] on div "Form Details" at bounding box center [148, 256] width 169 height 19
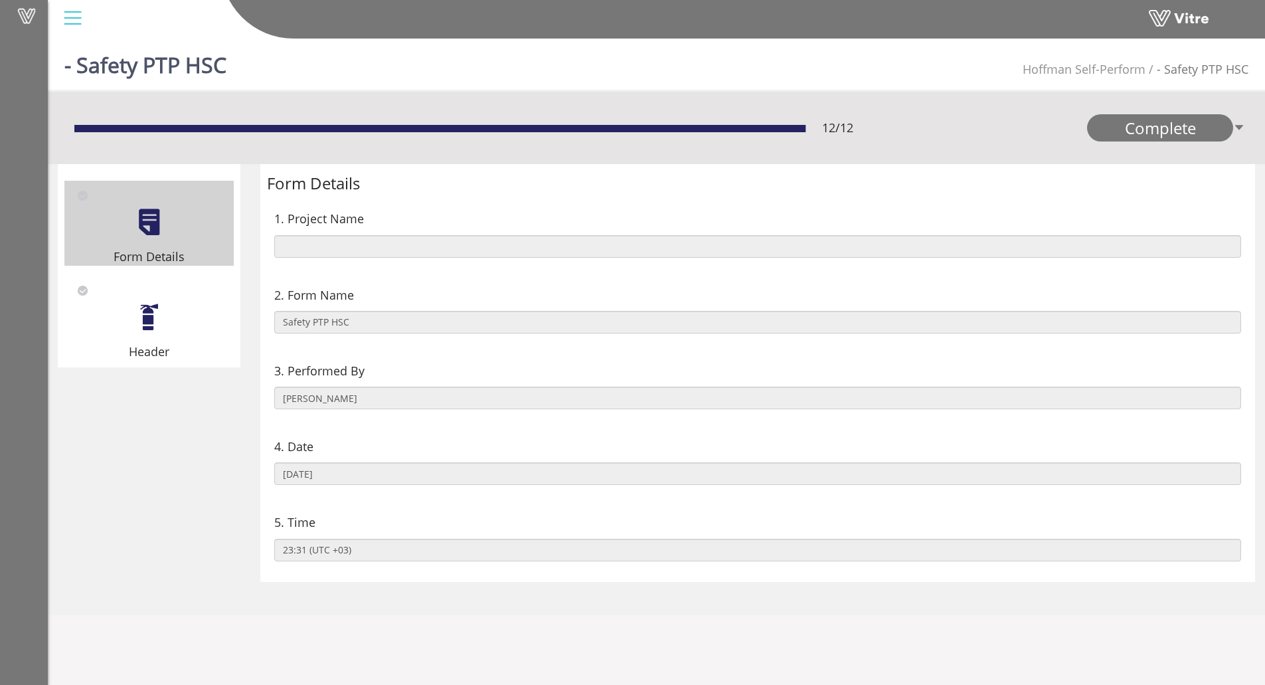
drag, startPoint x: 162, startPoint y: 342, endPoint x: 171, endPoint y: 321, distance: 22.3
click at [162, 342] on div "Header" at bounding box center [148, 351] width 169 height 19
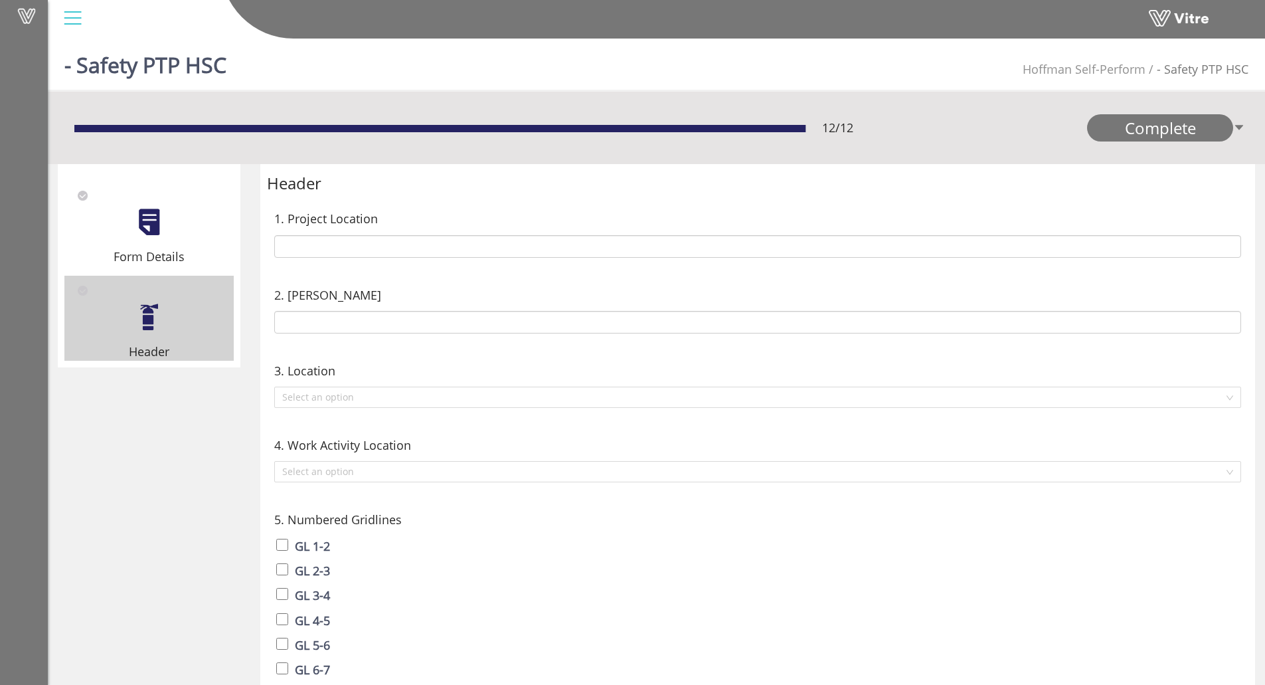
click at [175, 239] on div "Form Details" at bounding box center [148, 223] width 169 height 85
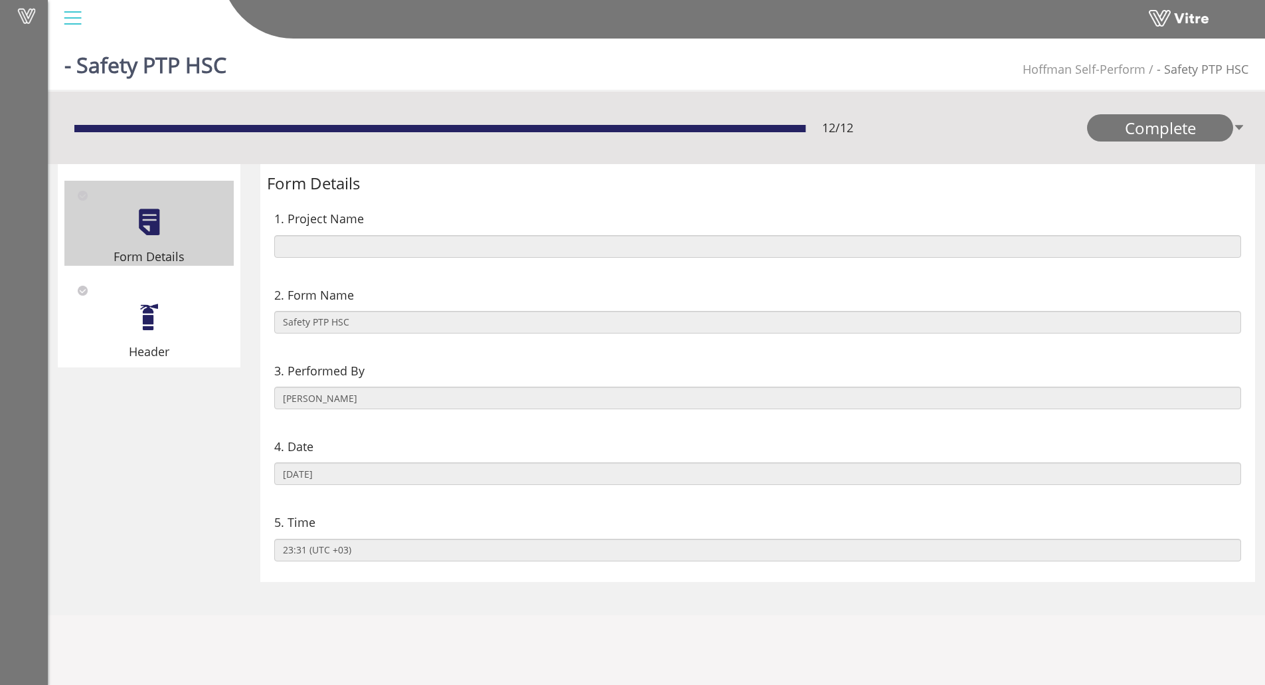
click at [133, 328] on div "Header" at bounding box center [148, 318] width 169 height 85
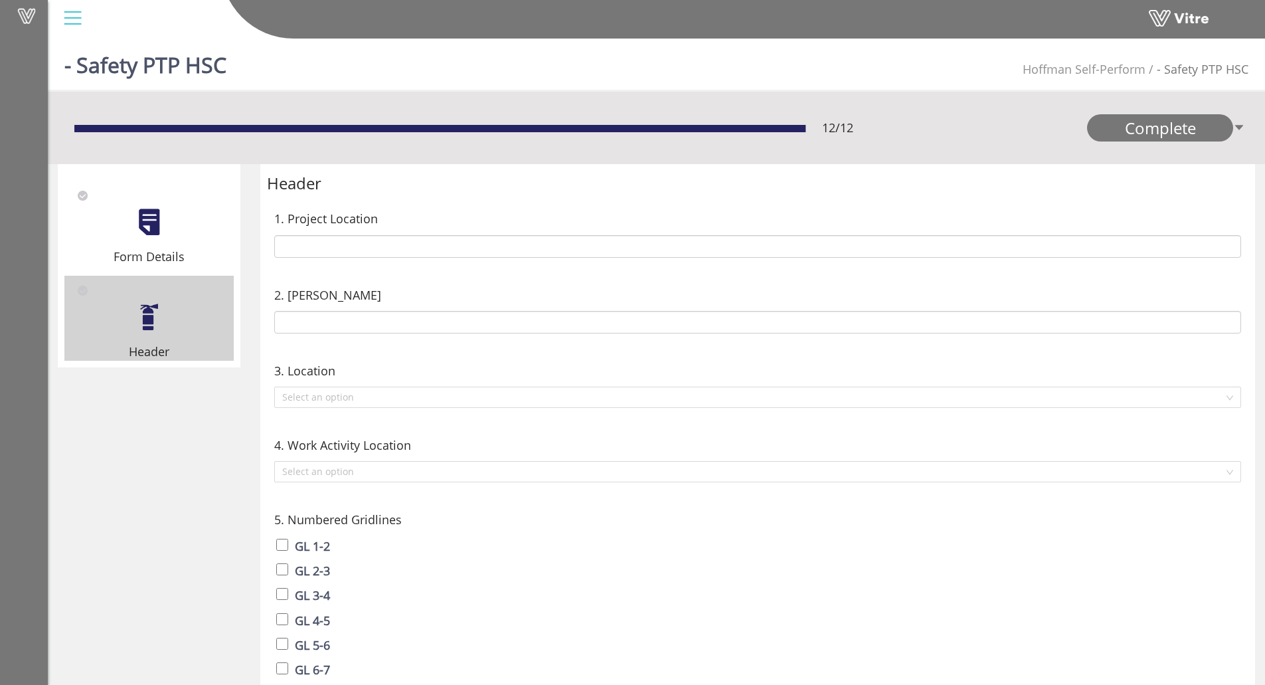
drag, startPoint x: 118, startPoint y: 67, endPoint x: 244, endPoint y: 73, distance: 126.3
click at [244, 73] on div "- Safety PTP HSC Hoffman Self-Perform - Safety PTP HSC" at bounding box center [656, 61] width 1217 height 56
click at [246, 72] on div "- Safety PTP HSC Hoffman Self-Perform - Safety PTP HSC" at bounding box center [656, 61] width 1217 height 56
drag, startPoint x: 76, startPoint y: 71, endPoint x: 260, endPoint y: 77, distance: 184.0
click at [260, 77] on div "- Safety PTP HSC Hoffman Self-Perform - Safety PTP HSC" at bounding box center [656, 61] width 1217 height 56
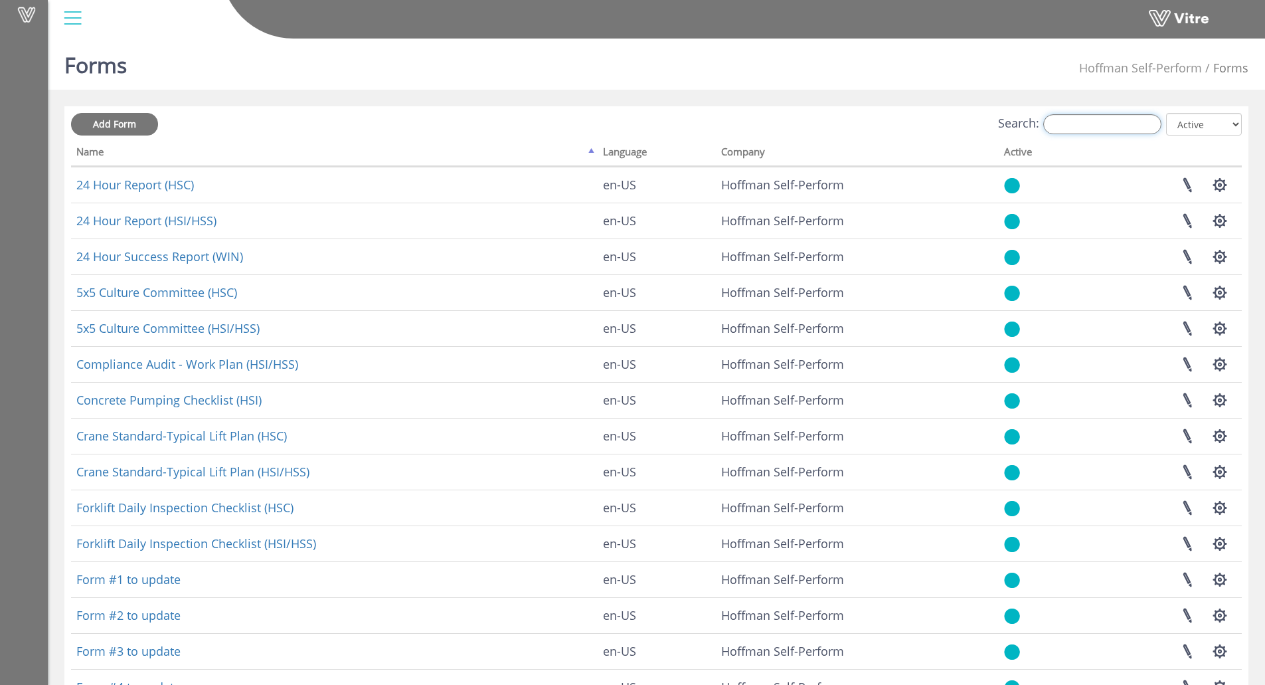
click at [1114, 120] on input "Search:" at bounding box center [1102, 124] width 118 height 20
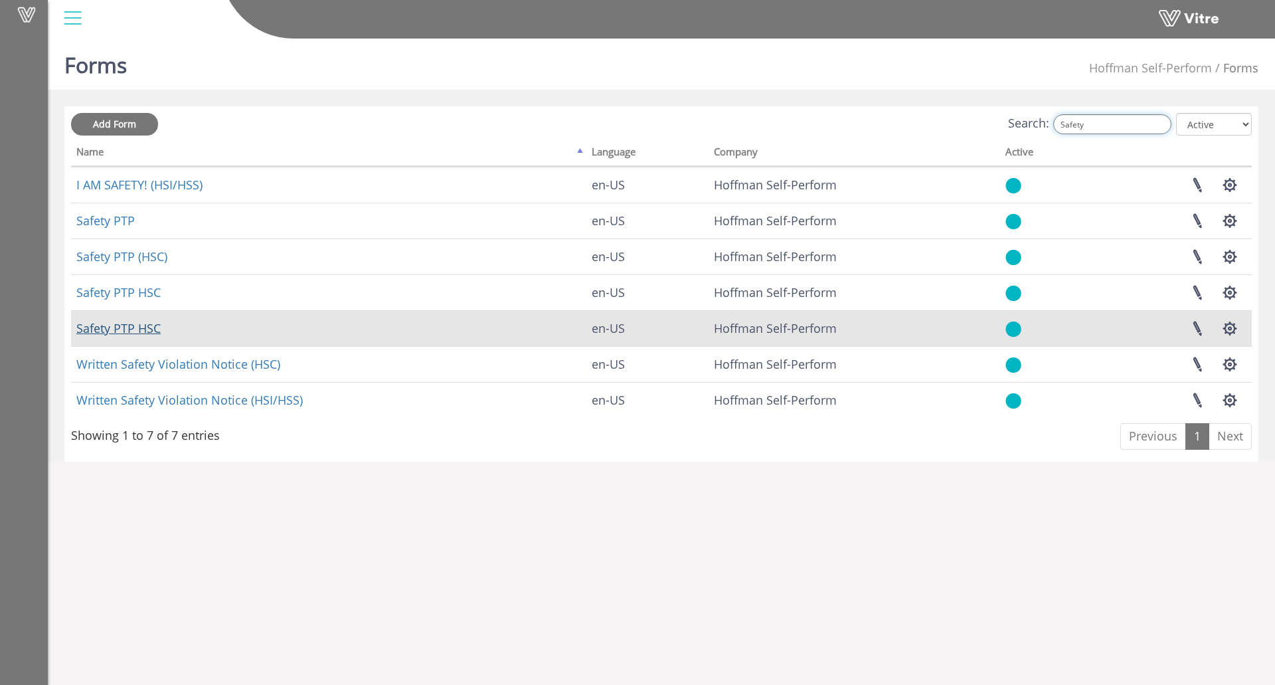
type input "Safety"
click at [133, 329] on link "Safety PTP HSC" at bounding box center [118, 328] width 84 height 16
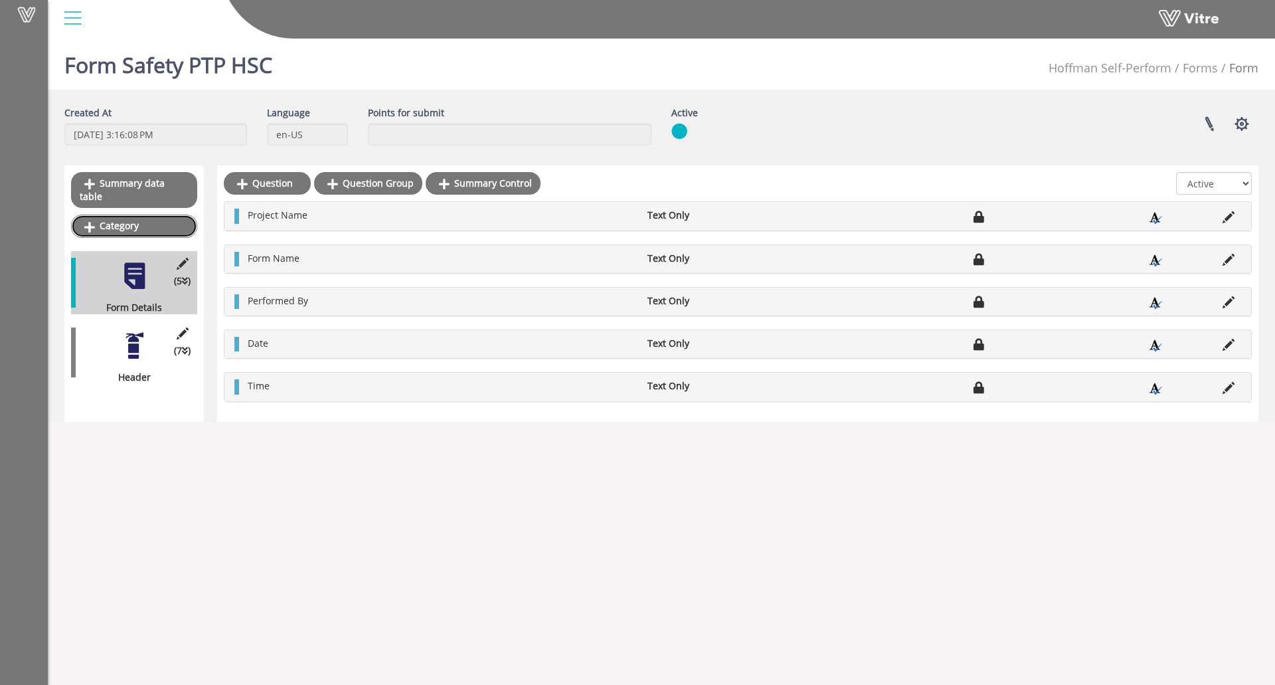
click at [104, 215] on link "Category" at bounding box center [134, 225] width 126 height 23
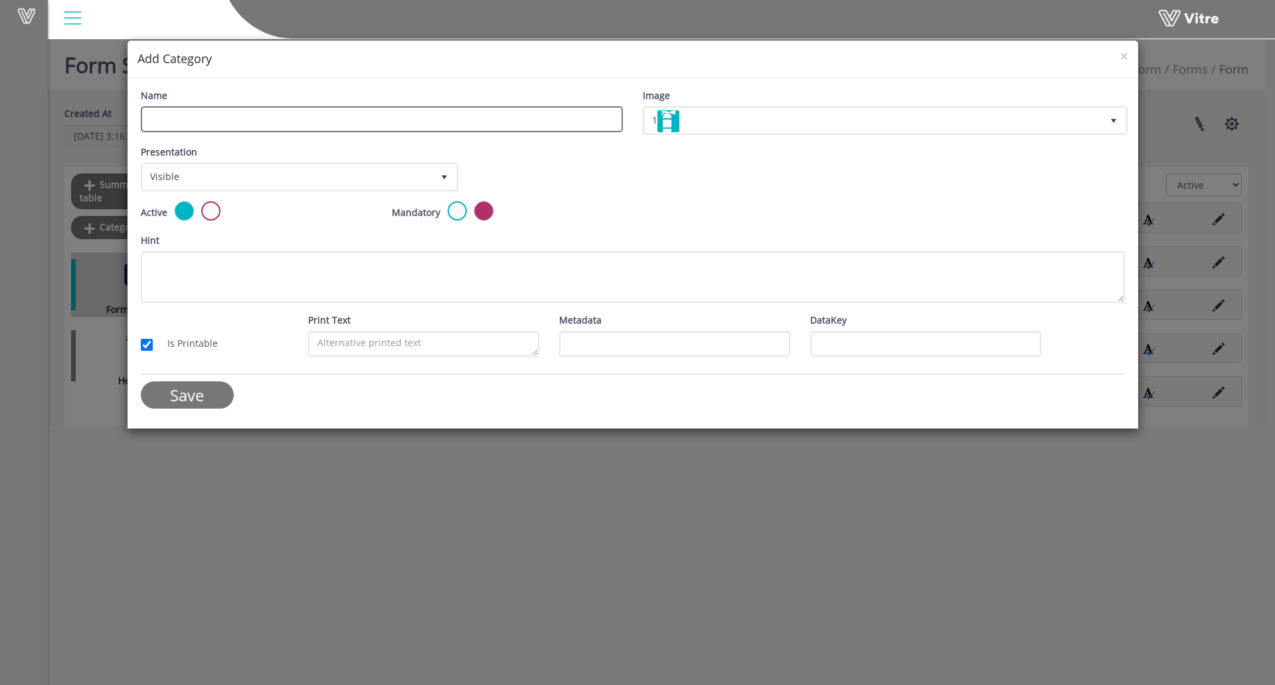
click at [332, 128] on input "Name" at bounding box center [382, 119] width 482 height 26
type input "Body"
click at [979, 124] on span "1" at bounding box center [873, 120] width 457 height 24
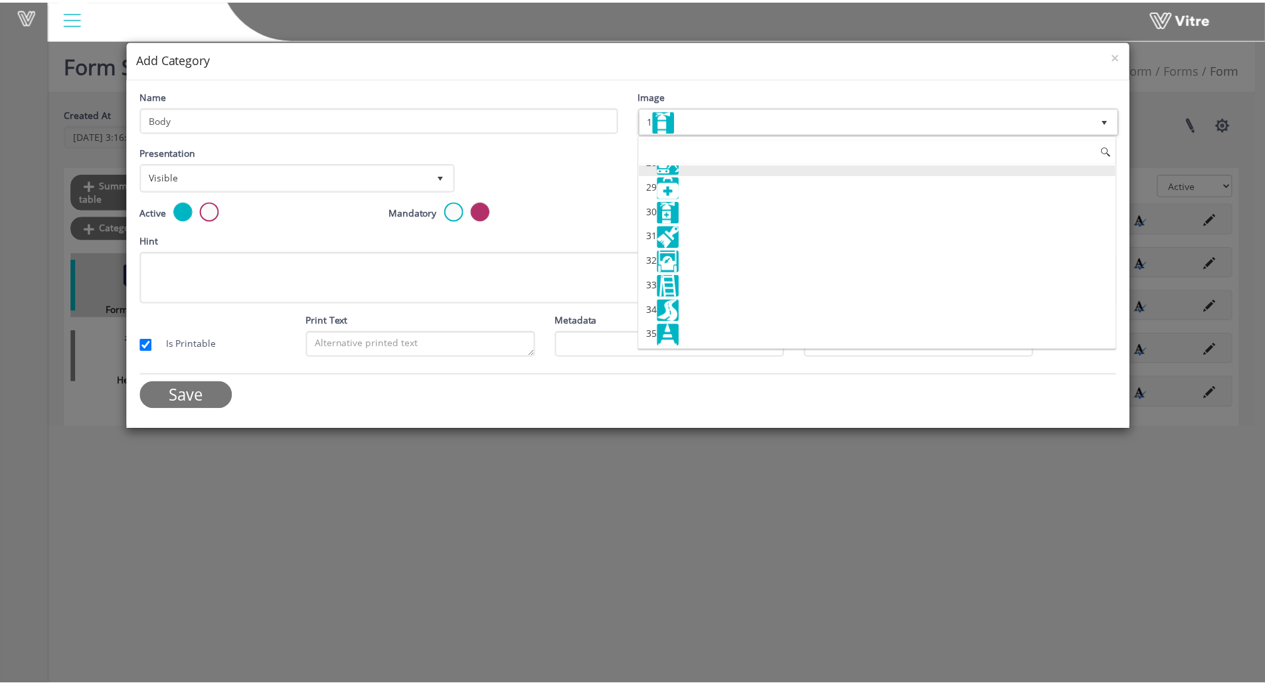
scroll to position [730, 0]
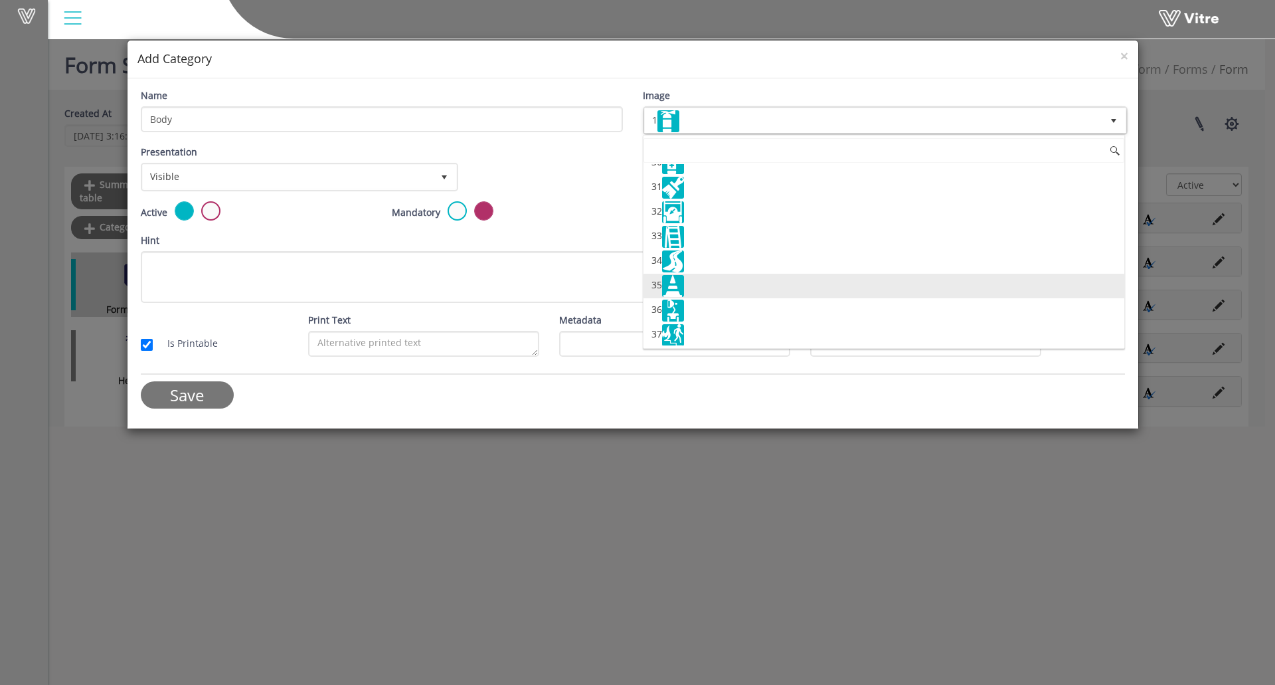
click at [691, 287] on li "35" at bounding box center [883, 286] width 481 height 25
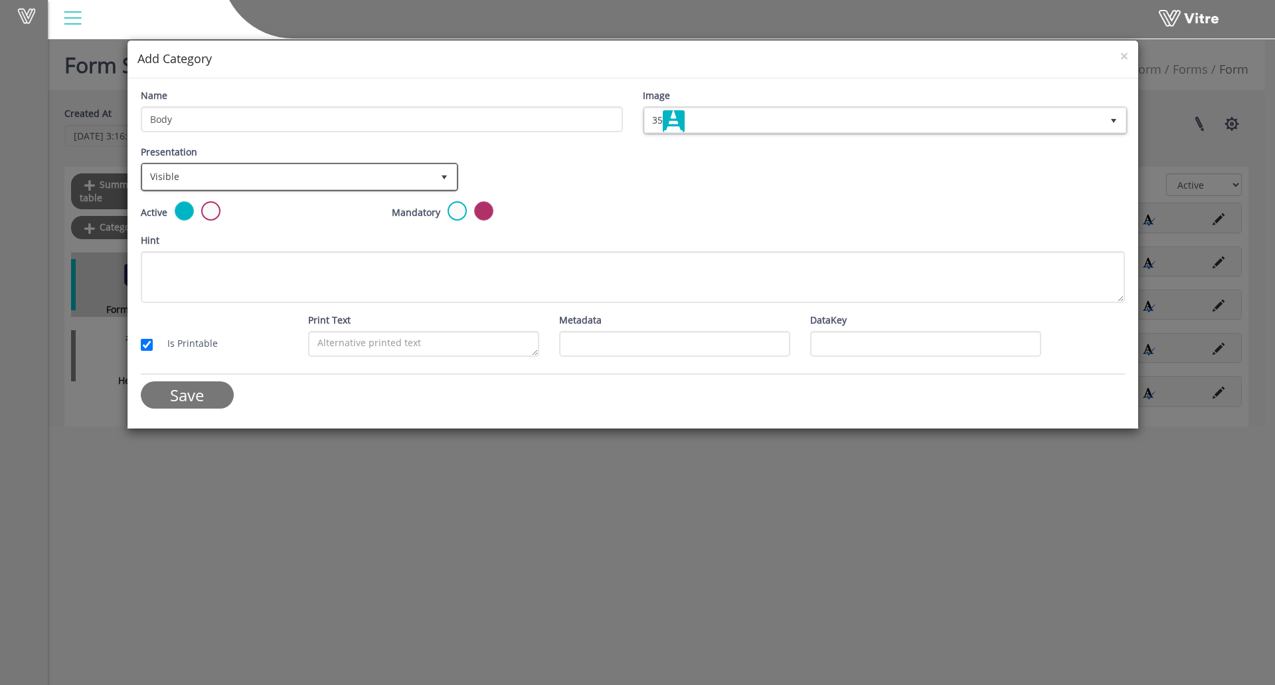
click at [432, 175] on span "select" at bounding box center [444, 177] width 24 height 24
click at [510, 178] on div "Presentation Visible 0 Set Duration Minutes 0 Set conditional rule Set Duration" at bounding box center [633, 173] width 1004 height 56
click at [210, 215] on label at bounding box center [210, 210] width 19 height 19
click at [0, 0] on input "radio" at bounding box center [0, 0] width 0 height 0
click at [199, 390] on input "Save" at bounding box center [187, 394] width 93 height 27
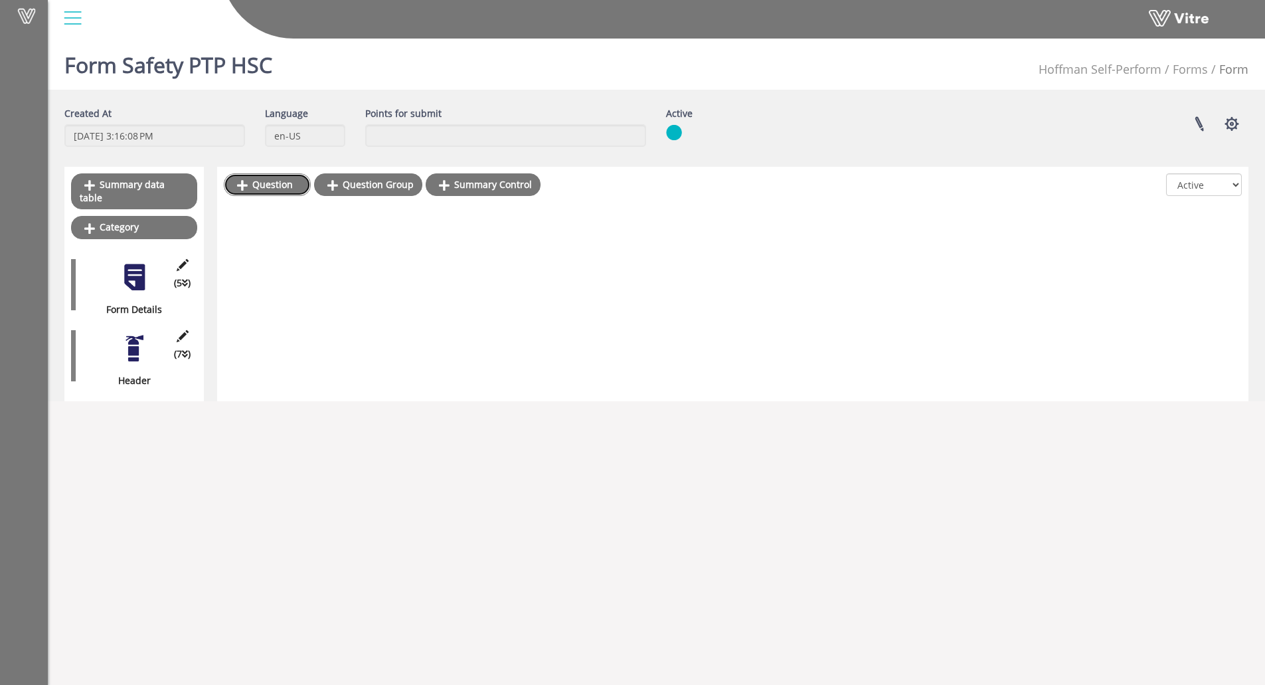
click at [275, 183] on link "Question" at bounding box center [267, 184] width 87 height 23
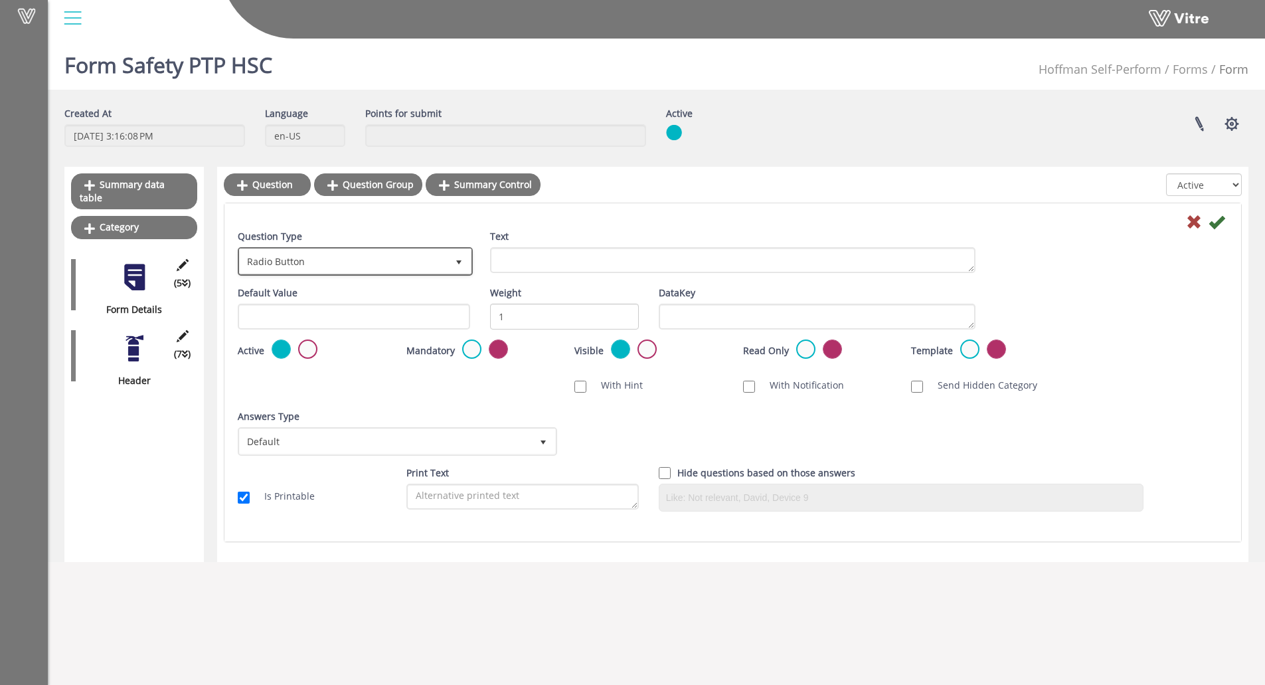
click at [389, 260] on span "Radio Button" at bounding box center [343, 261] width 207 height 24
click at [409, 231] on div "Question Type Radio Button 3" at bounding box center [354, 252] width 232 height 46
click at [397, 264] on span "Radio Button" at bounding box center [343, 261] width 207 height 24
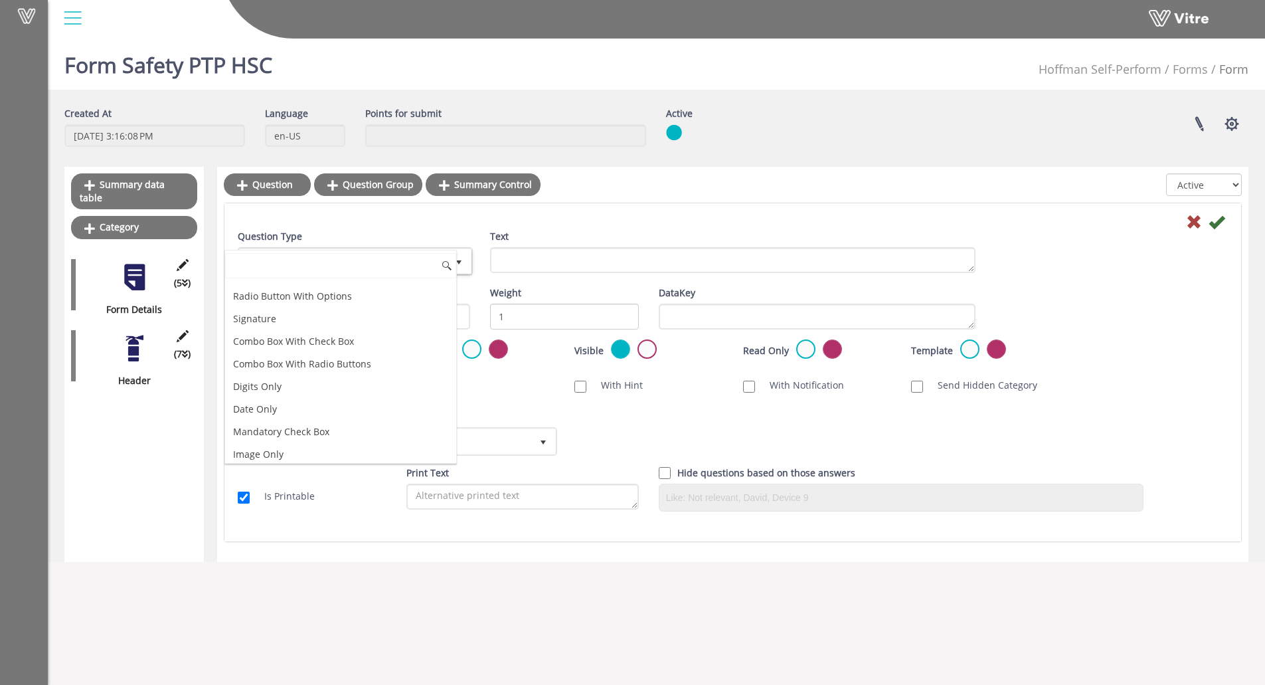
scroll to position [0, 0]
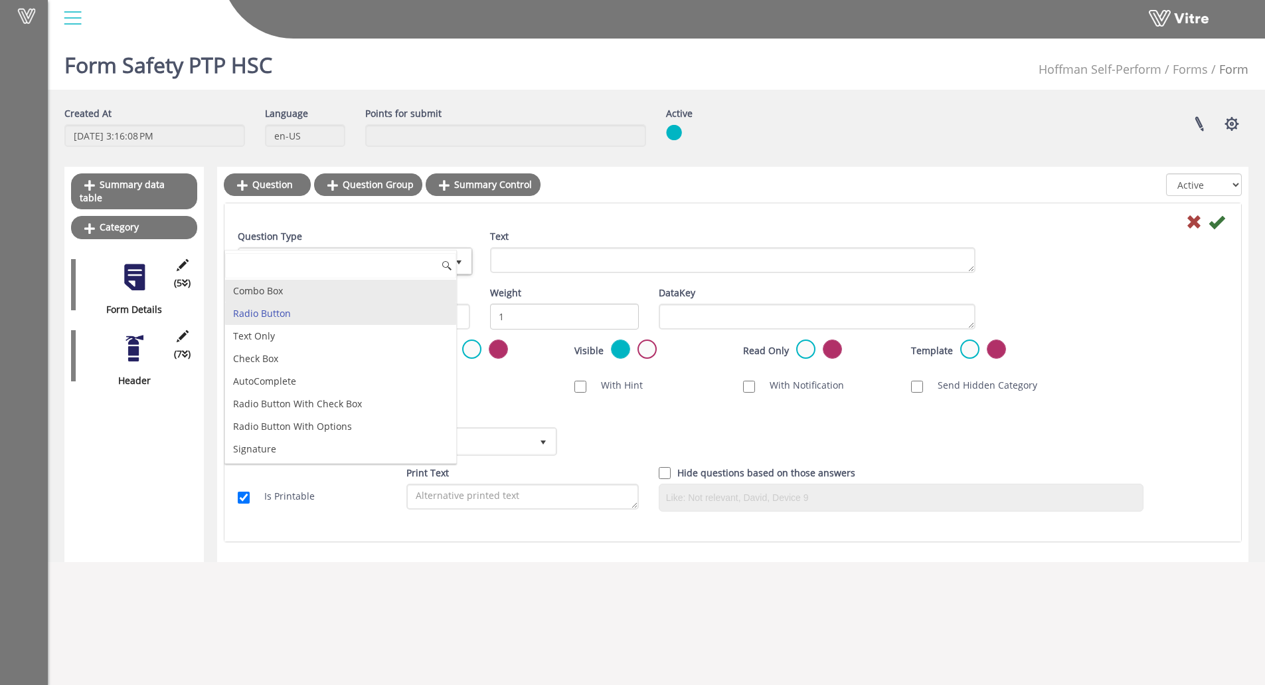
click at [313, 290] on li "Combo Box" at bounding box center [340, 291] width 231 height 23
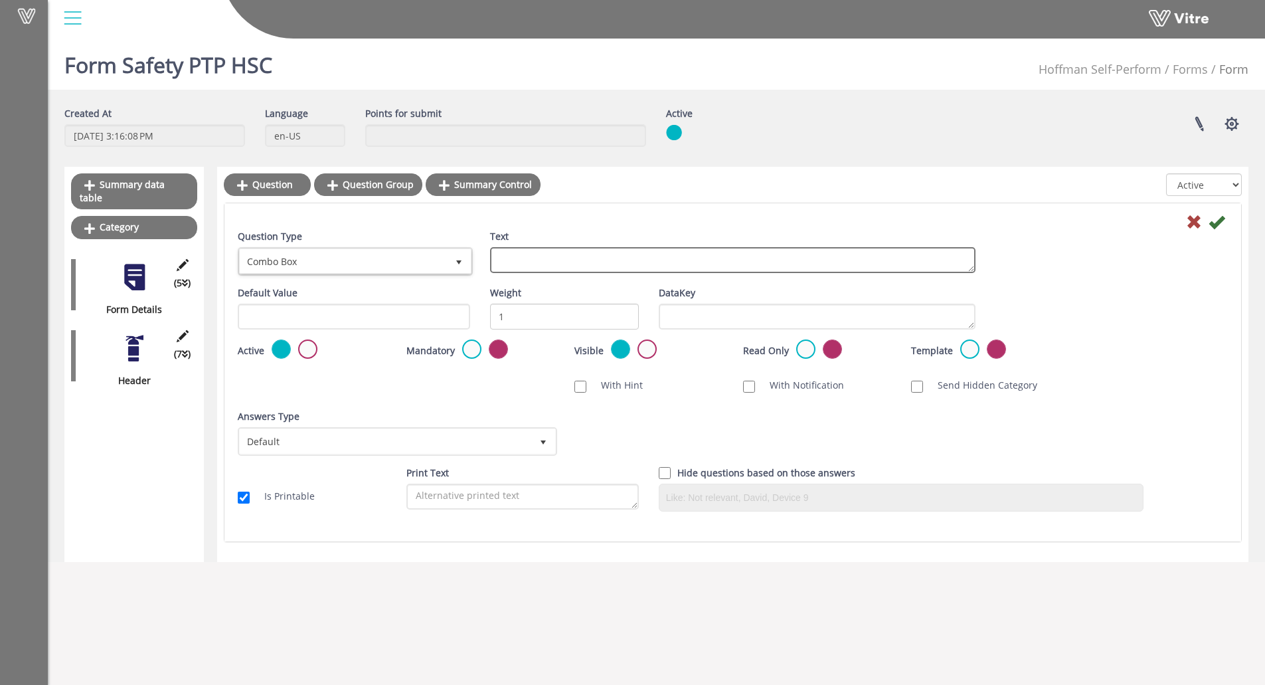
click at [562, 254] on textarea "Text" at bounding box center [732, 260] width 485 height 26
click at [440, 319] on input "text" at bounding box center [354, 316] width 232 height 26
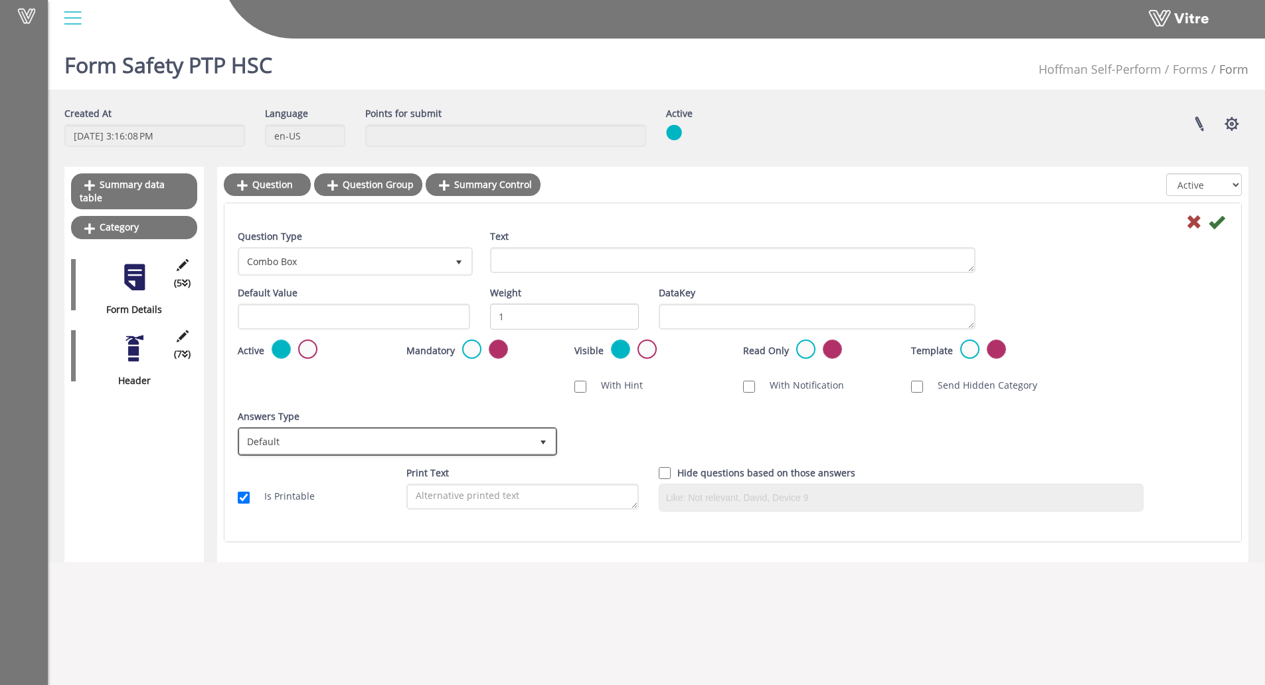
click at [508, 446] on span "Default" at bounding box center [385, 441] width 291 height 24
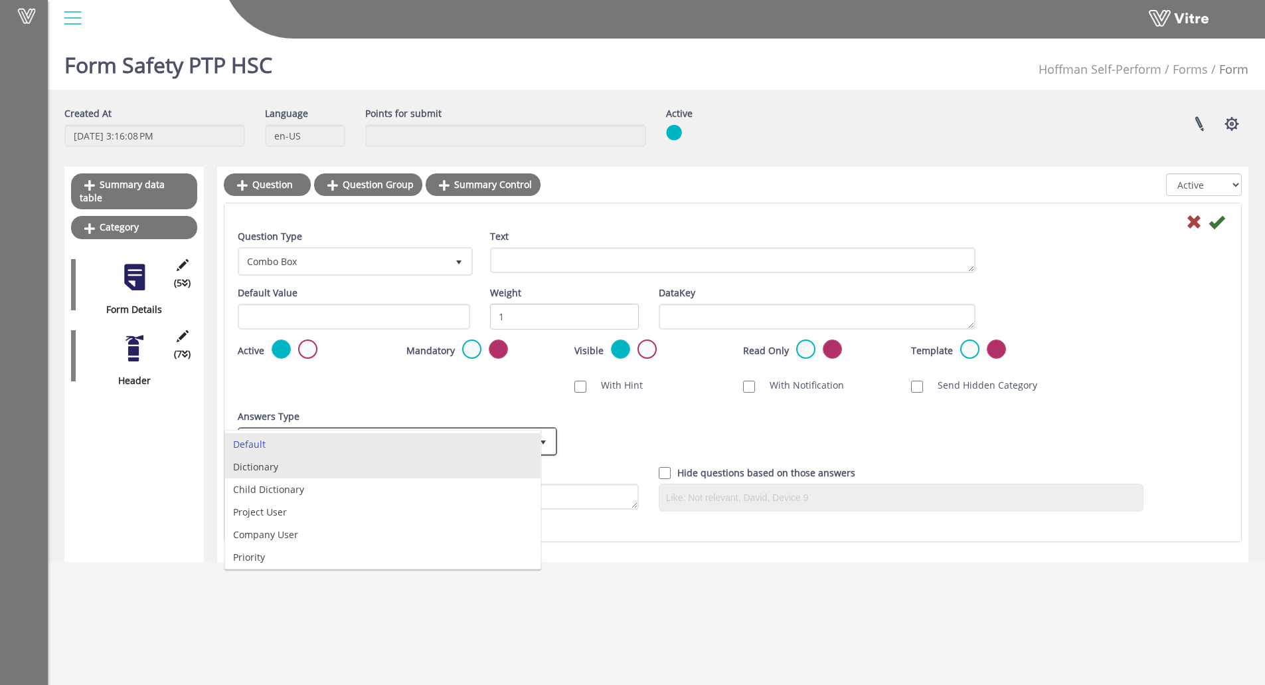
click at [351, 467] on li "Dictionary" at bounding box center [382, 466] width 315 height 23
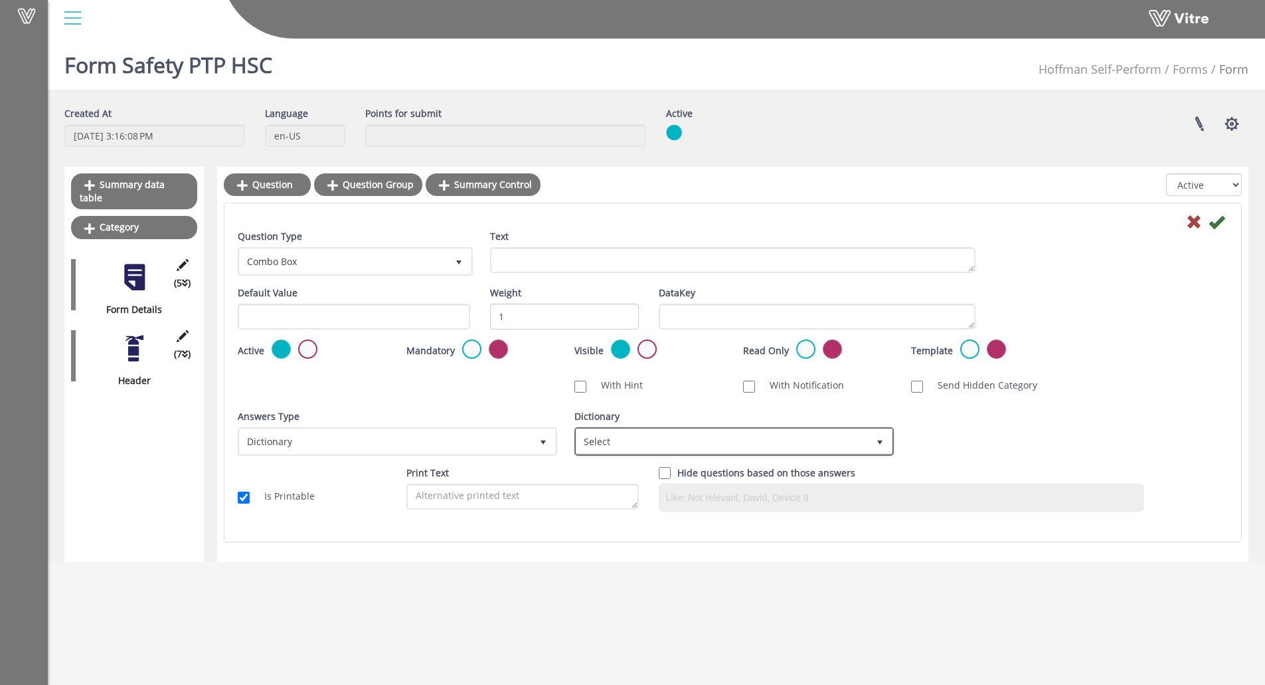
click at [753, 440] on span "Select" at bounding box center [721, 441] width 291 height 24
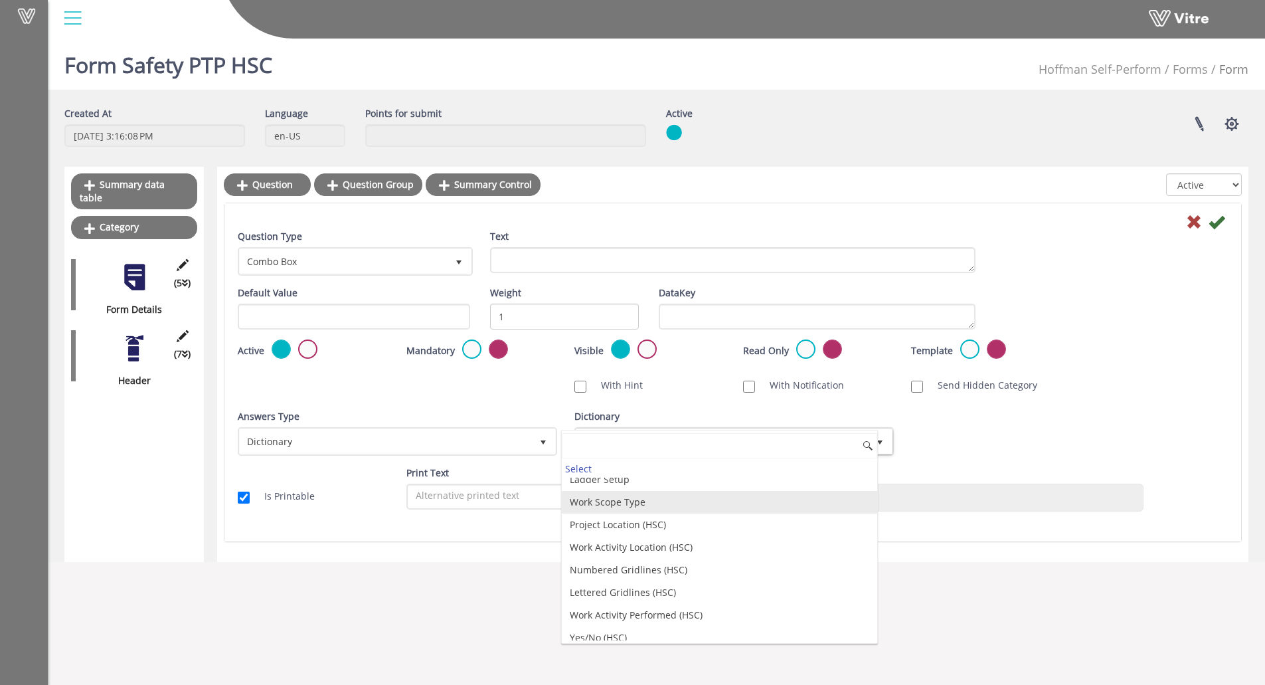
scroll to position [1395, 0]
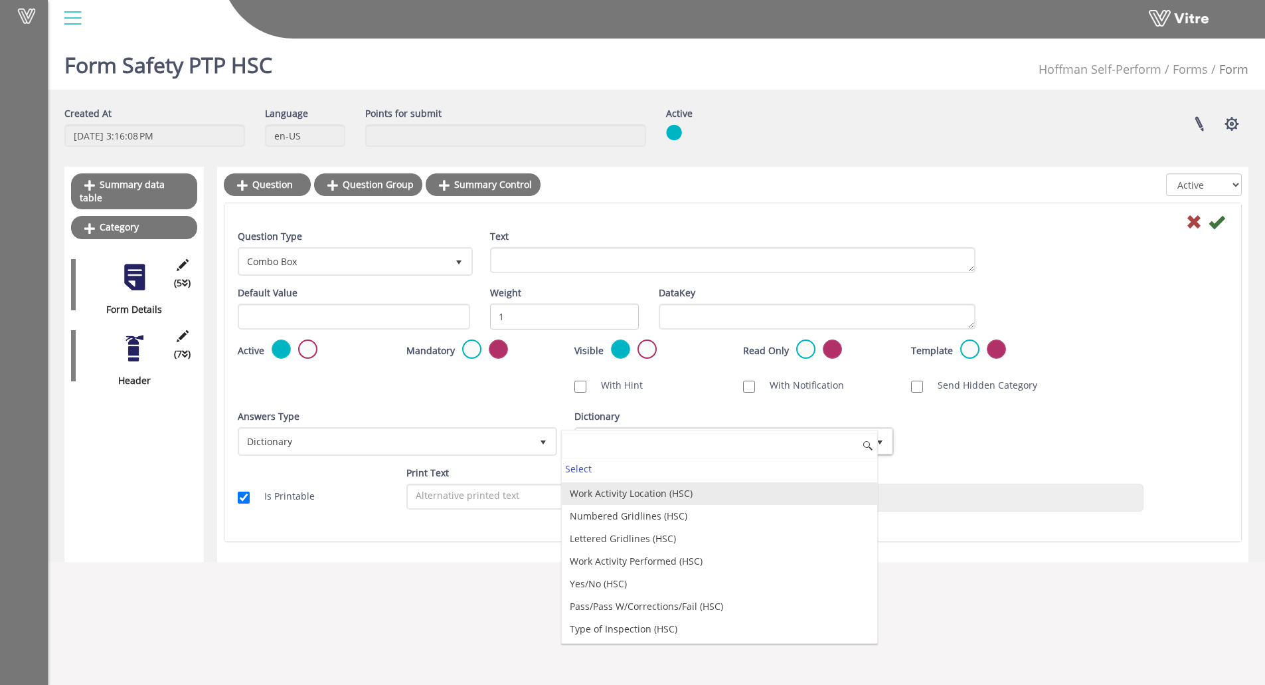
click at [635, 499] on li "Work Activity Location (HSC)" at bounding box center [719, 493] width 315 height 23
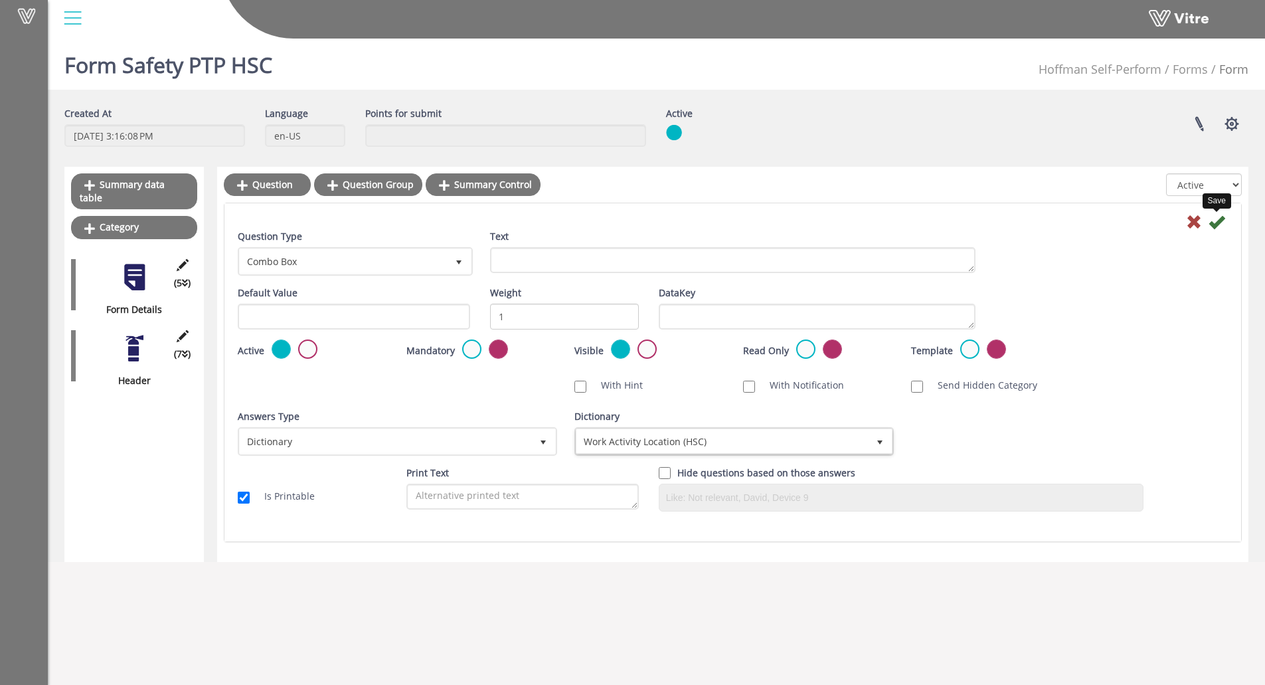
click at [1218, 221] on icon at bounding box center [1216, 222] width 16 height 16
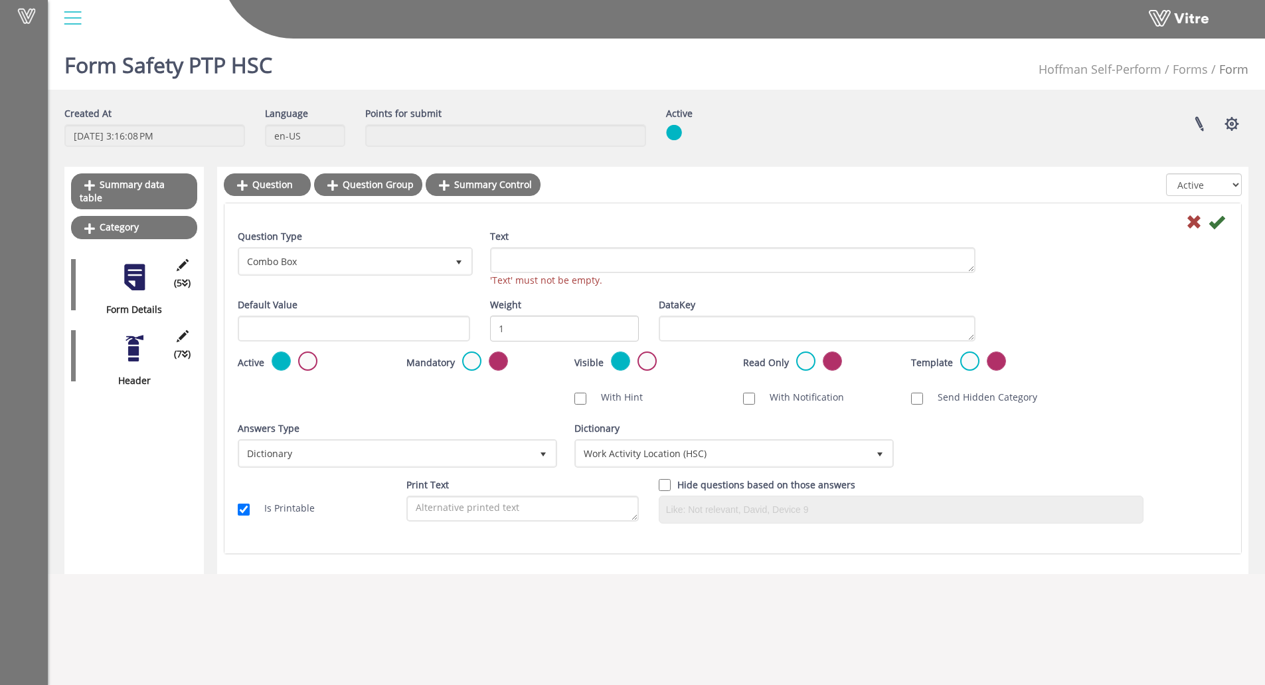
click at [1217, 228] on icon at bounding box center [1216, 222] width 16 height 16
click at [693, 247] on textarea "Text" at bounding box center [732, 260] width 485 height 26
type textarea "Test"
click at [1213, 222] on icon at bounding box center [1216, 222] width 16 height 16
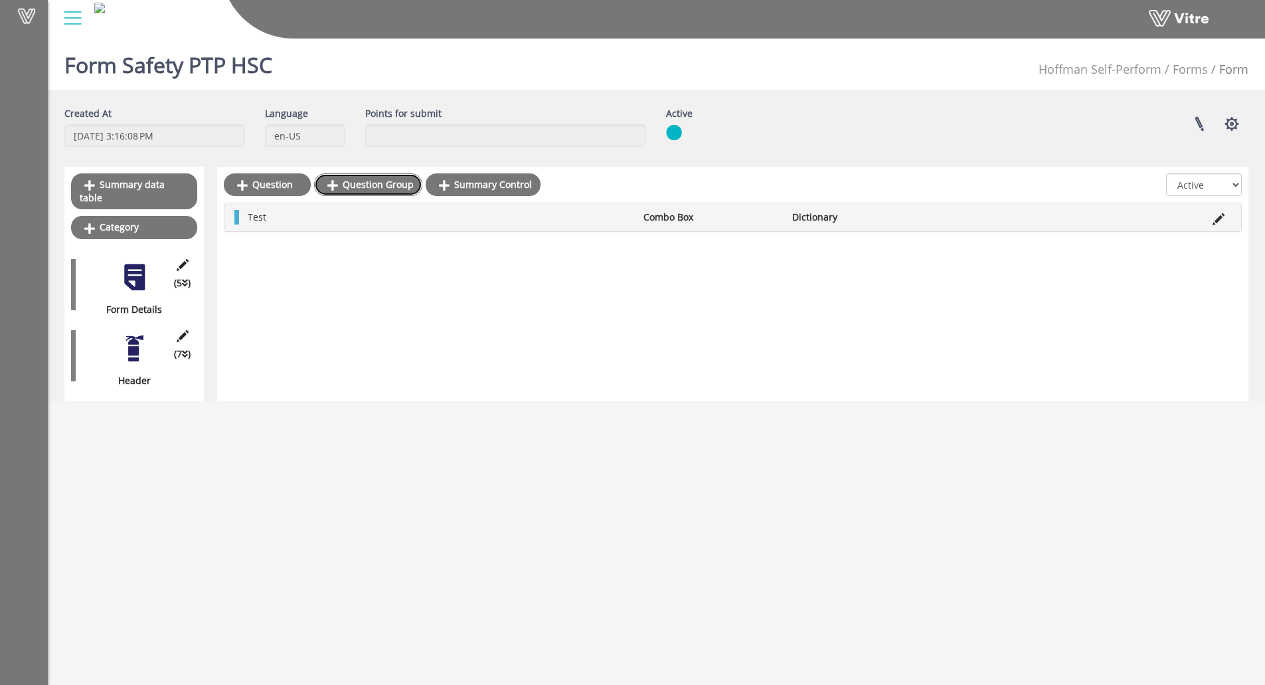
click at [369, 186] on link "Question Group" at bounding box center [368, 184] width 108 height 23
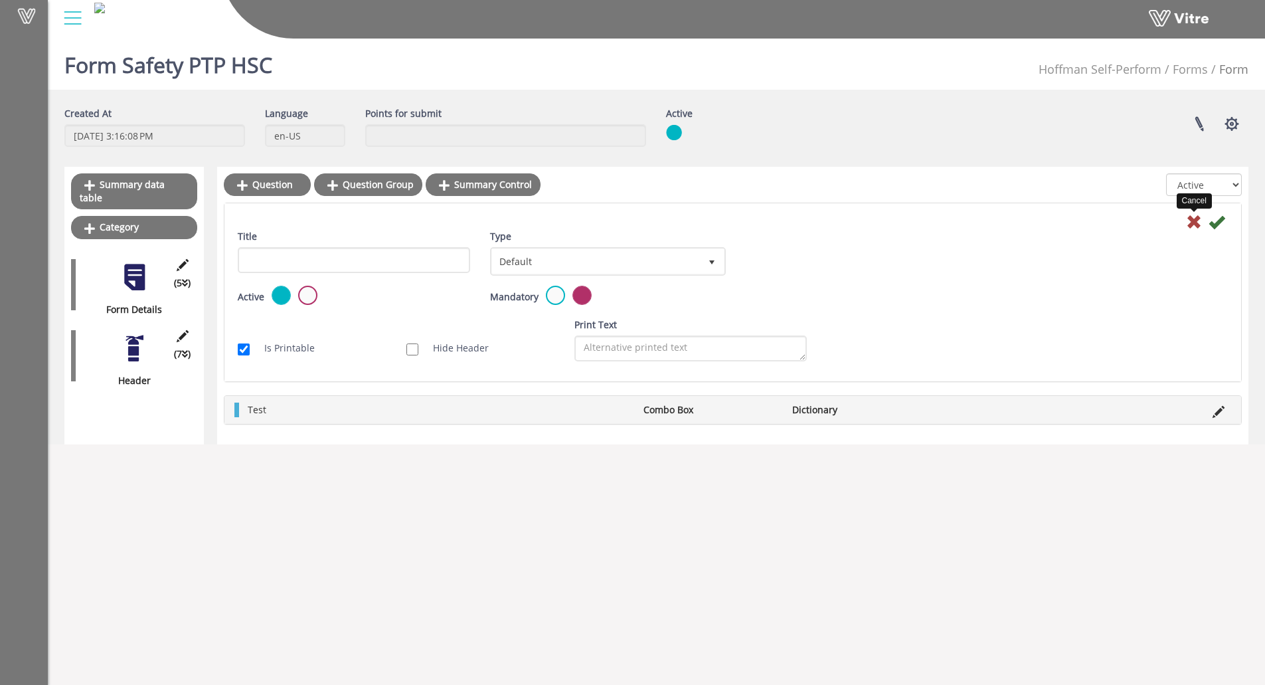
click at [1188, 223] on icon at bounding box center [1194, 222] width 16 height 16
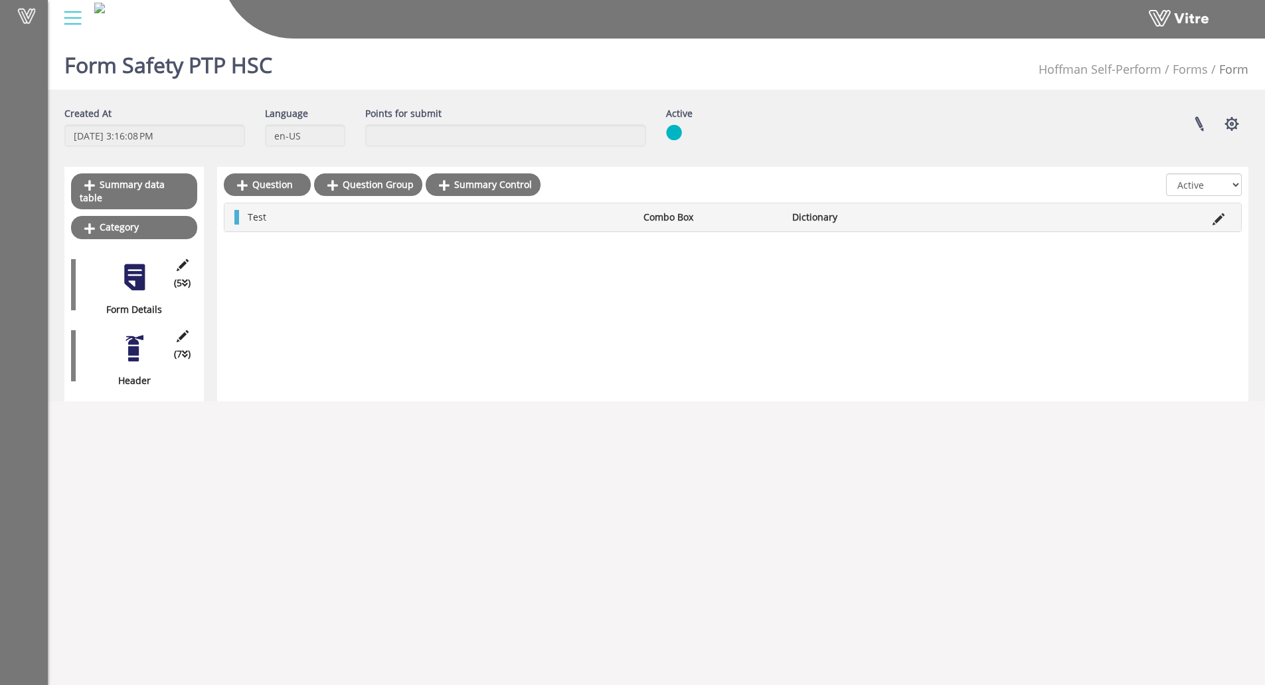
drag, startPoint x: 1168, startPoint y: 461, endPoint x: 1170, endPoint y: 452, distance: 9.5
click at [1170, 452] on body "Vitre Form Safety PTP HSC [PERSON_NAME] Self-Perform Forms Form Created At [DAT…" at bounding box center [632, 375] width 1265 height 685
click at [474, 188] on link "Summary Control" at bounding box center [483, 184] width 115 height 23
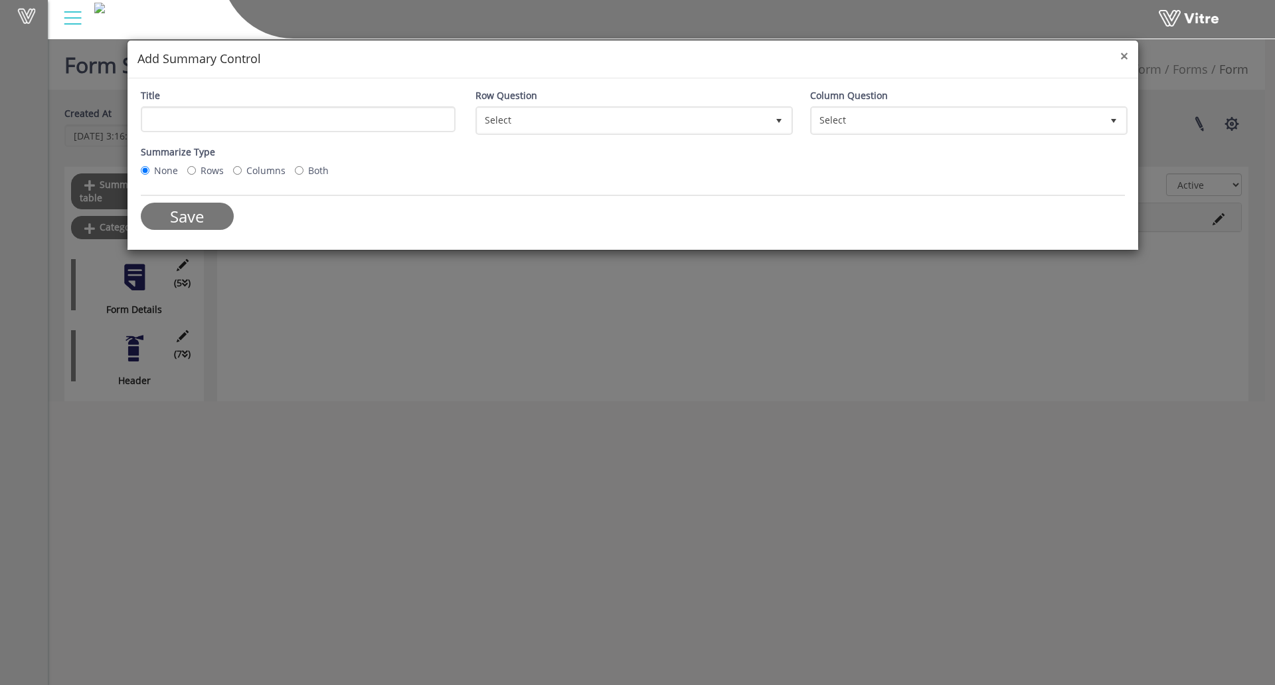
click at [1126, 54] on span "×" at bounding box center [1124, 55] width 8 height 19
